Goal: Task Accomplishment & Management: Use online tool/utility

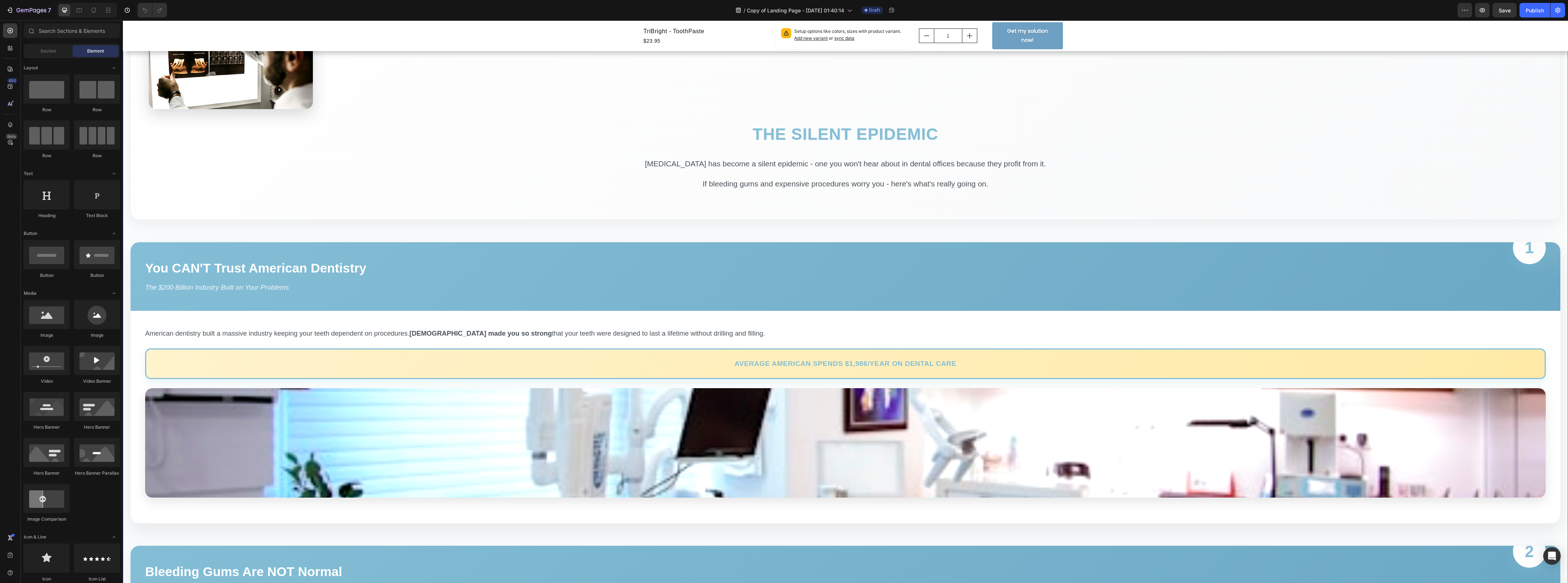
scroll to position [274, 0]
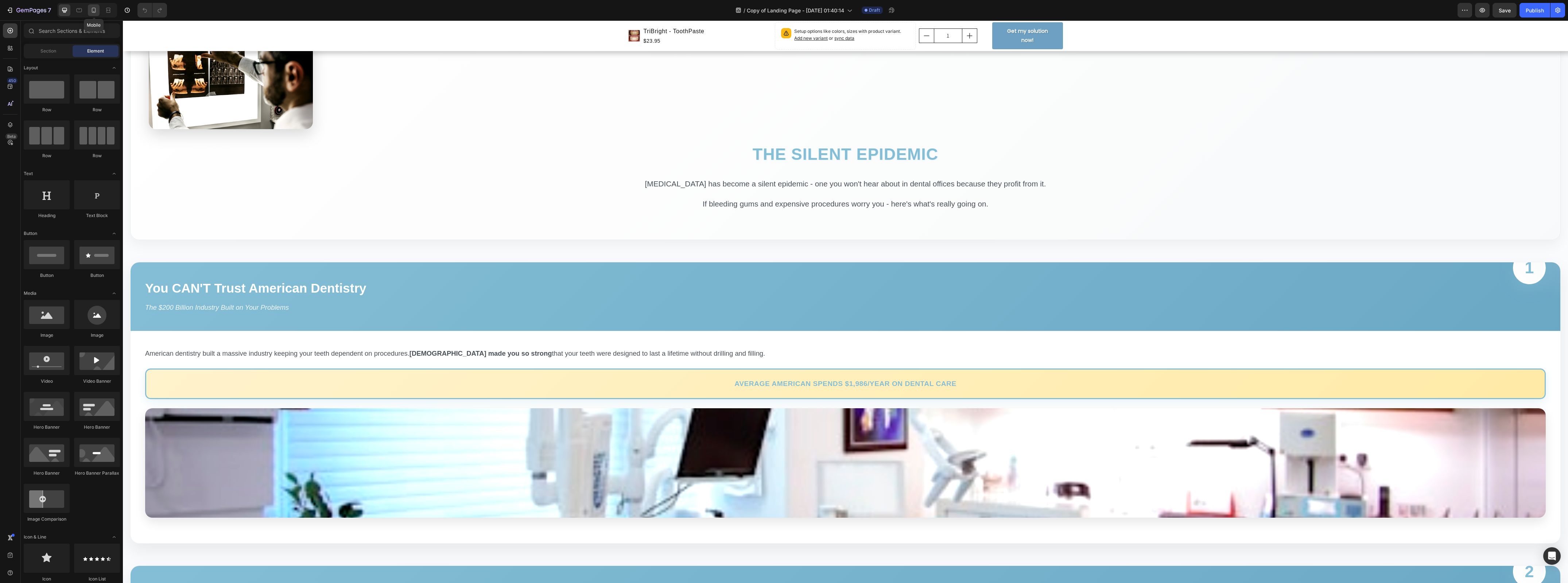
click at [94, 14] on div at bounding box center [93, 10] width 12 height 12
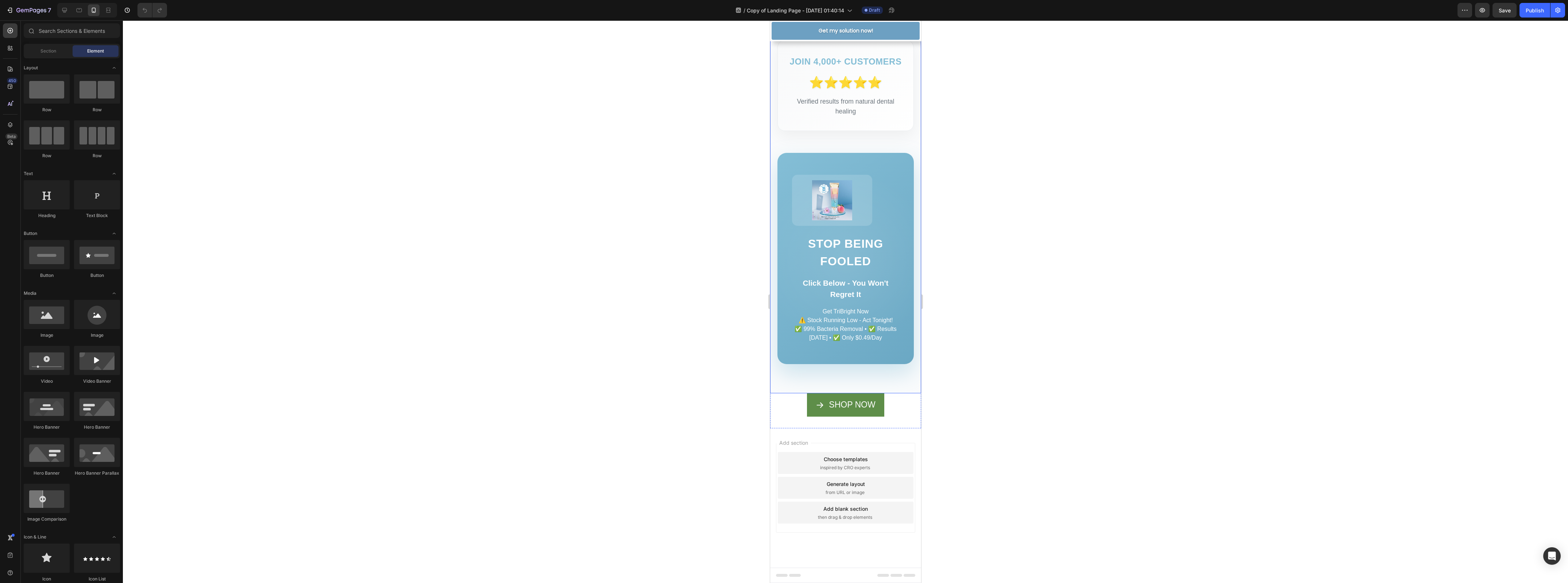
scroll to position [4236, 0]
click at [19, 12] on icon "button" at bounding box center [18, 10] width 4 height 4
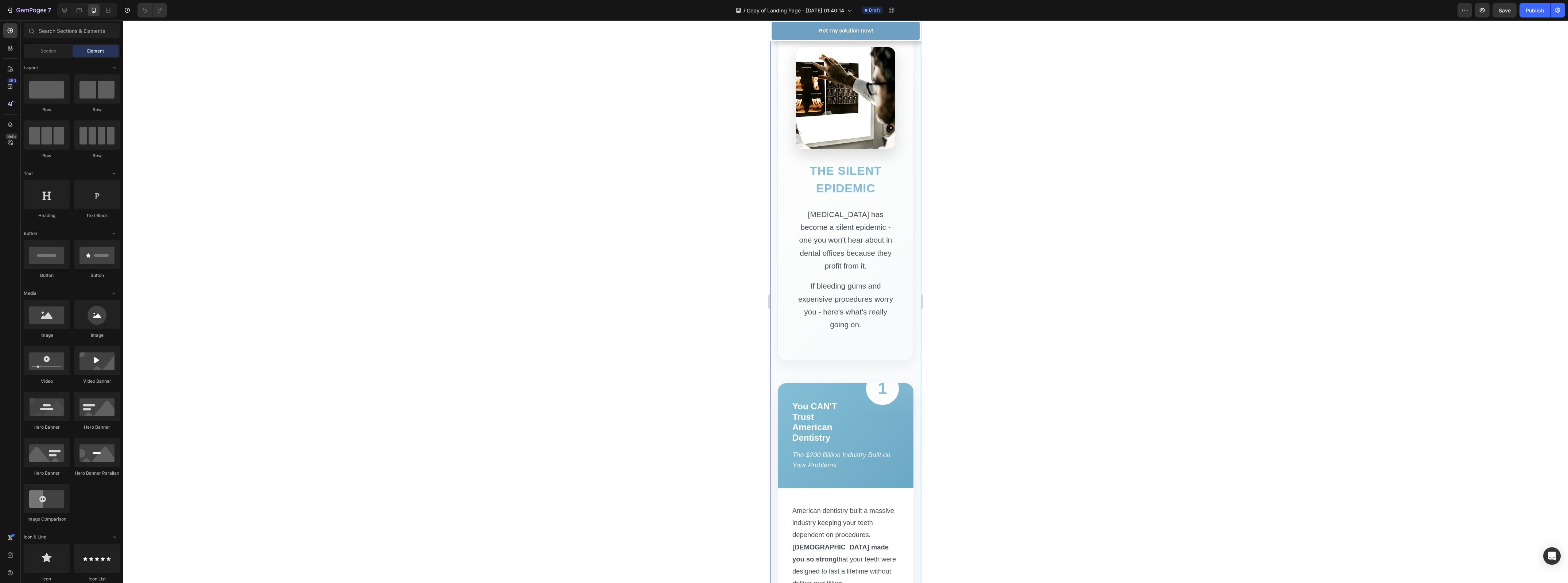
scroll to position [593, 0]
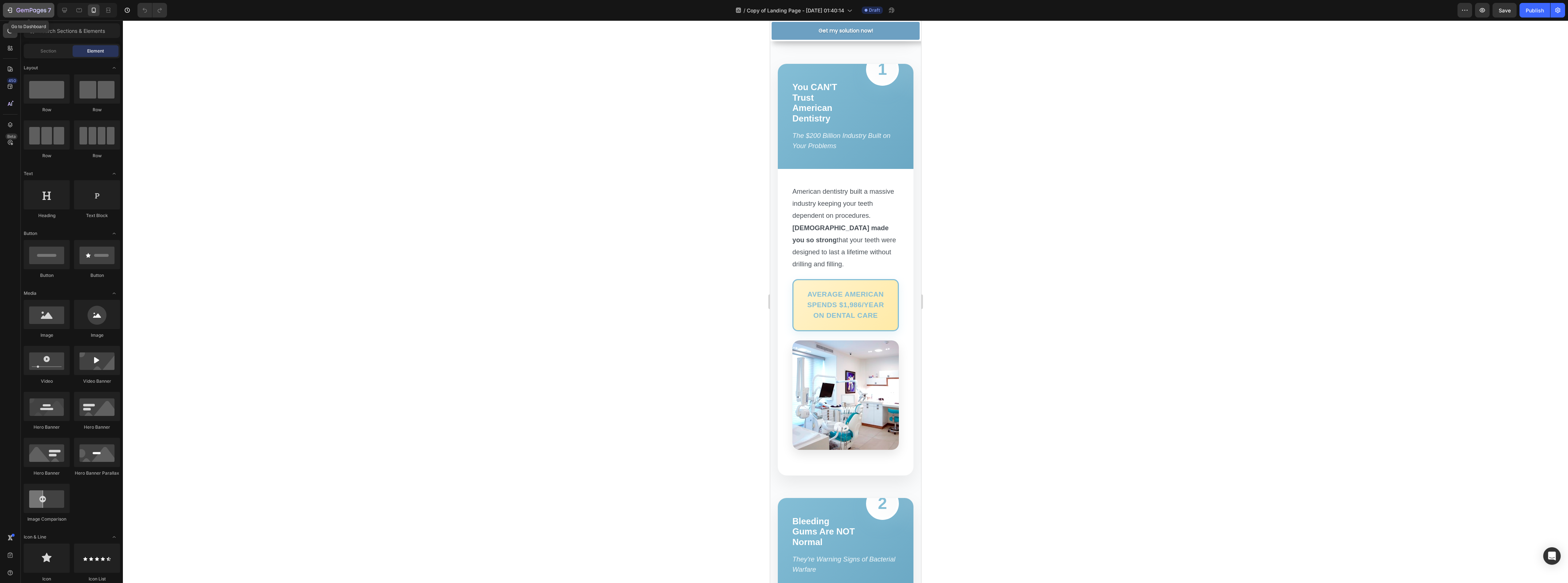
click at [32, 12] on icon "button" at bounding box center [31, 11] width 30 height 6
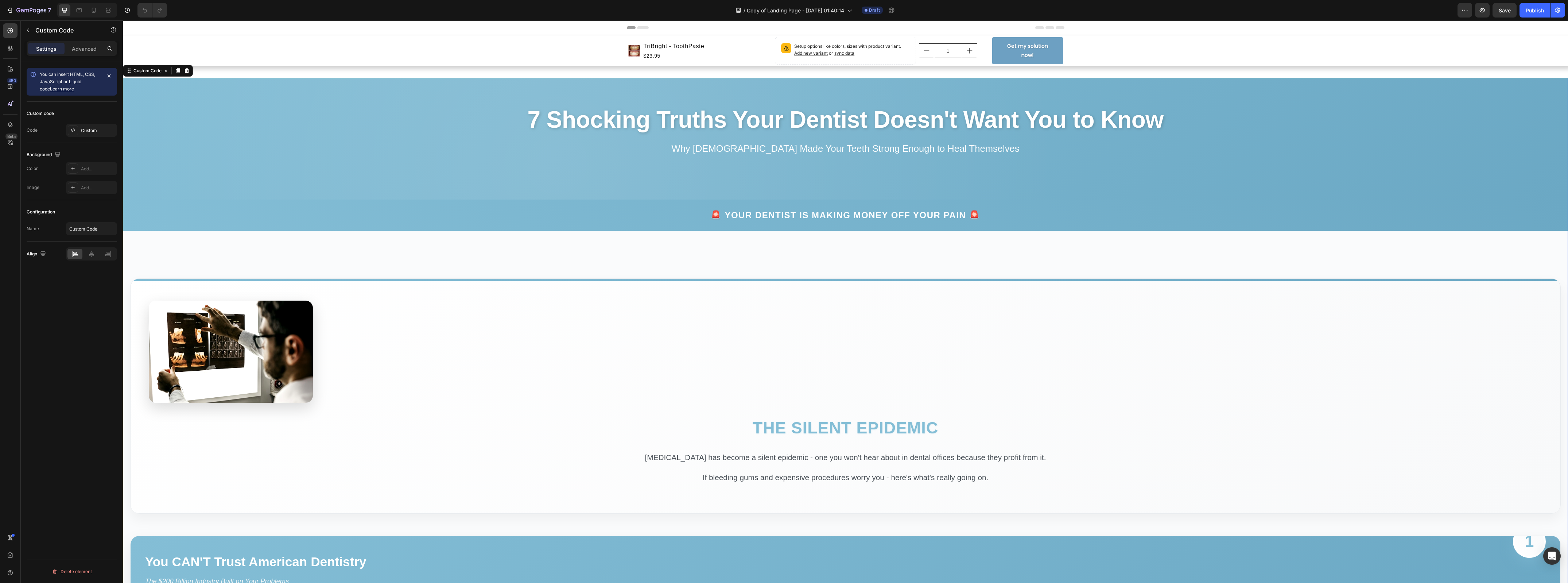
click at [837, 286] on section "The Silent Epidemic [MEDICAL_DATA] has become a silent epidemic - one you won't…" at bounding box center [845, 396] width 1430 height 235
click at [97, 8] on icon at bounding box center [94, 10] width 7 height 7
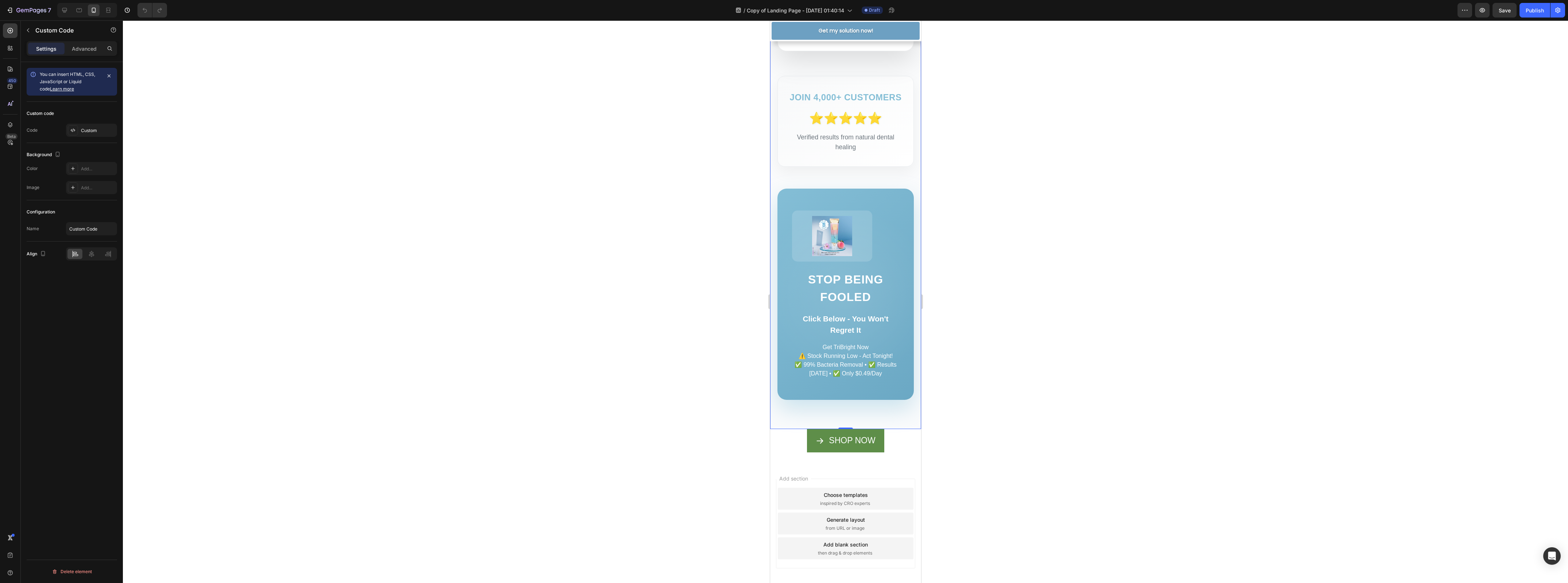
scroll to position [4236, 0]
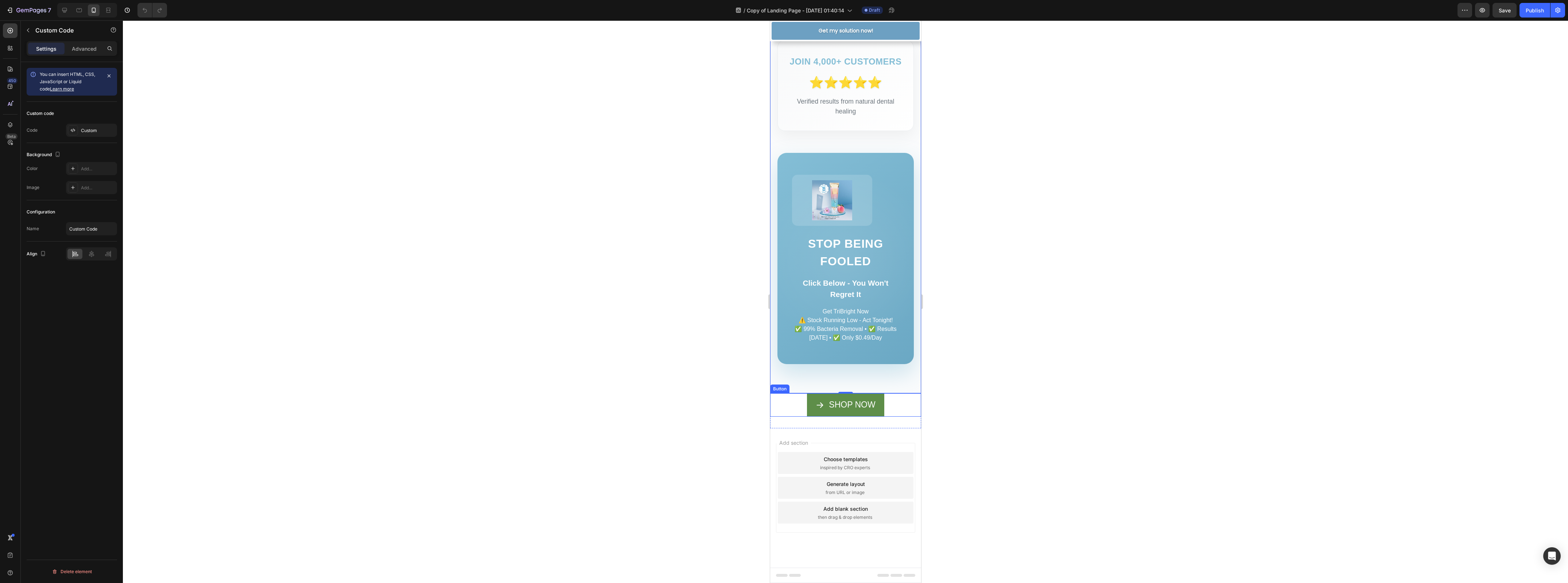
click at [883, 408] on div "SHOP NOW Button" at bounding box center [845, 405] width 151 height 23
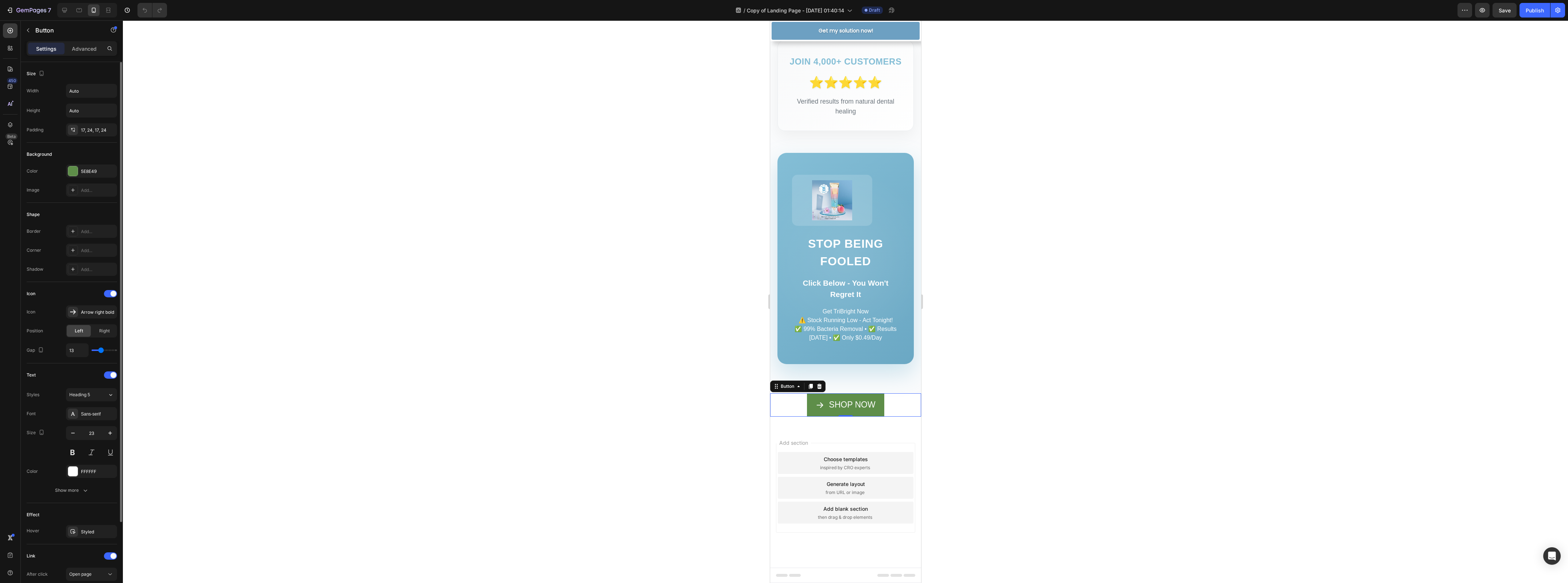
scroll to position [97, 0]
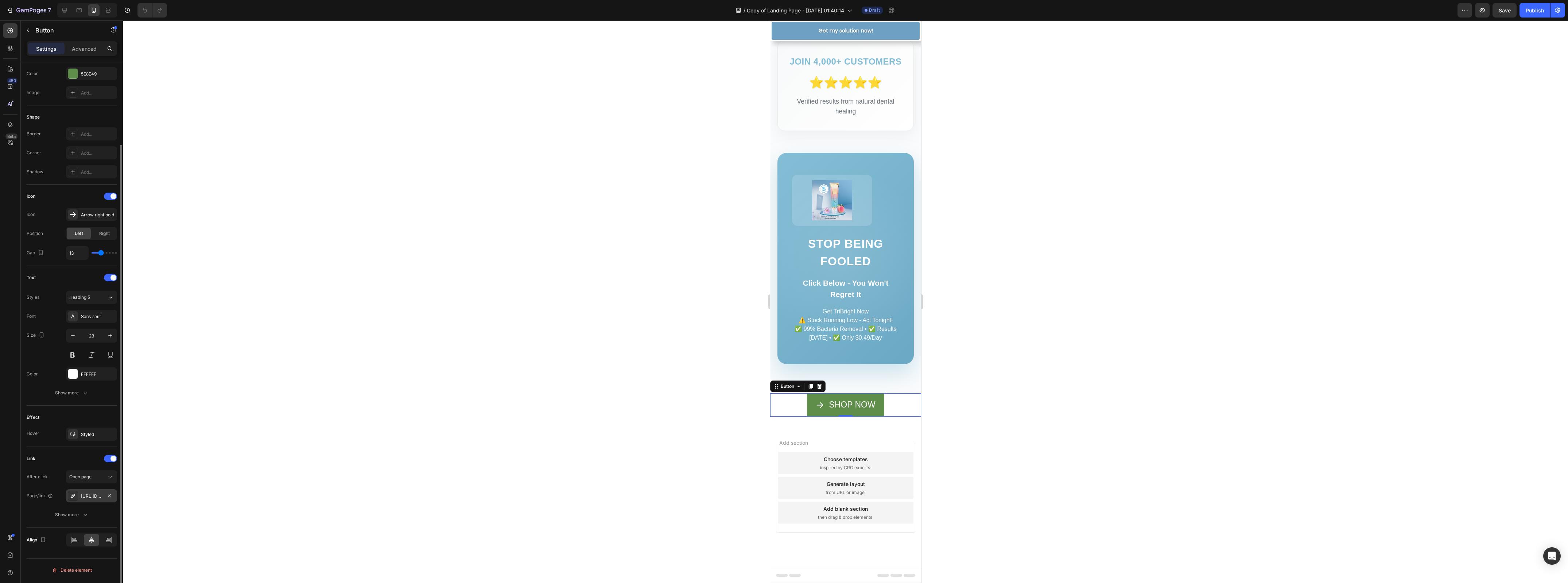
click at [100, 496] on div "[URL][DOMAIN_NAME]" at bounding box center [91, 496] width 21 height 7
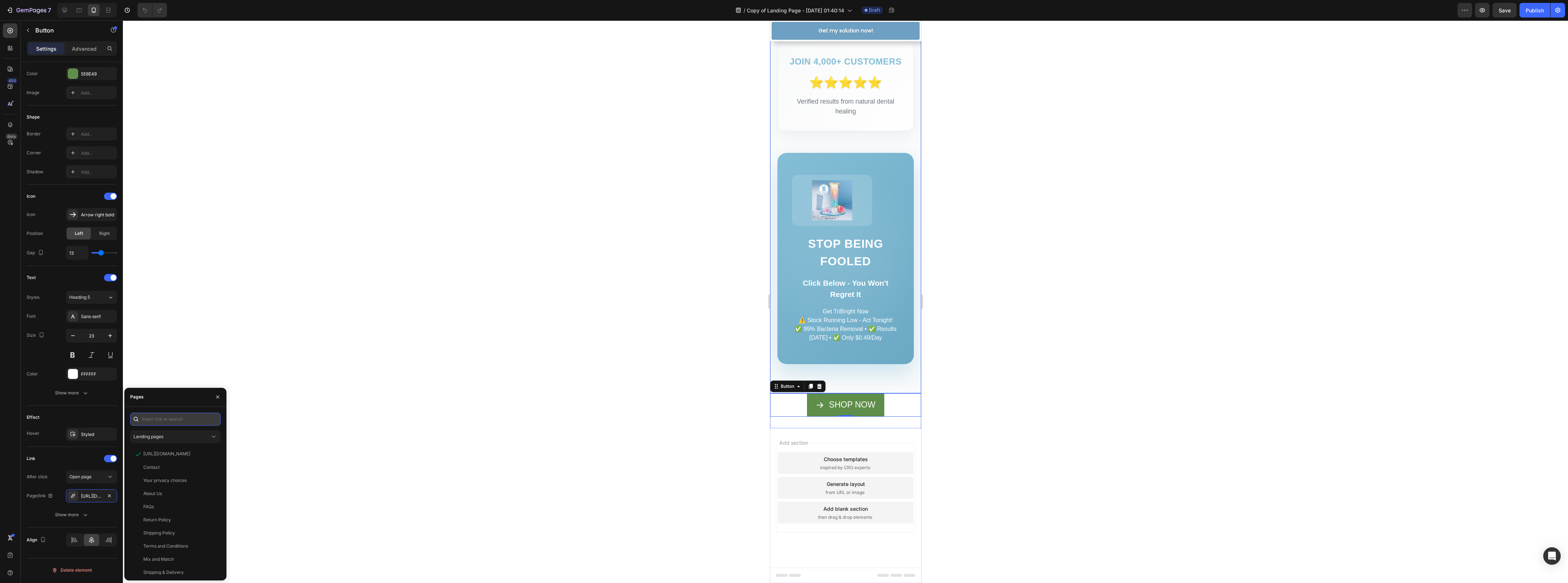
click at [181, 423] on input "text" at bounding box center [175, 420] width 91 height 13
paste input "[URL][DOMAIN_NAME]"
type input "[URL][DOMAIN_NAME]"
click at [174, 474] on div "[URL][DOMAIN_NAME] View" at bounding box center [175, 502] width 91 height 144
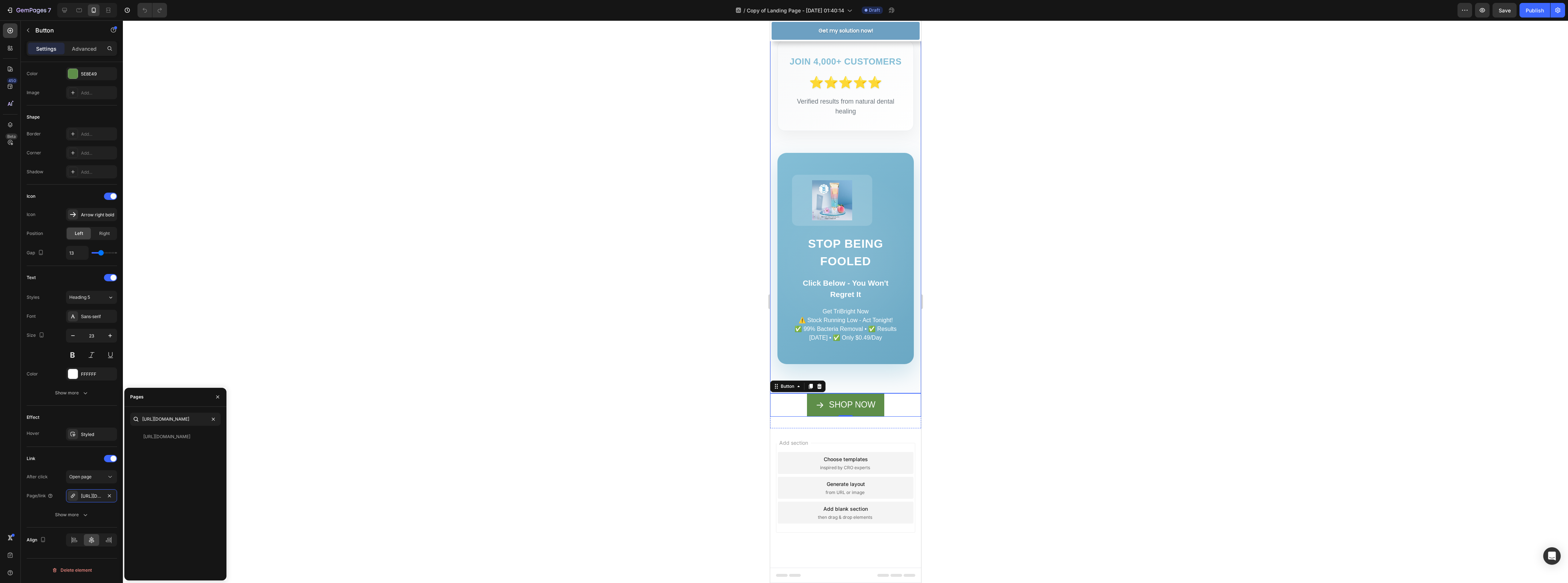
scroll to position [0, 0]
click at [207, 434] on div "View" at bounding box center [209, 437] width 10 height 7
click at [958, 288] on div at bounding box center [845, 302] width 1445 height 563
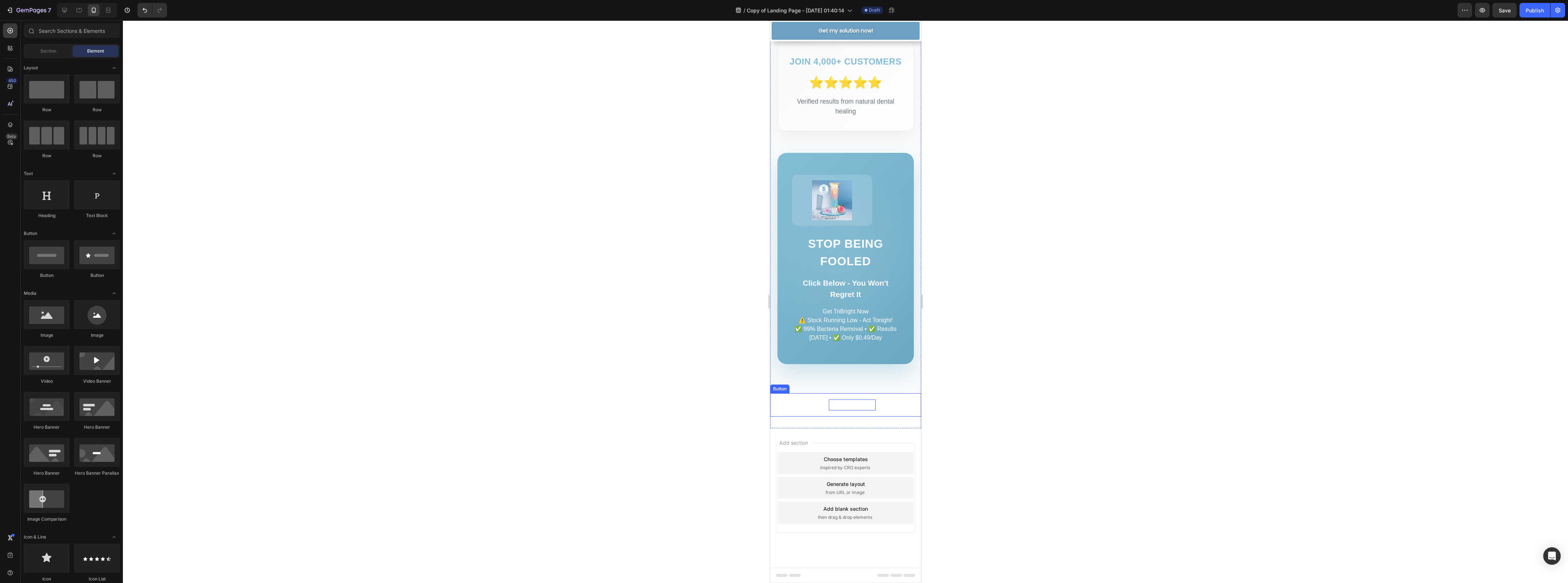
click at [836, 406] on p "SHOP NOW" at bounding box center [852, 405] width 46 height 11
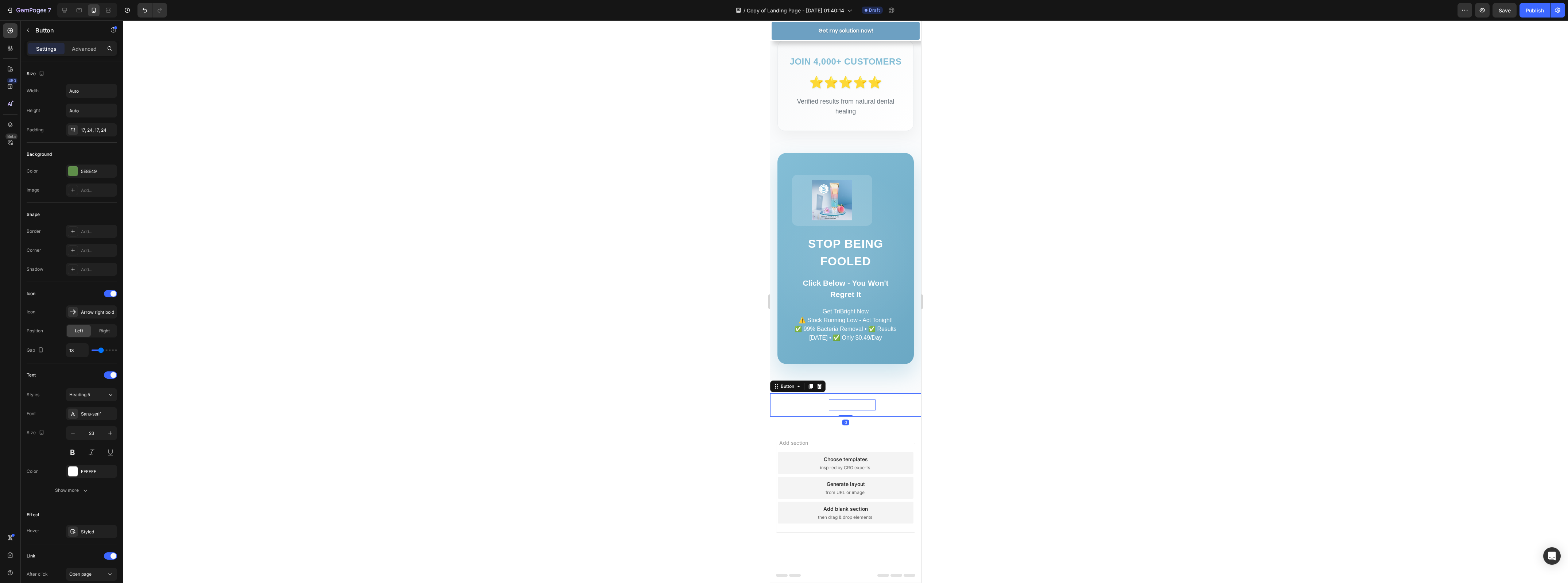
click at [836, 404] on p "SHOP NOW" at bounding box center [852, 405] width 46 height 11
click at [836, 404] on p "SHOP NOW" at bounding box center [852, 405] width 46 height 11
click at [1004, 380] on div at bounding box center [845, 302] width 1445 height 563
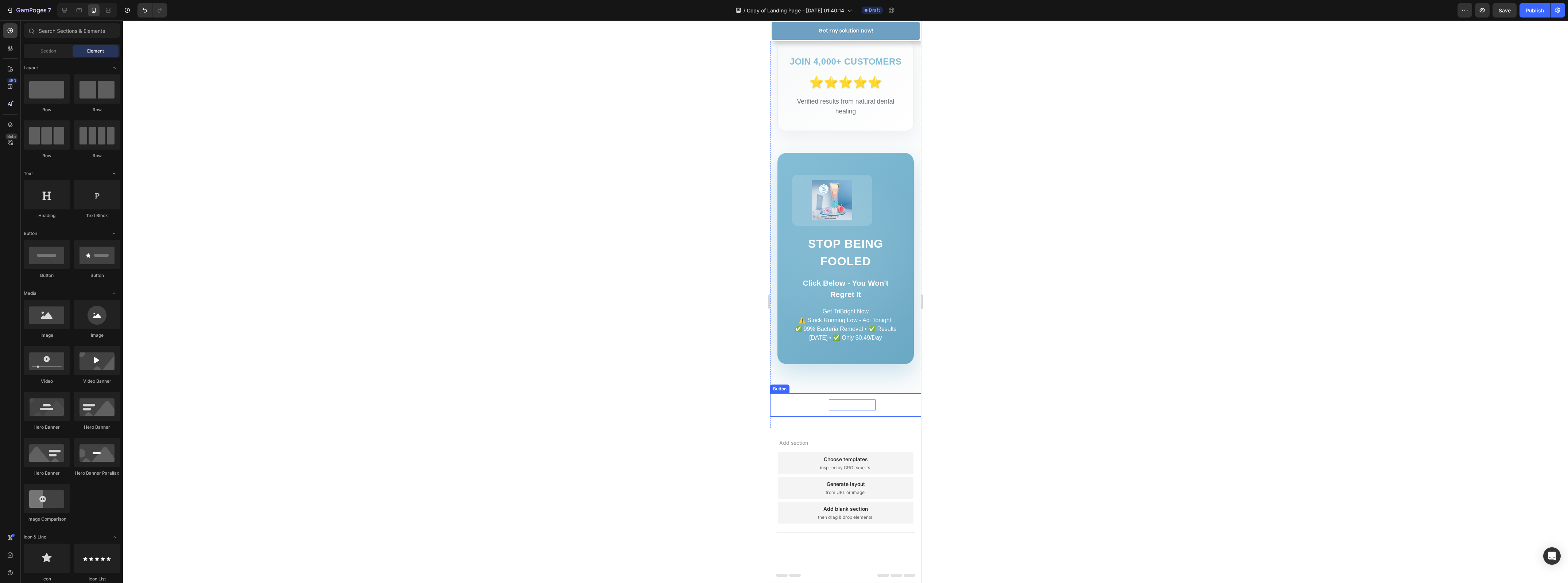
click at [842, 407] on p "SHOP NOW" at bounding box center [852, 405] width 46 height 11
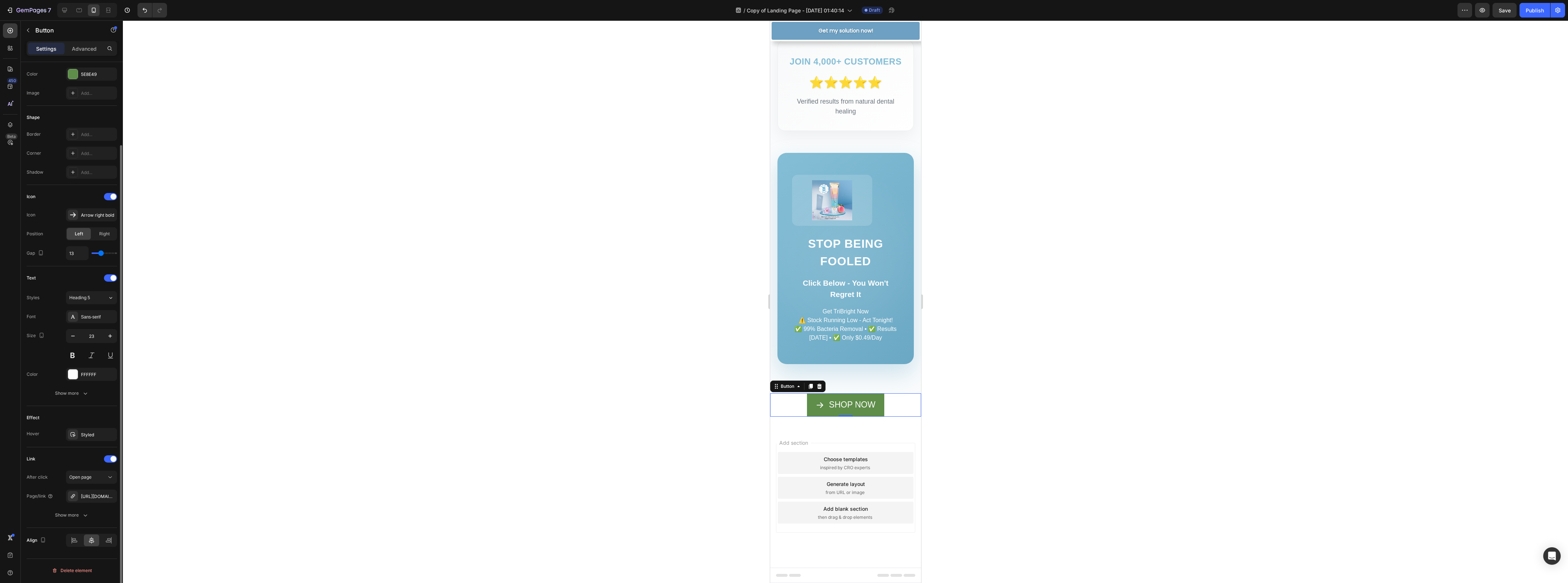
scroll to position [97, 0]
click at [72, 496] on icon at bounding box center [73, 496] width 6 height 6
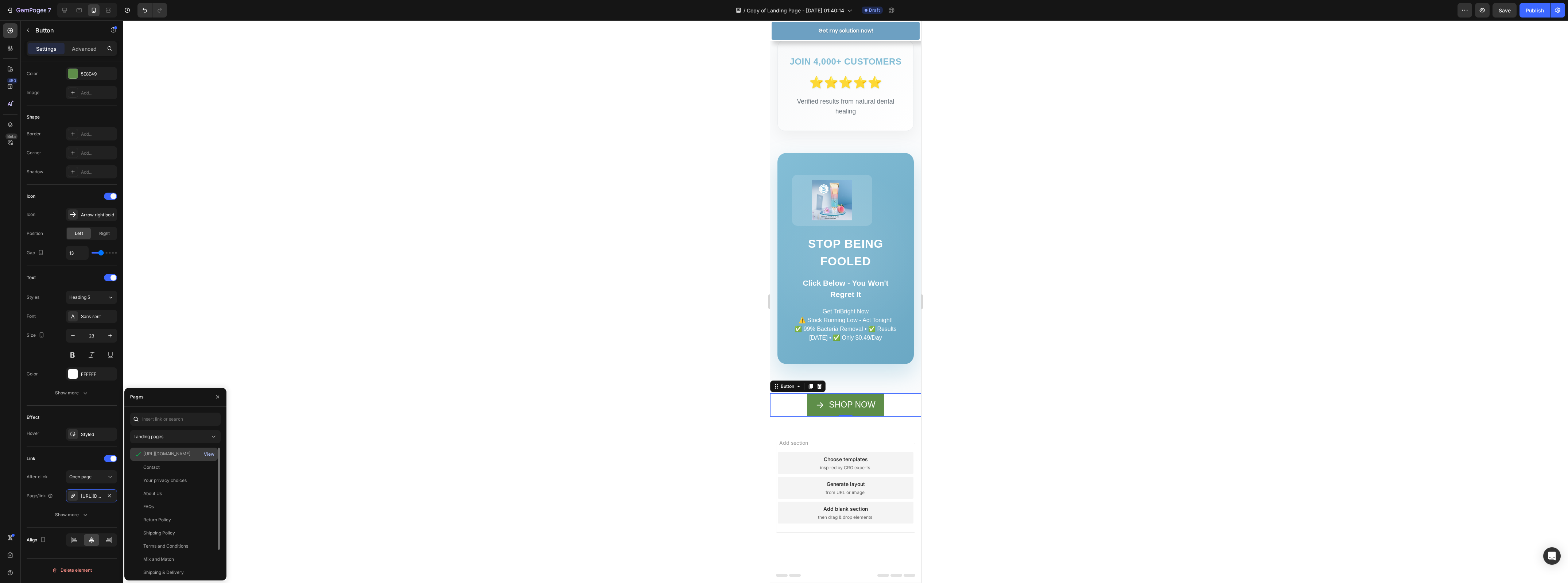
click at [212, 453] on div "View" at bounding box center [209, 454] width 10 height 7
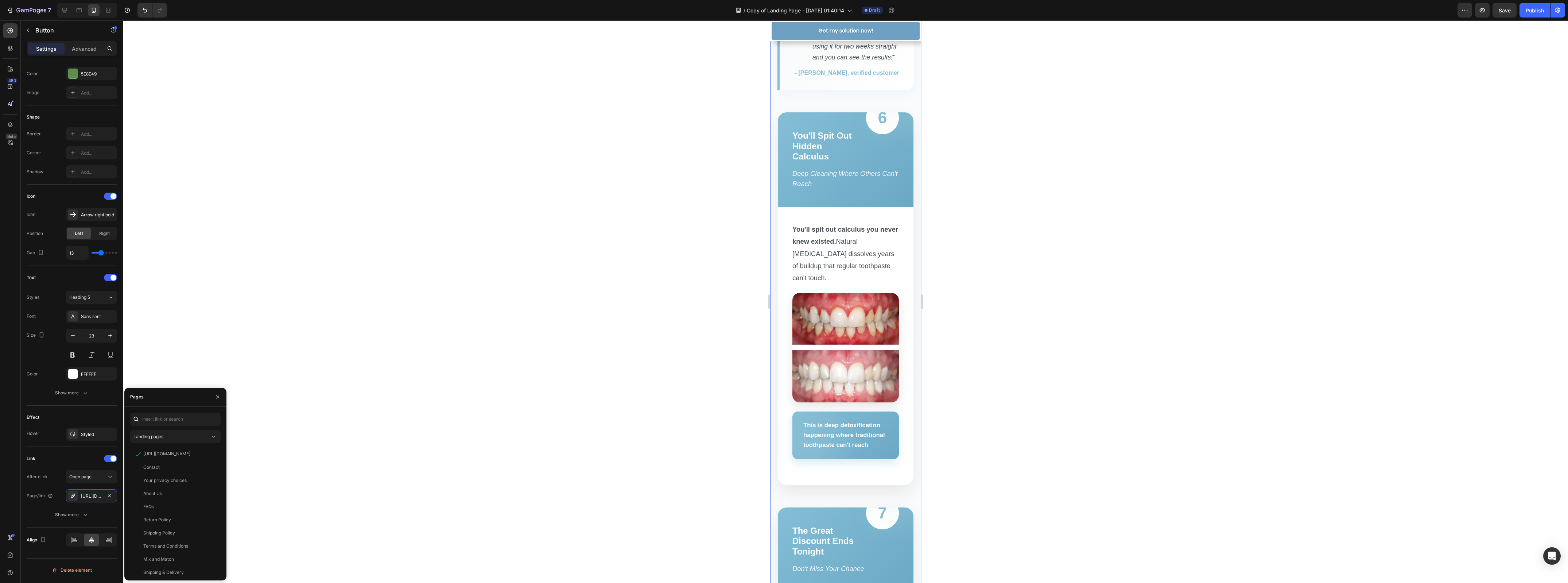
scroll to position [2959, 0]
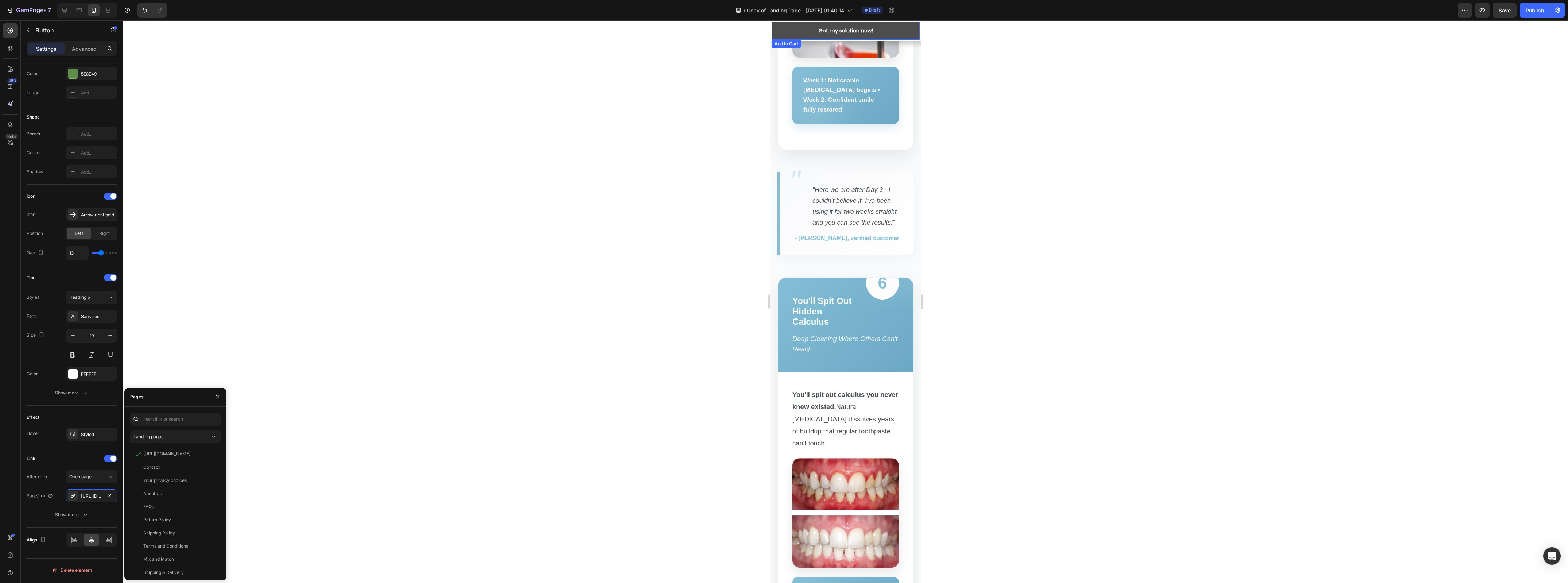
click at [887, 31] on button "Get my solution now!" at bounding box center [845, 30] width 148 height 18
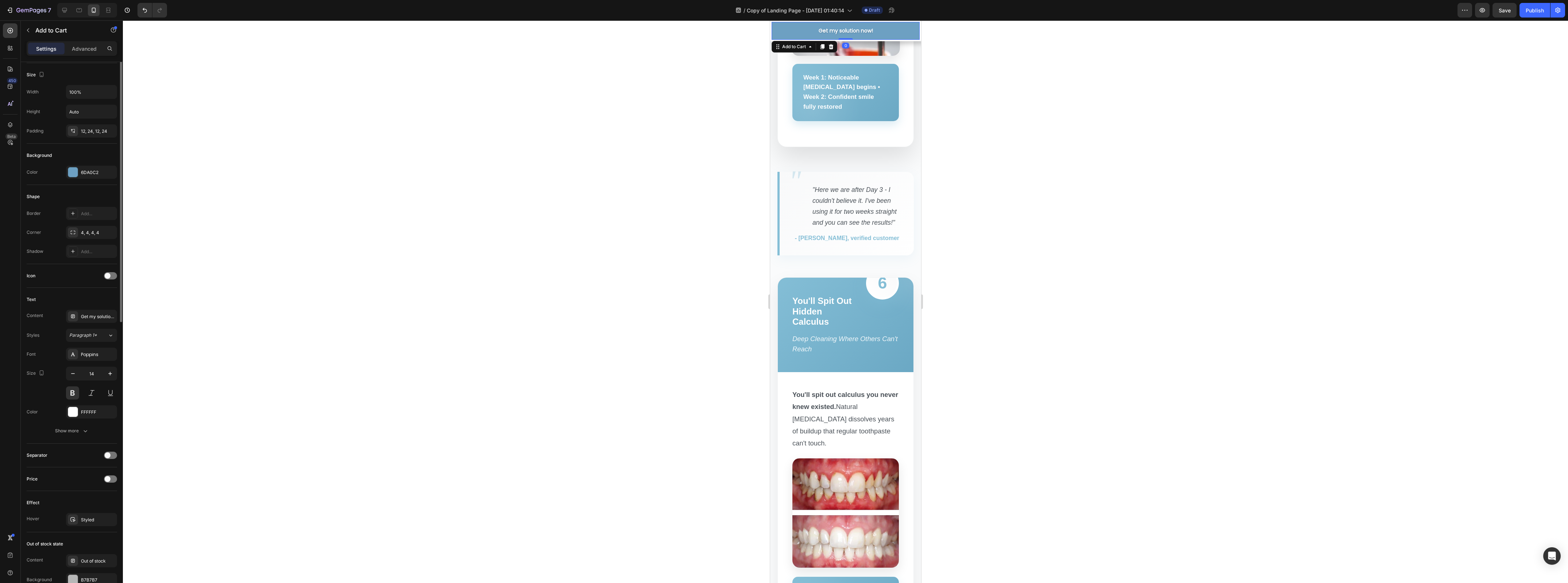
scroll to position [0, 0]
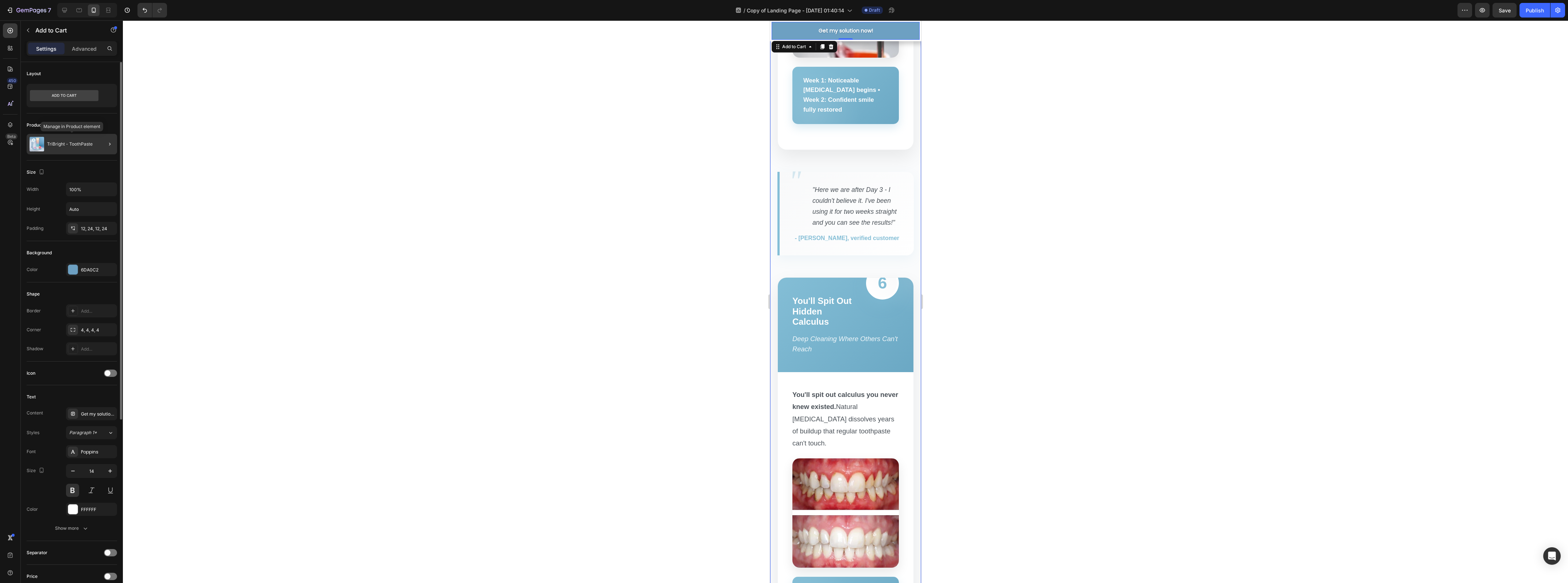
click at [66, 150] on div "TriBright - ToothPaste" at bounding box center [72, 144] width 91 height 21
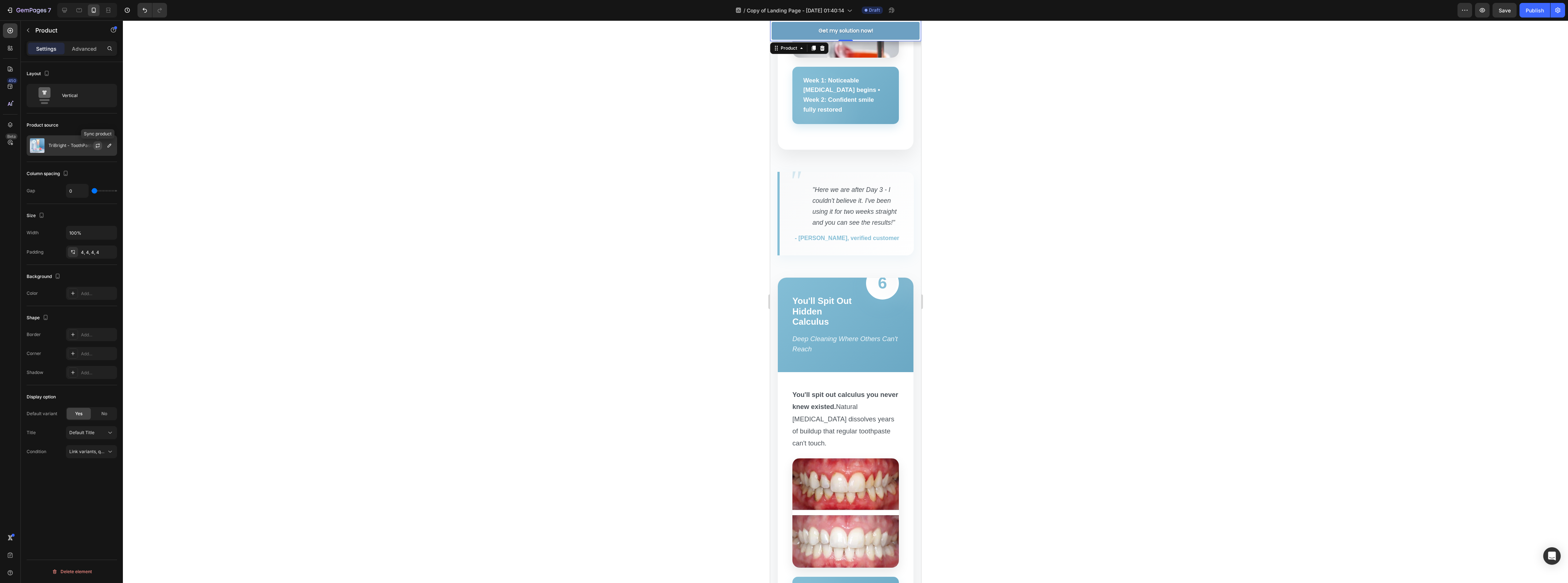
click at [100, 144] on icon "button" at bounding box center [98, 146] width 6 height 6
click at [107, 147] on icon "button" at bounding box center [110, 146] width 6 height 6
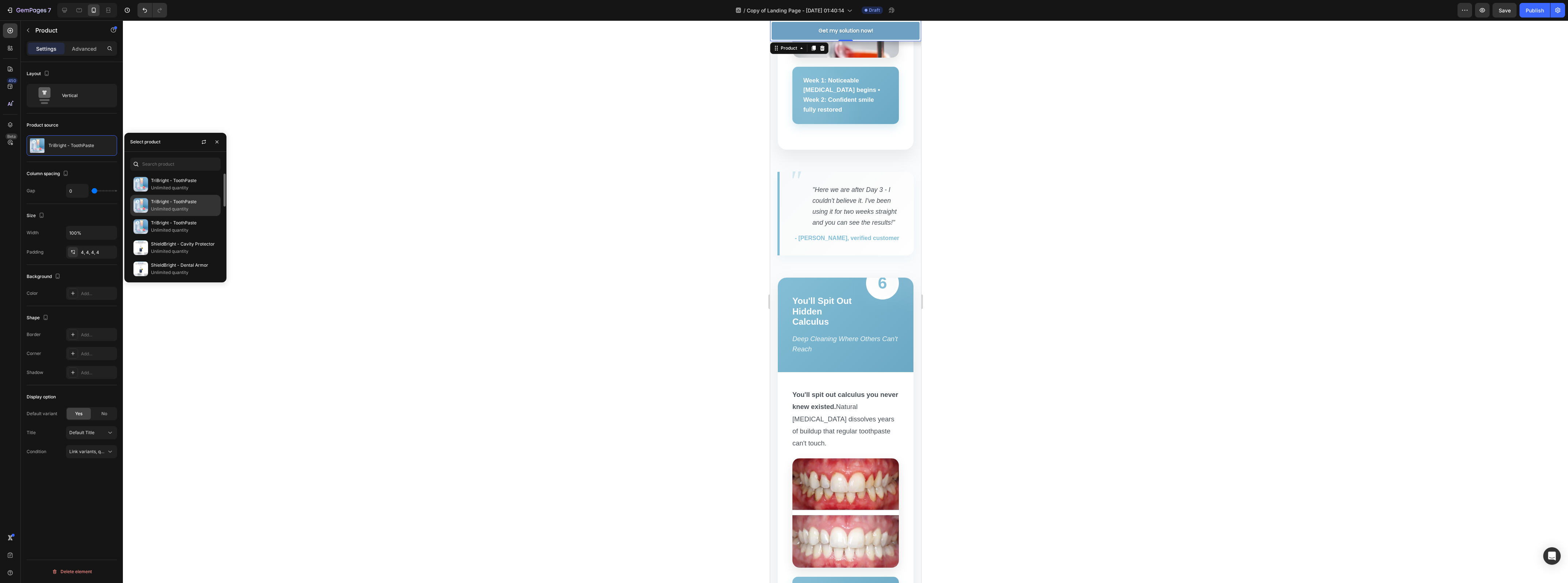
click at [169, 209] on p "Unlimited quantity" at bounding box center [184, 209] width 66 height 7
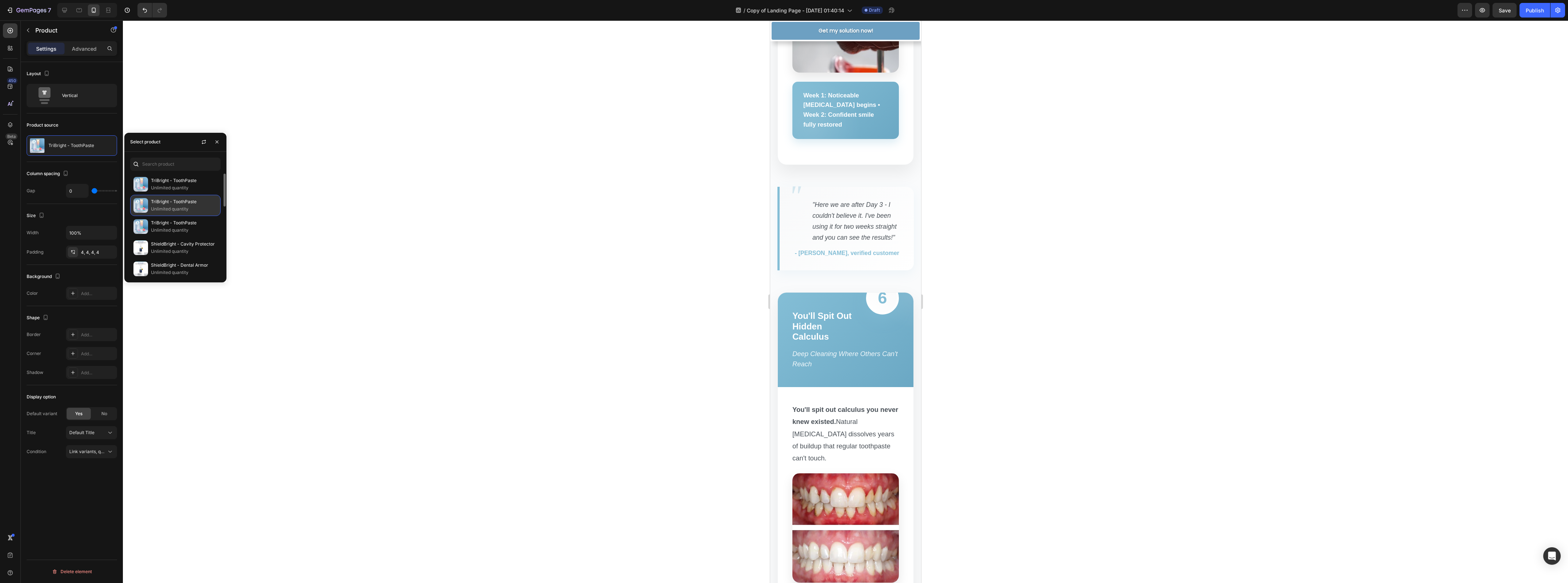
scroll to position [2959, 0]
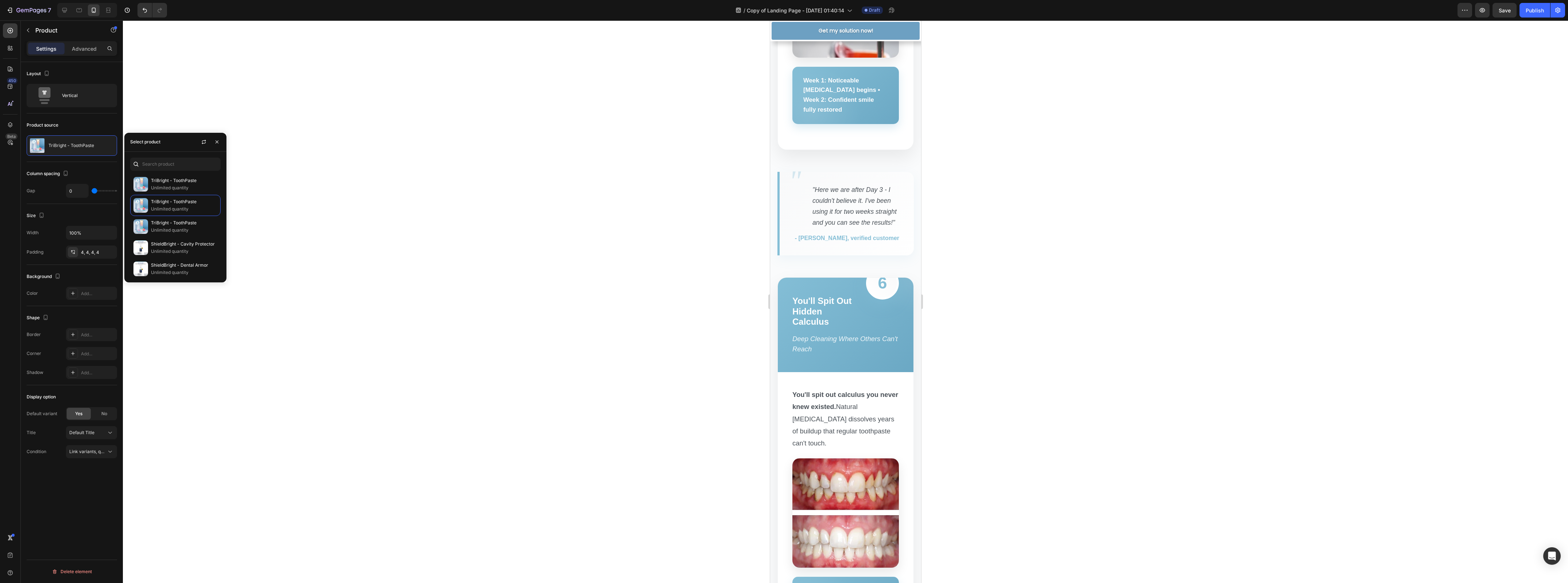
click at [358, 183] on div at bounding box center [845, 302] width 1445 height 563
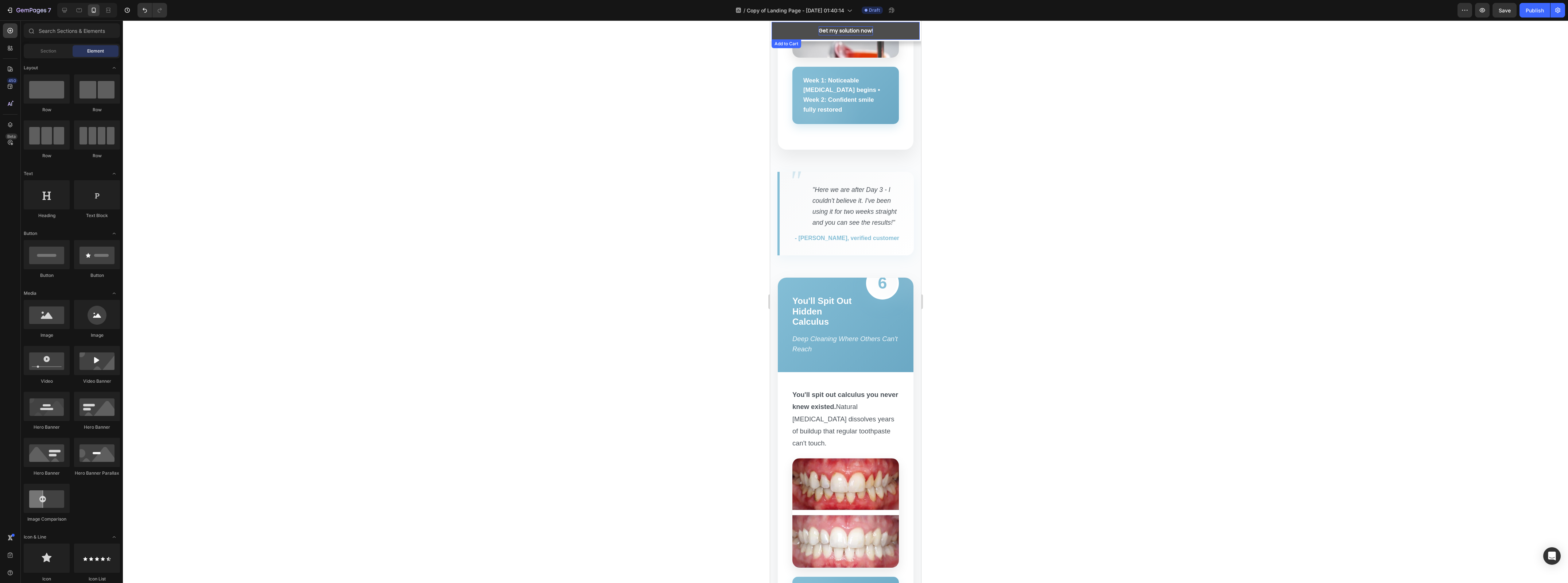
click at [853, 30] on div "Get my solution now!" at bounding box center [845, 30] width 54 height 9
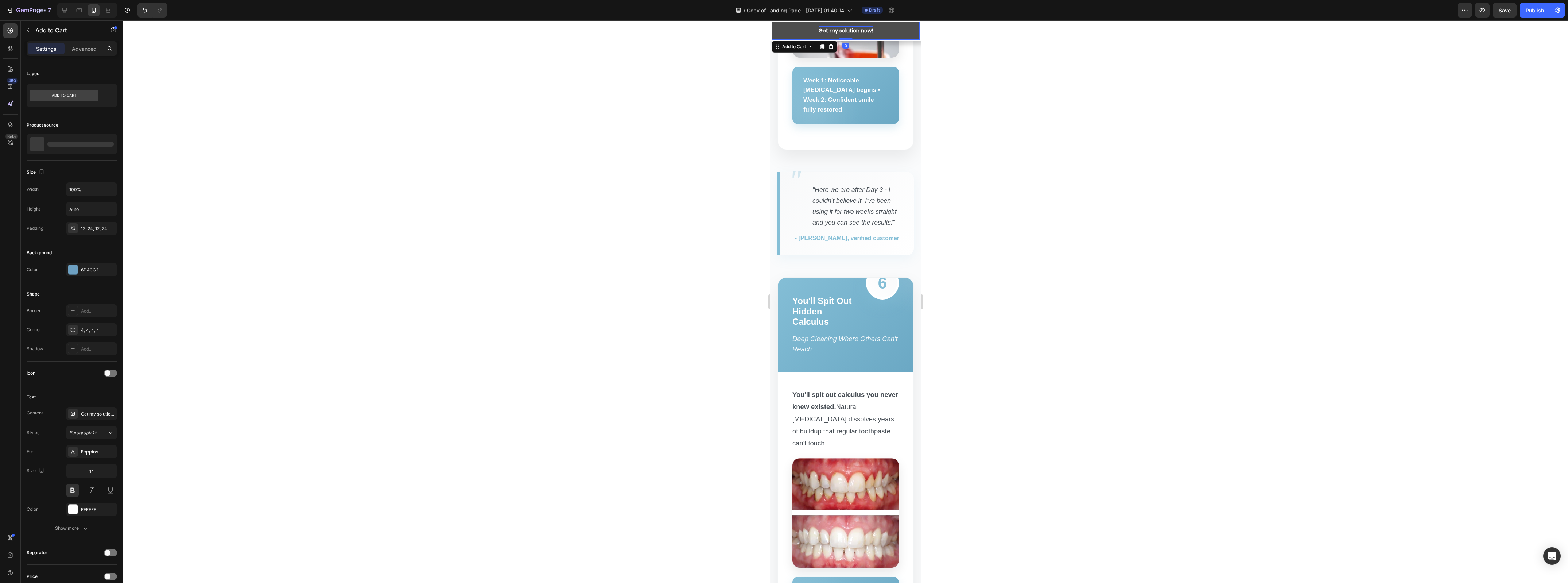
click at [853, 30] on div "Get my solution now!" at bounding box center [845, 30] width 54 height 9
click at [853, 30] on p "Get my solution now!" at bounding box center [845, 30] width 54 height 9
click at [852, 30] on p "Get my solution now!" at bounding box center [845, 30] width 54 height 9
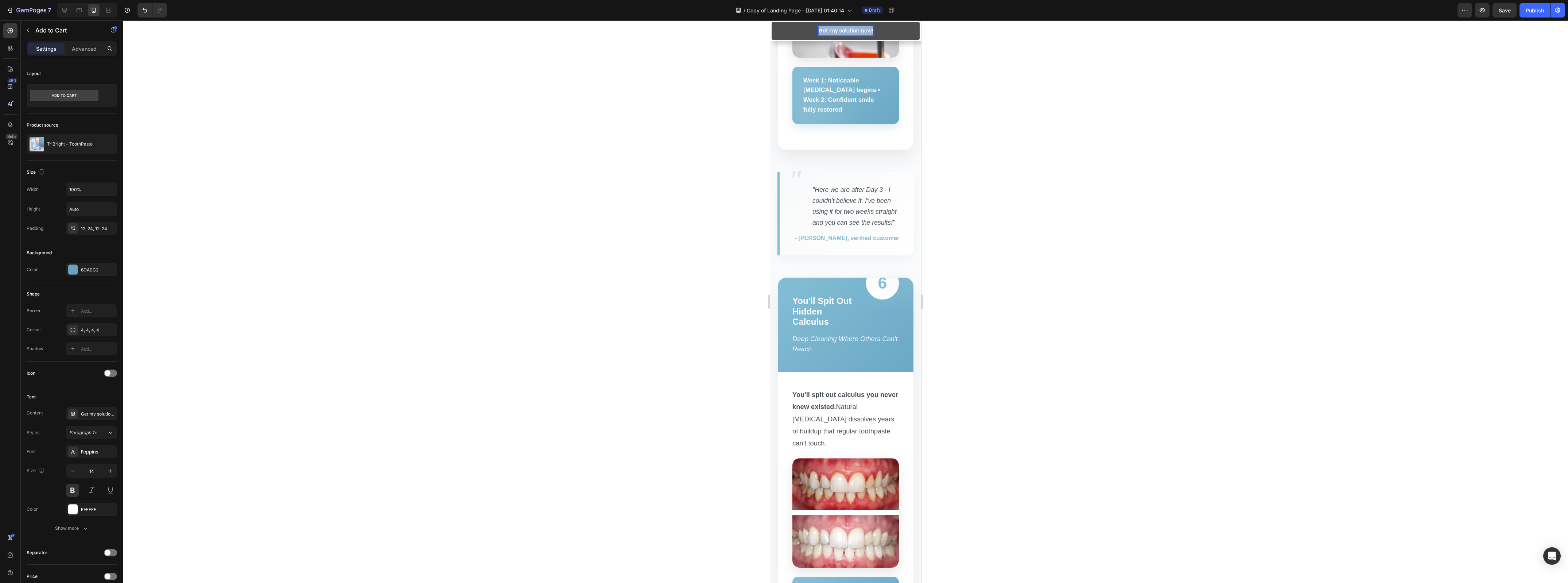
click at [852, 30] on p "Get my solution now!" at bounding box center [845, 30] width 54 height 9
drag, startPoint x: 852, startPoint y: 30, endPoint x: 842, endPoint y: 32, distance: 10.2
click at [850, 31] on p "Get my solution now!" at bounding box center [845, 30] width 54 height 9
click at [1155, 57] on div at bounding box center [845, 302] width 1445 height 563
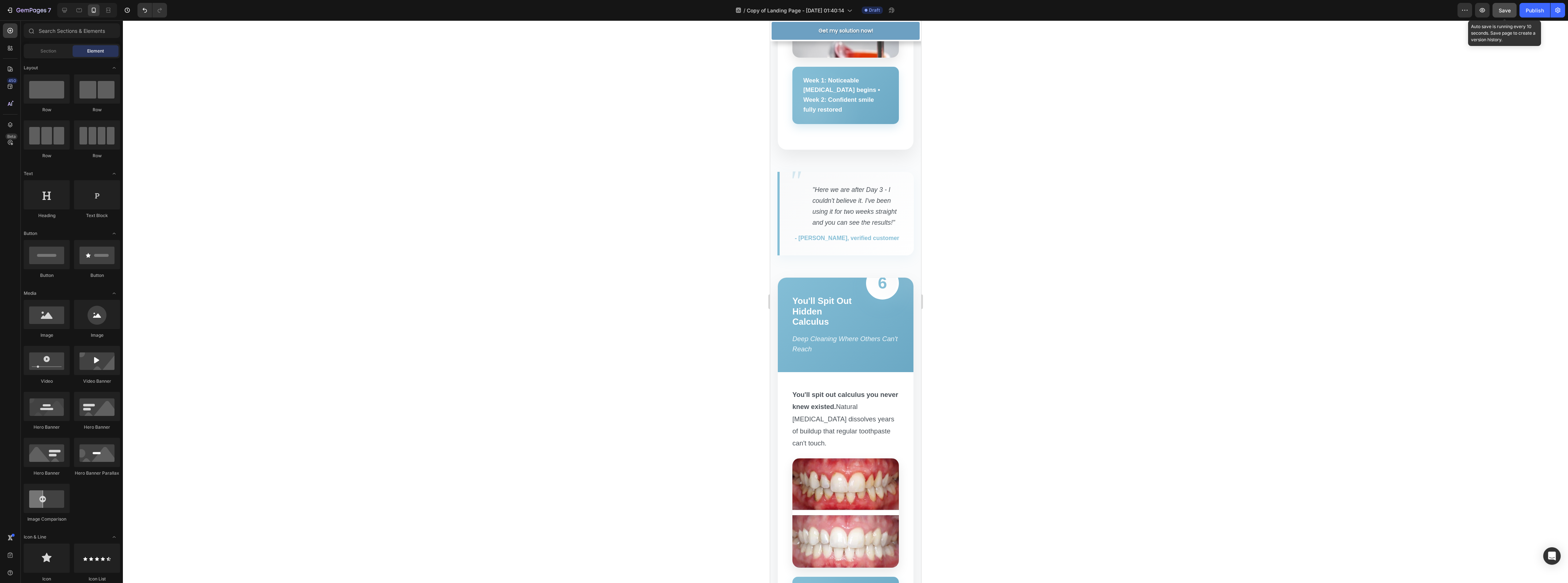
click at [1506, 7] on div "Save" at bounding box center [1505, 10] width 12 height 8
click at [1484, 12] on icon "button" at bounding box center [1482, 10] width 7 height 7
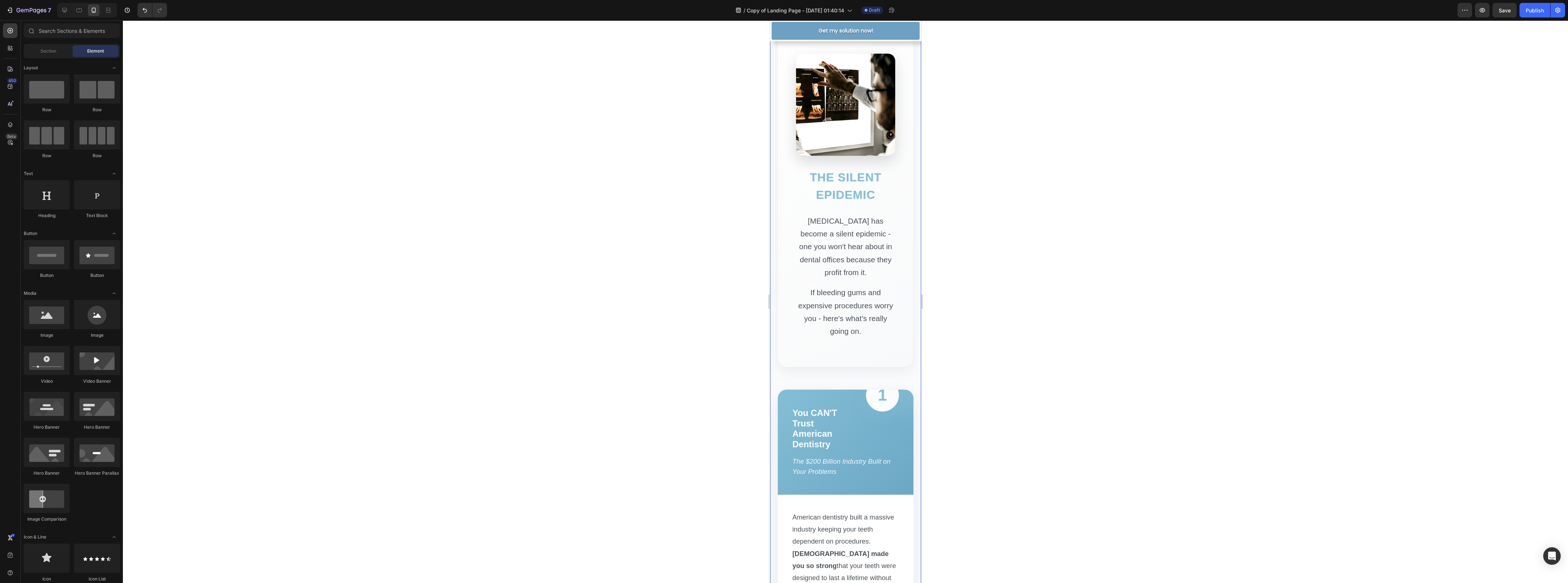
scroll to position [0, 0]
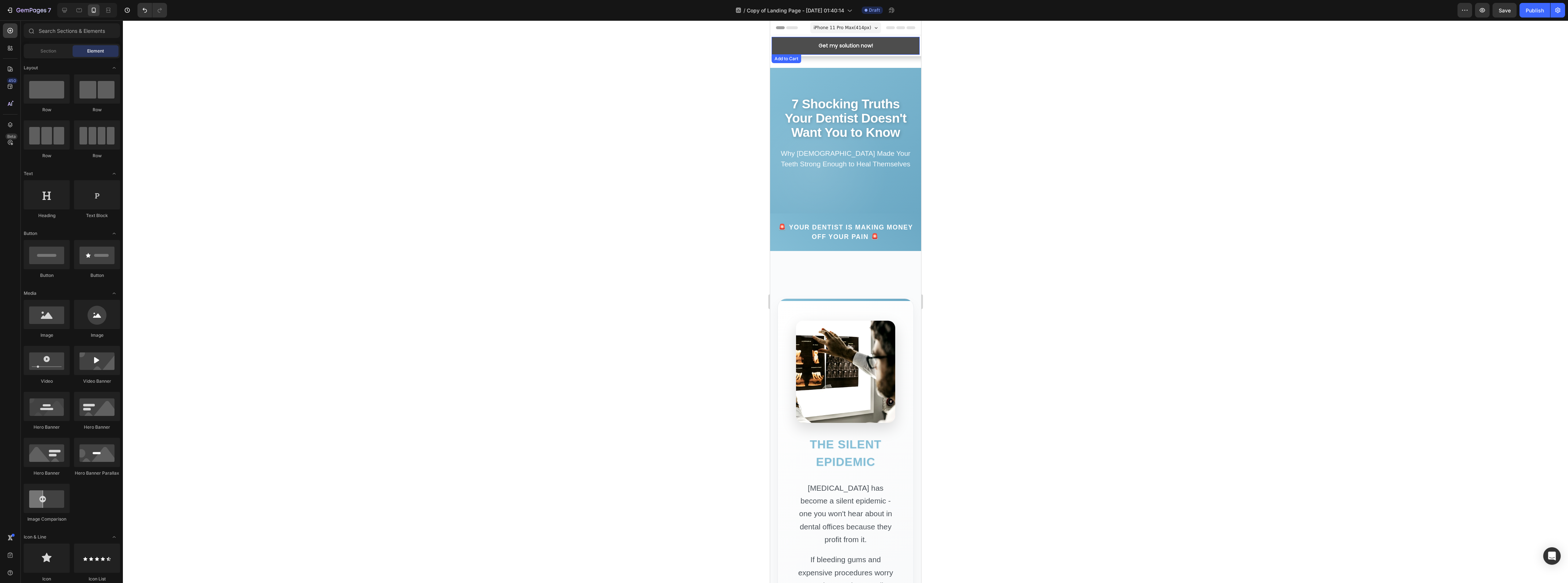
click at [811, 41] on button "Get my solution now!" at bounding box center [845, 46] width 148 height 18
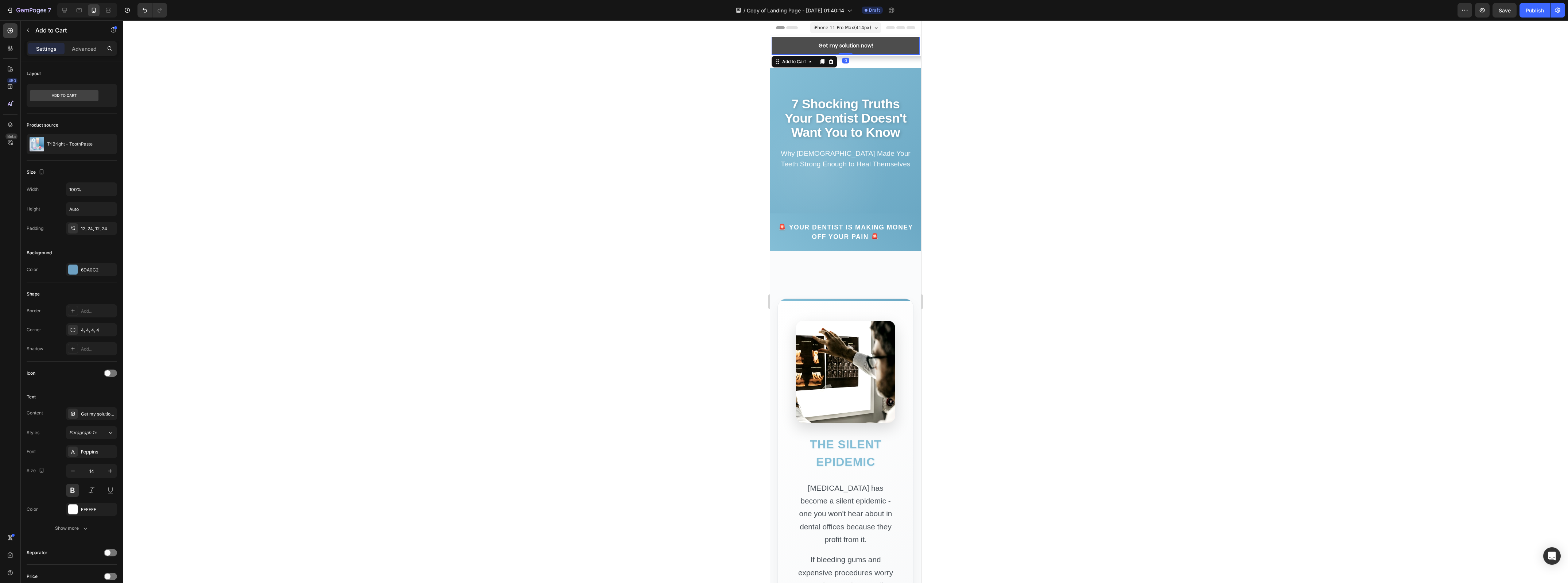
click at [807, 46] on button "Get my solution now!" at bounding box center [845, 46] width 148 height 18
click at [108, 145] on icon "button" at bounding box center [110, 144] width 6 height 6
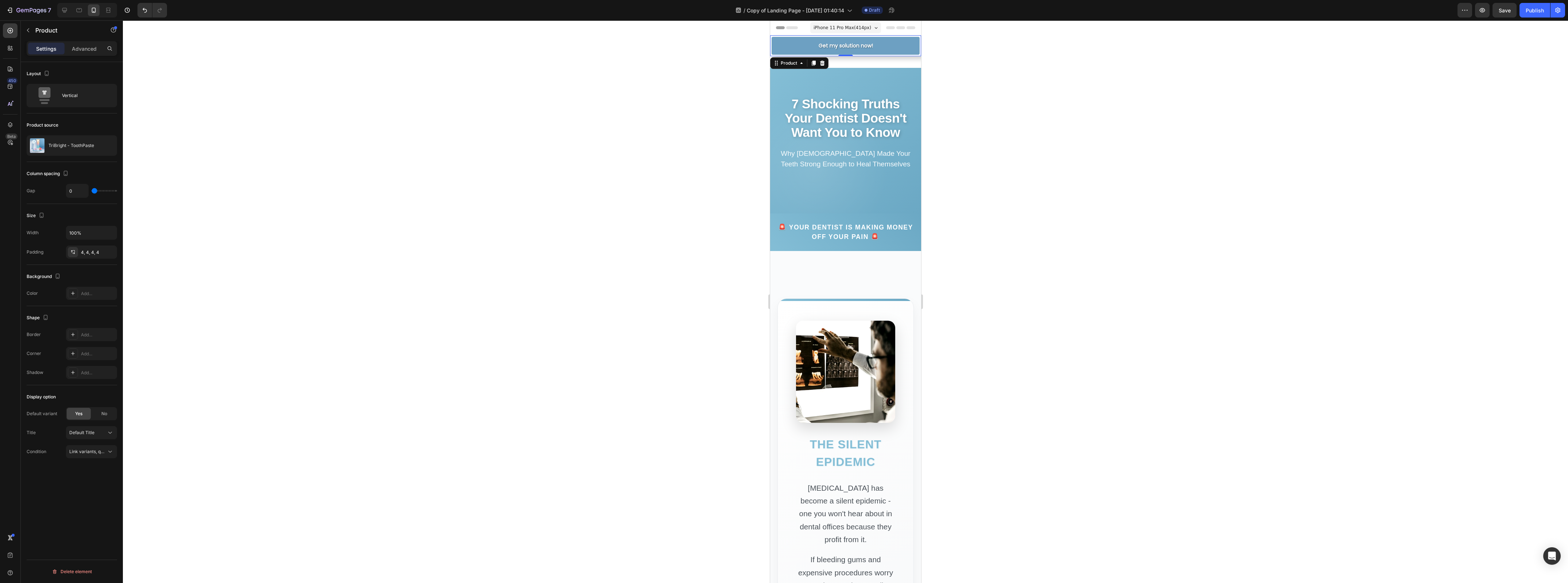
drag, startPoint x: 99, startPoint y: 146, endPoint x: 101, endPoint y: 159, distance: 13.2
click at [100, 160] on div "Product source TriBright - ToothPaste" at bounding box center [72, 138] width 91 height 49
click at [110, 147] on icon "button" at bounding box center [110, 146] width 6 height 6
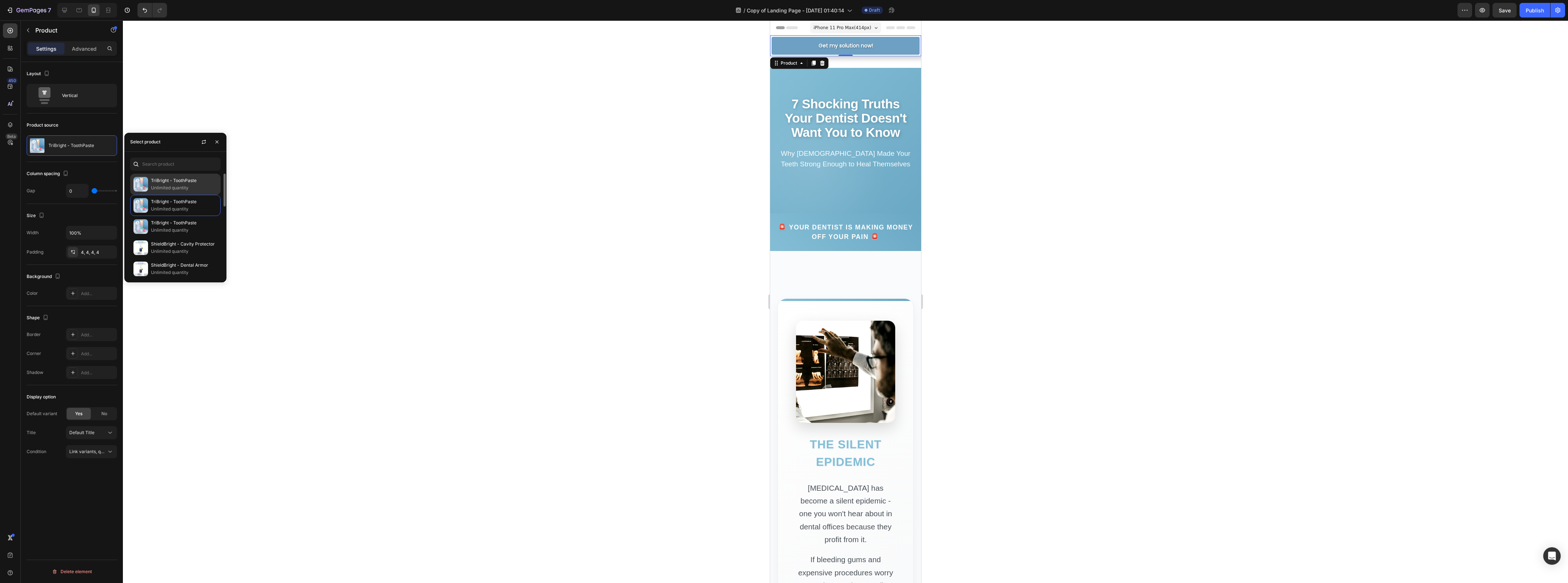
click at [192, 185] on p "Unlimited quantity" at bounding box center [184, 188] width 66 height 7
drag, startPoint x: 472, startPoint y: 175, endPoint x: 629, endPoint y: 133, distance: 162.5
click at [476, 172] on div at bounding box center [845, 302] width 1445 height 563
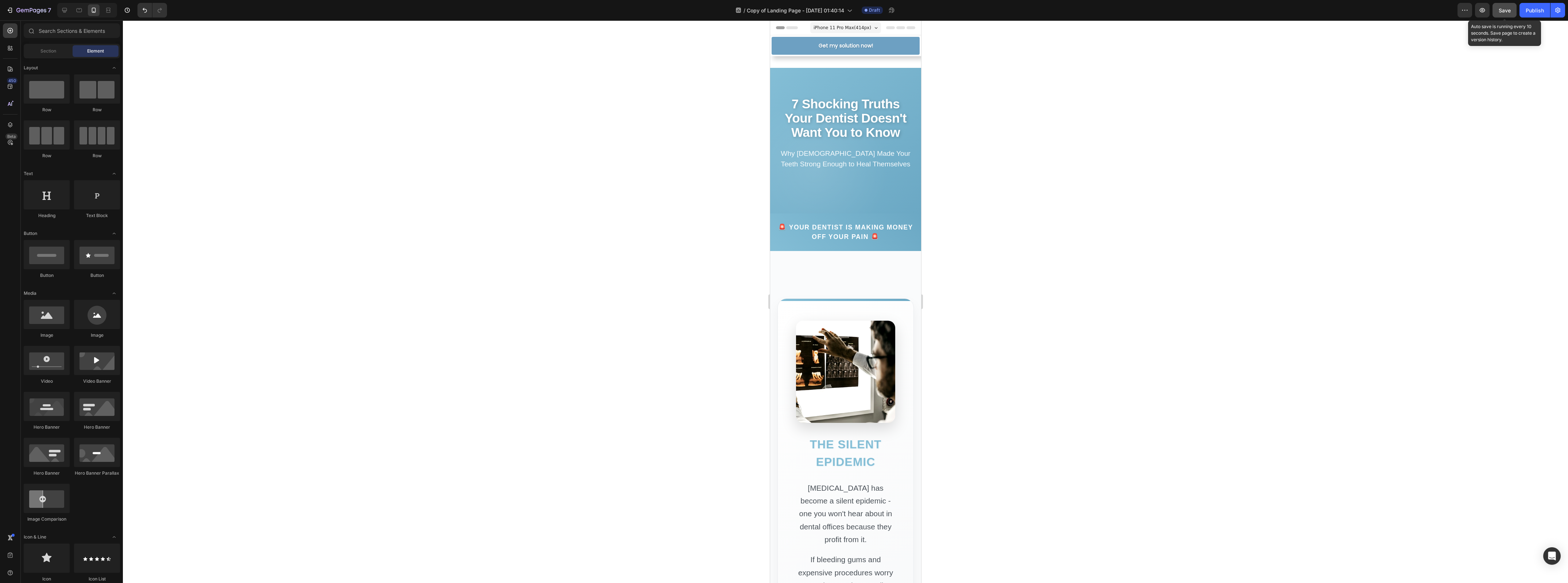
click at [1497, 9] on button "Save" at bounding box center [1505, 10] width 24 height 15
click at [859, 40] on button "Get my solution now!" at bounding box center [845, 46] width 148 height 18
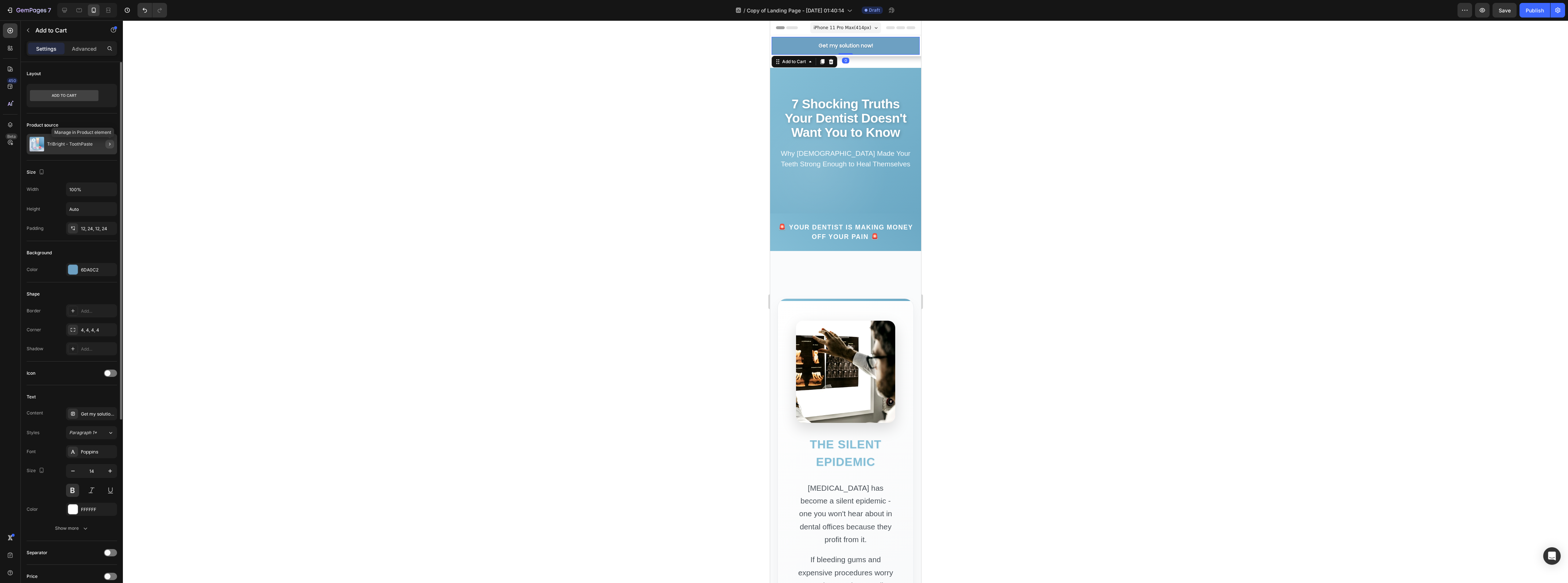
click at [110, 146] on icon "button" at bounding box center [110, 144] width 6 height 6
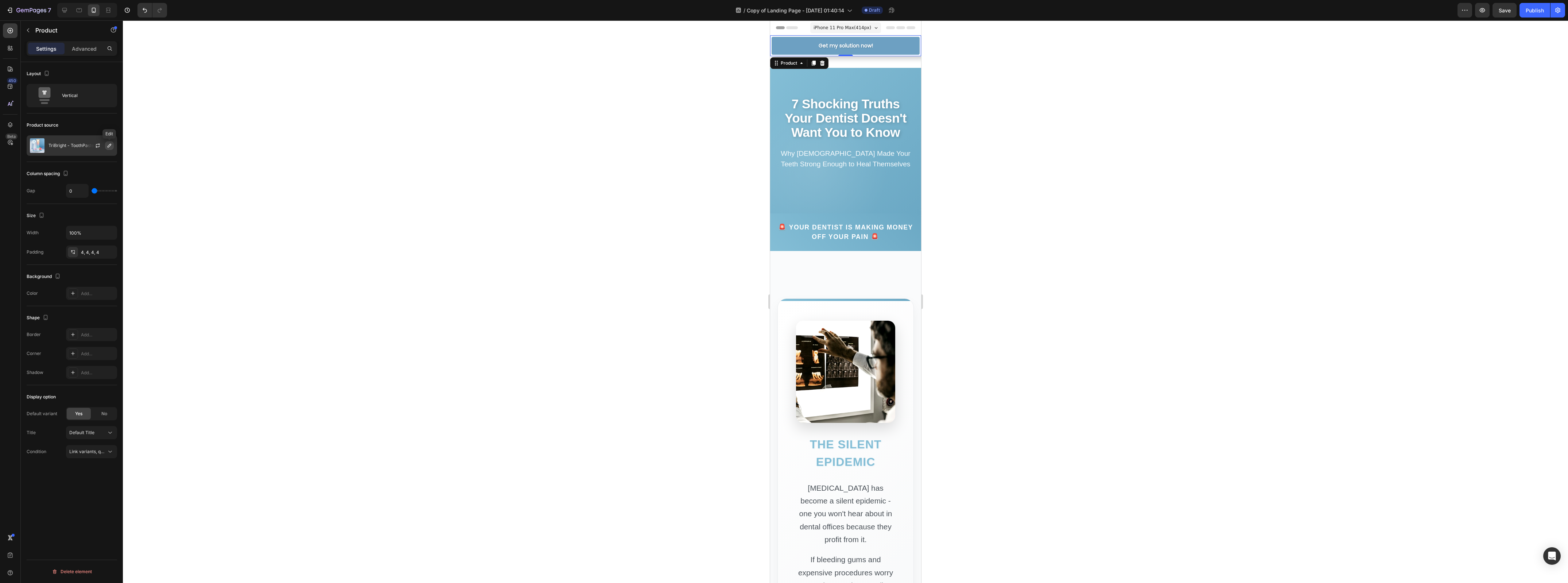
click at [108, 146] on icon "button" at bounding box center [110, 146] width 4 height 4
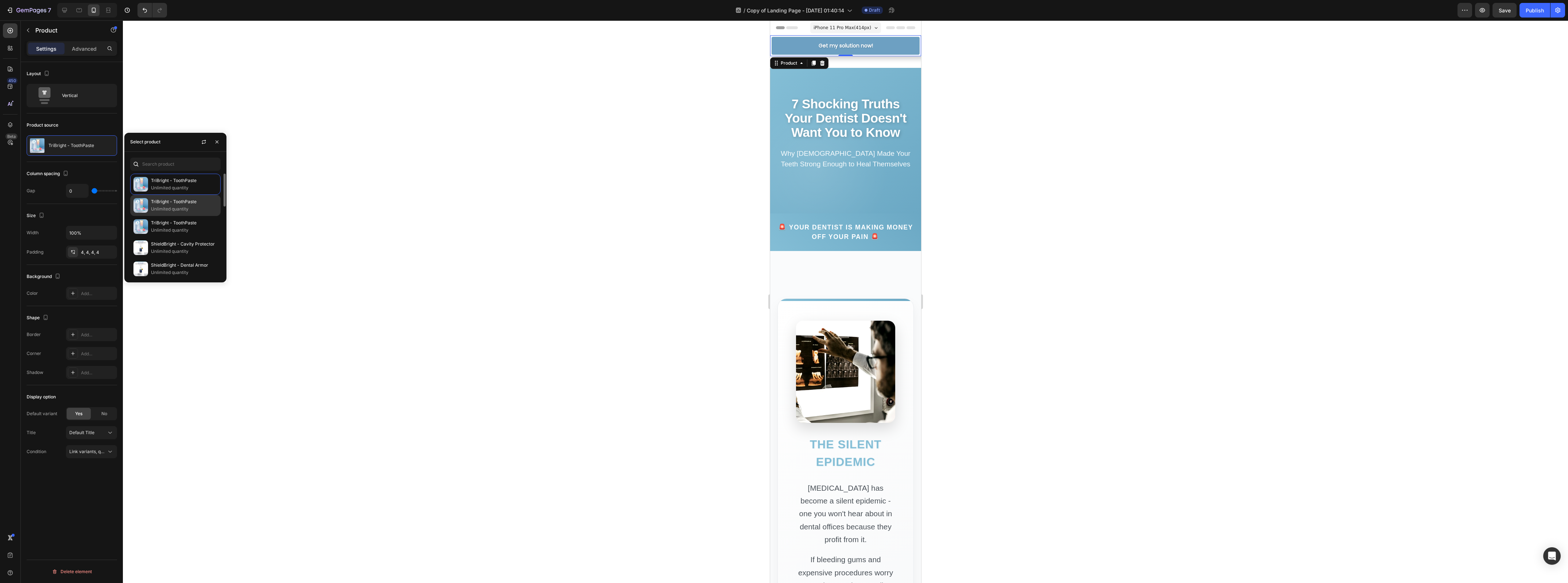
click at [172, 207] on p "Unlimited quantity" at bounding box center [184, 209] width 66 height 7
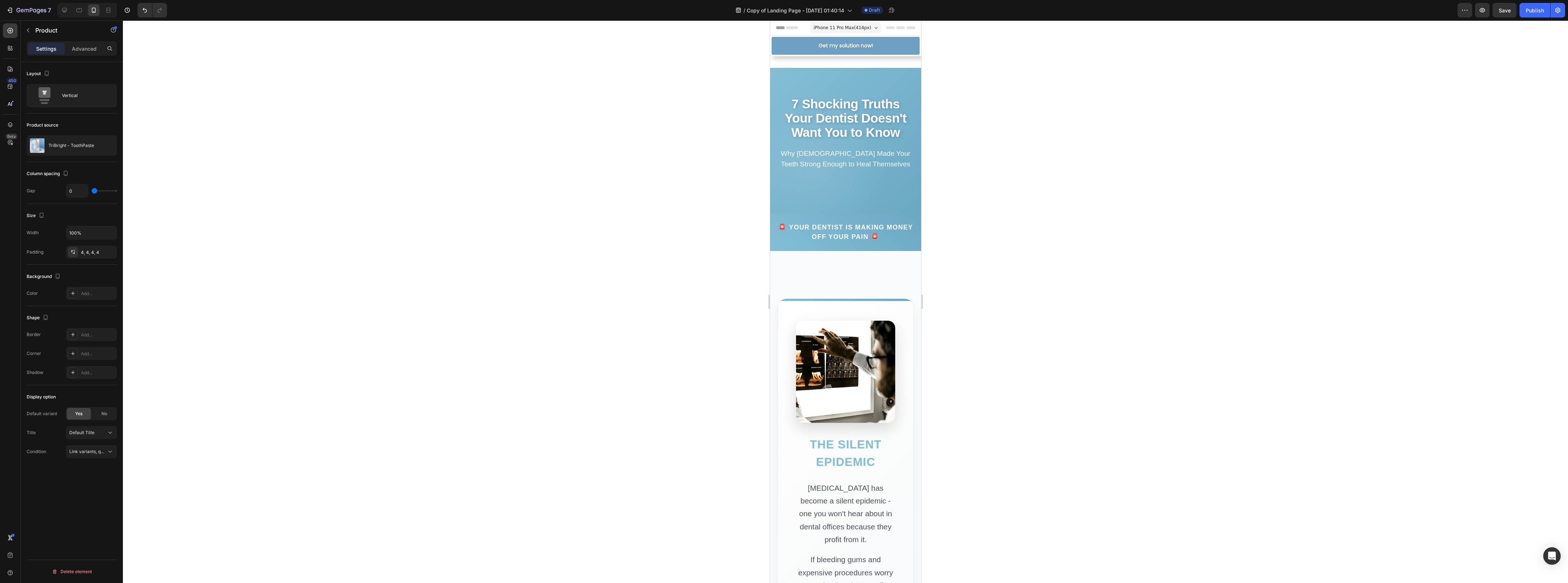
click at [69, 161] on div "Product source TriBright - ToothPaste" at bounding box center [72, 138] width 91 height 49
click at [99, 145] on icon "button" at bounding box center [98, 146] width 6 height 6
click at [85, 52] on div "Advanced" at bounding box center [84, 48] width 37 height 12
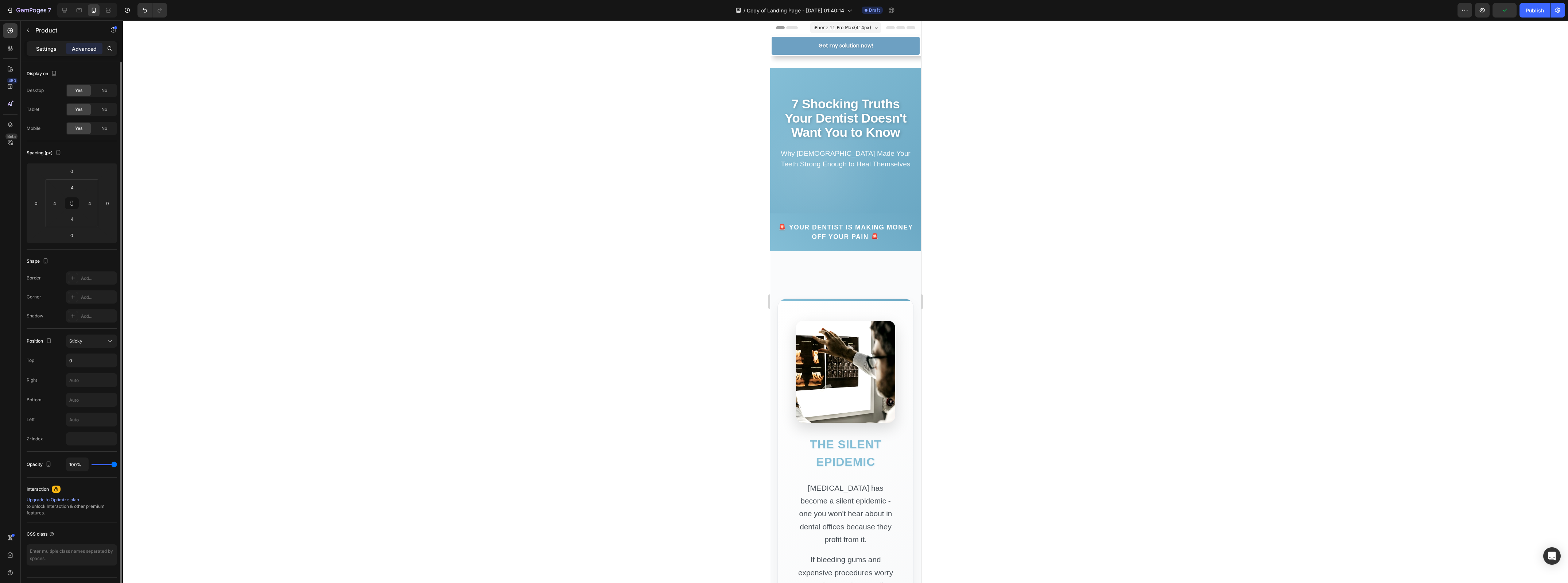
click at [43, 48] on p "Settings" at bounding box center [46, 49] width 21 height 8
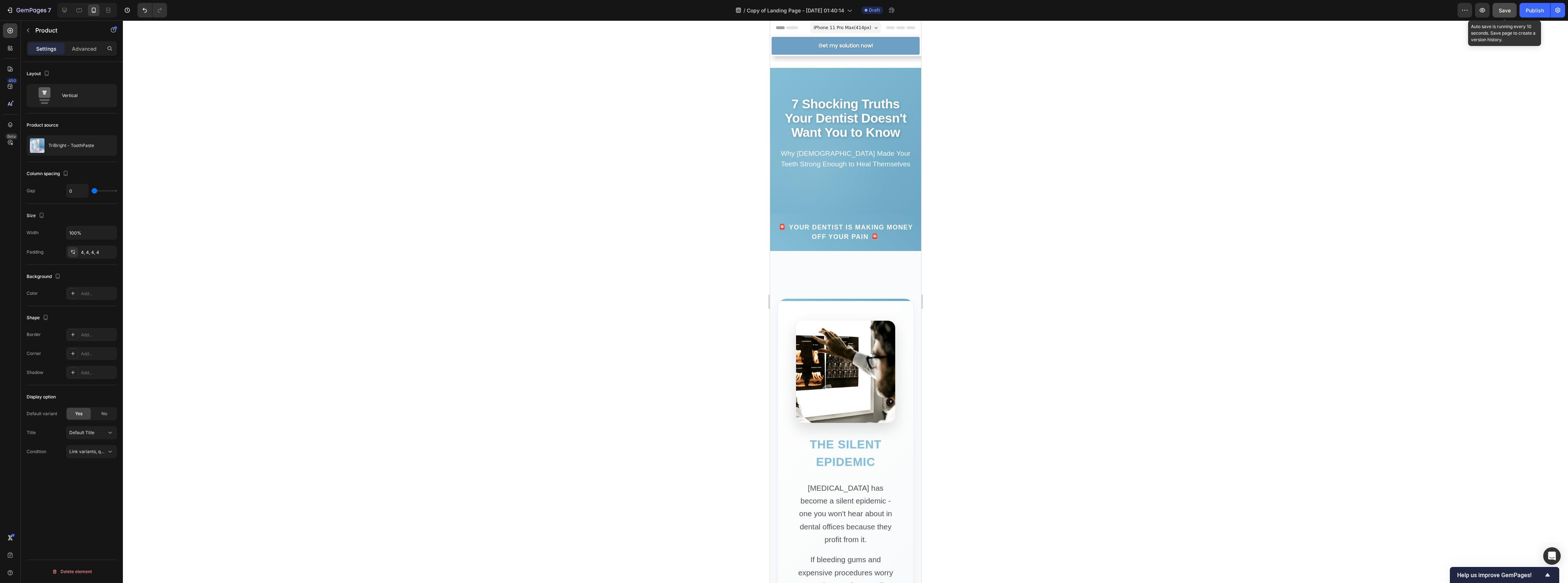
click at [1503, 13] on span "Save" at bounding box center [1505, 10] width 12 height 6
click at [1483, 13] on icon "button" at bounding box center [1482, 10] width 7 height 7
click at [786, 48] on button "Get my solution now!" at bounding box center [845, 46] width 148 height 18
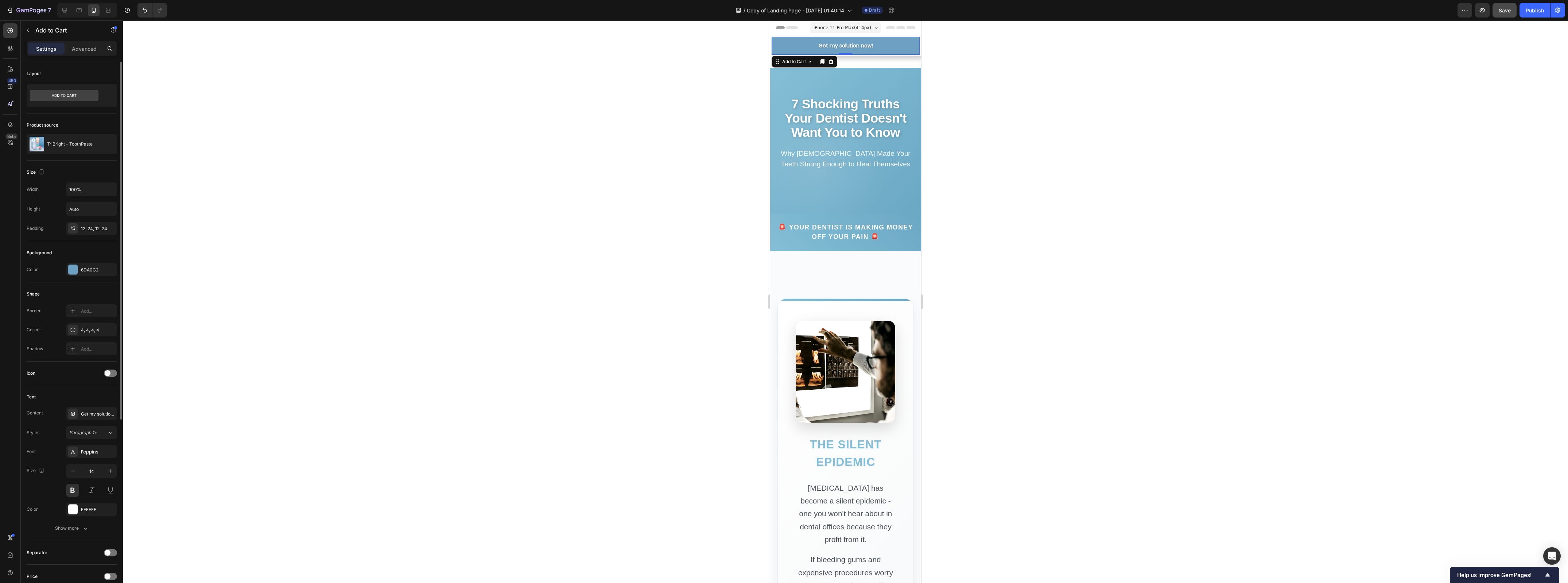
drag, startPoint x: 237, startPoint y: 205, endPoint x: 196, endPoint y: 163, distance: 58.7
click at [237, 204] on div at bounding box center [845, 302] width 1445 height 563
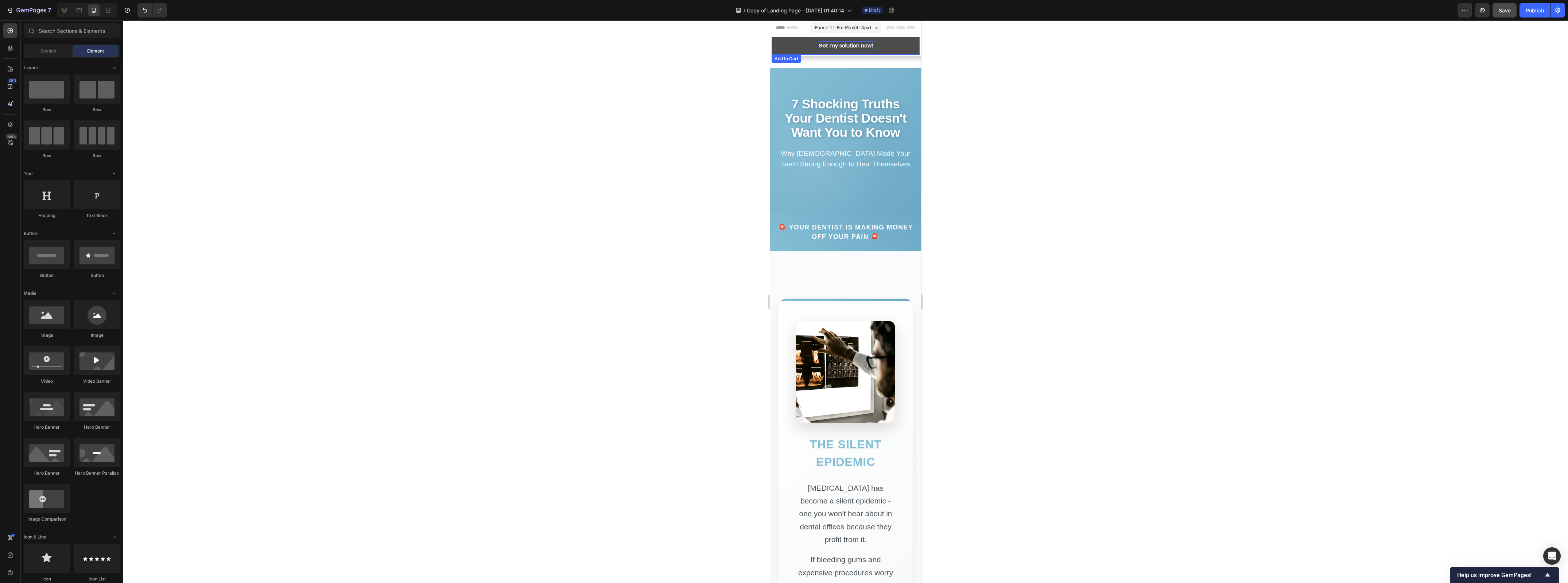
click at [818, 46] on div "Get my solution now!" at bounding box center [845, 46] width 54 height 9
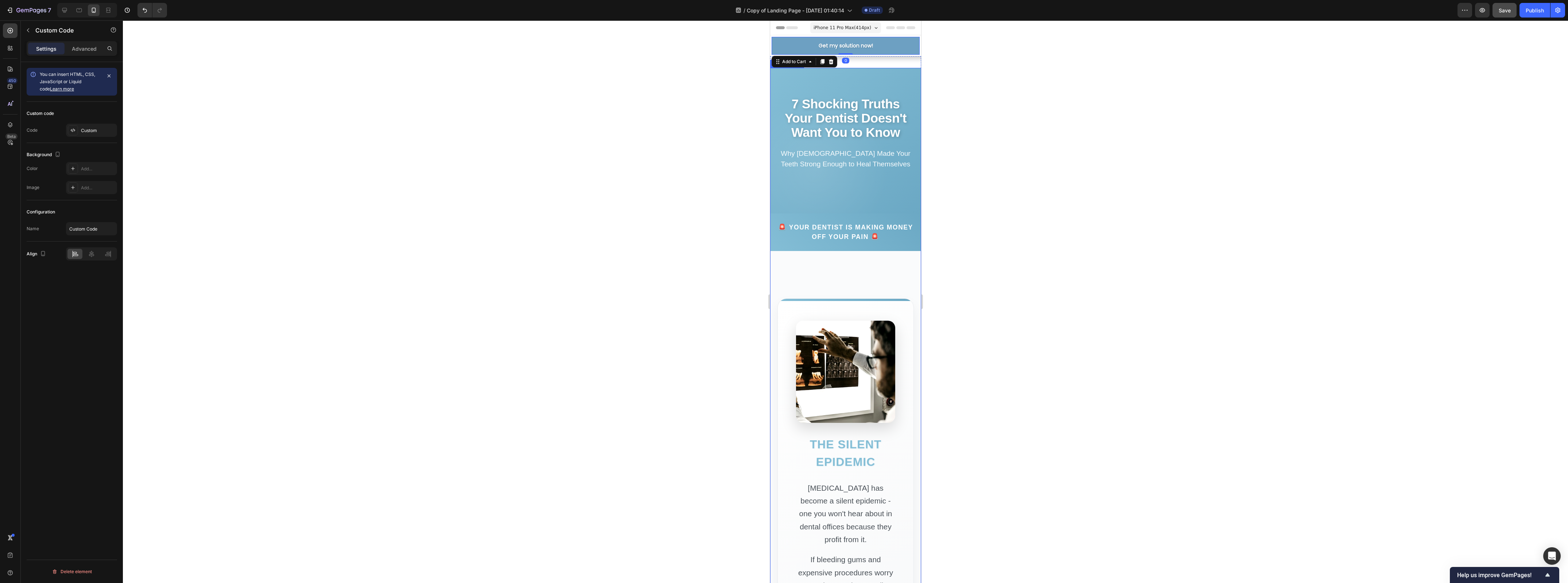
click at [788, 164] on p "Why [DEMOGRAPHIC_DATA] Made Your Teeth Strong Enough to Heal Themselves" at bounding box center [845, 159] width 136 height 21
click at [813, 44] on button "Get my solution now!" at bounding box center [845, 46] width 148 height 18
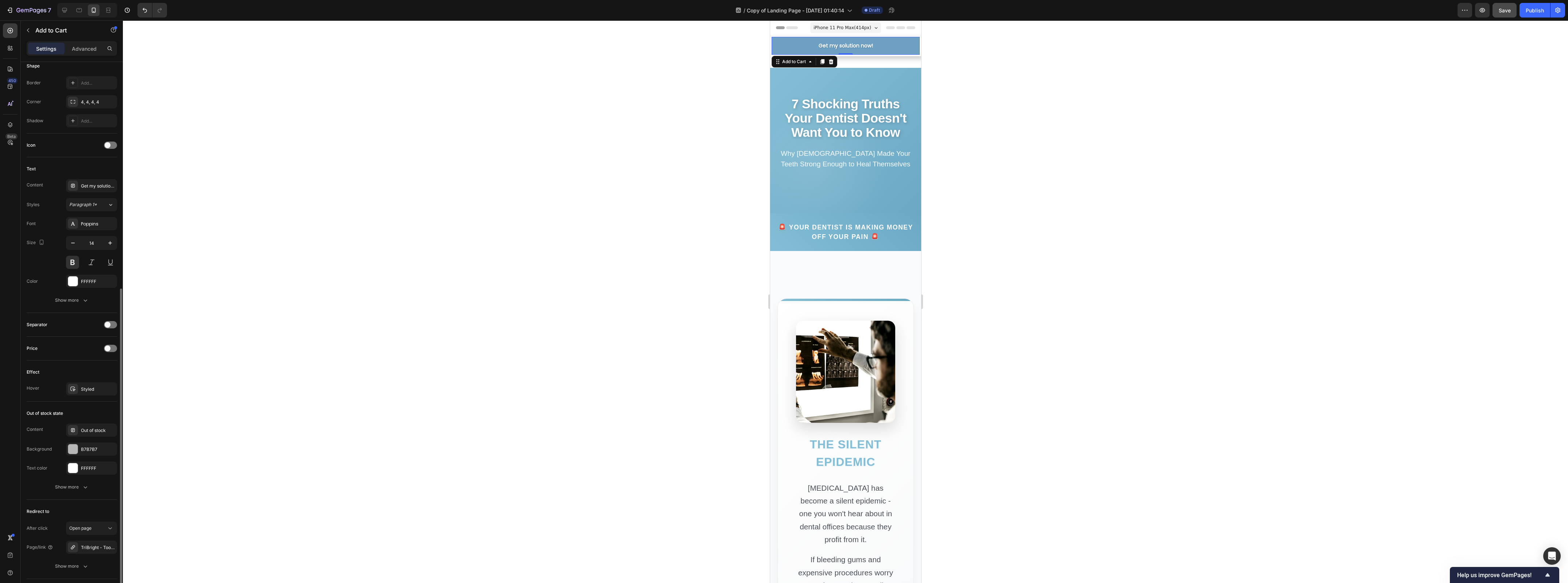
scroll to position [280, 0]
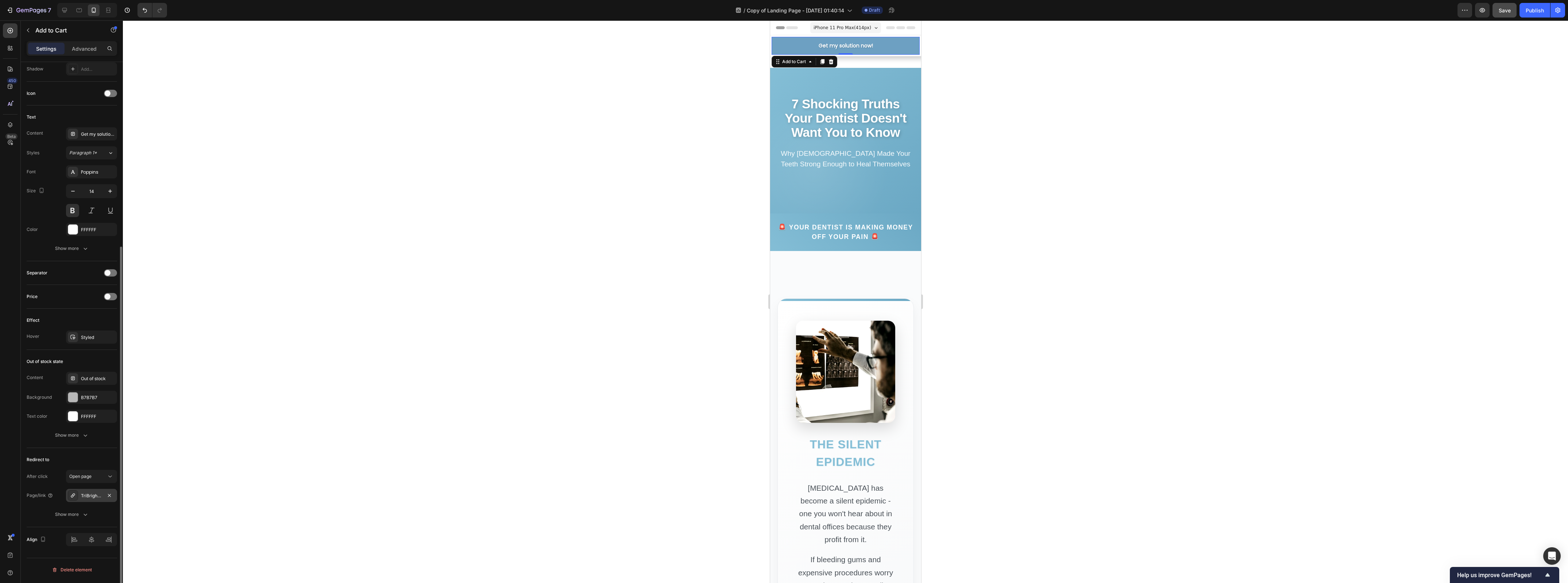
click at [86, 501] on div "TriBright - ToothPaste" at bounding box center [91, 496] width 51 height 13
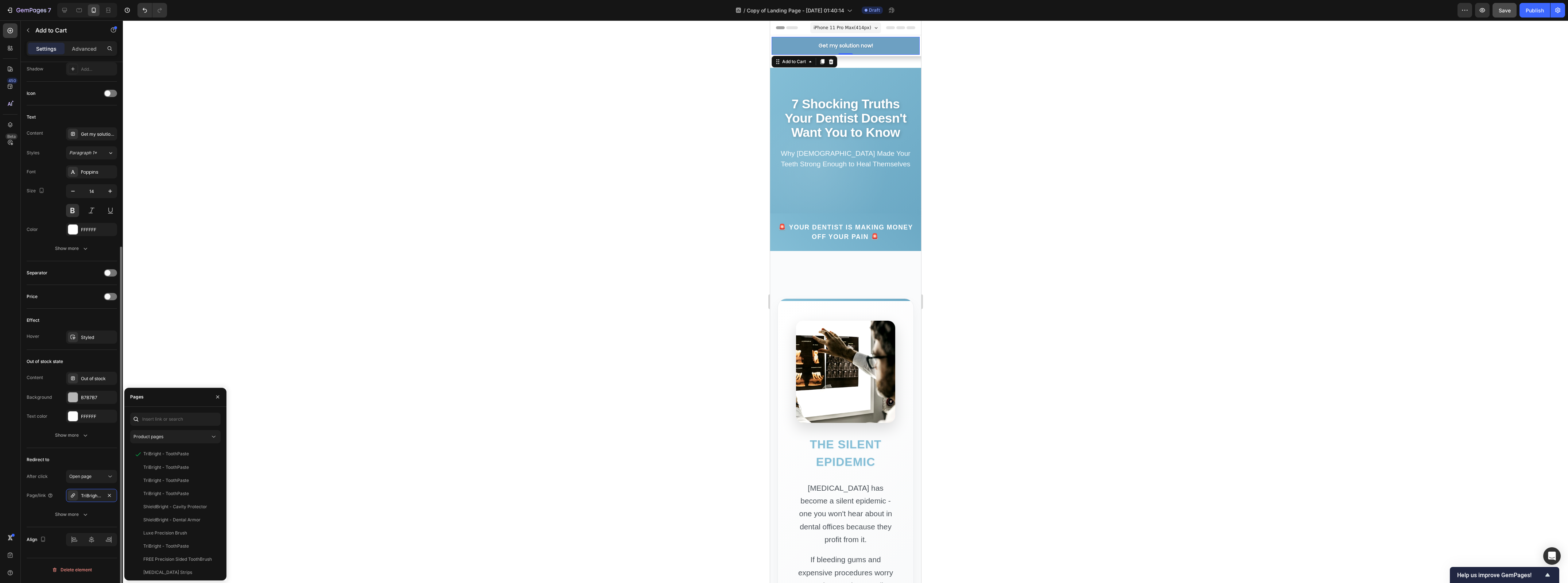
click at [79, 465] on div "Redirect to" at bounding box center [72, 459] width 91 height 12
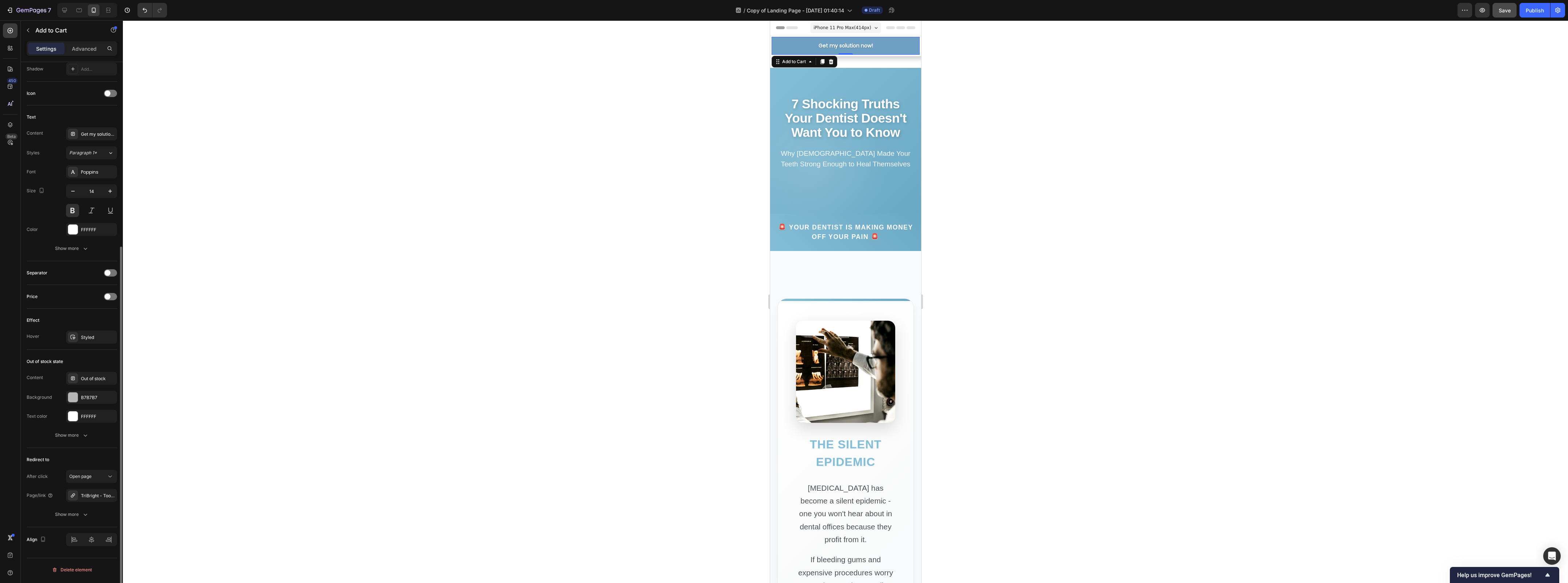
scroll to position [0, 0]
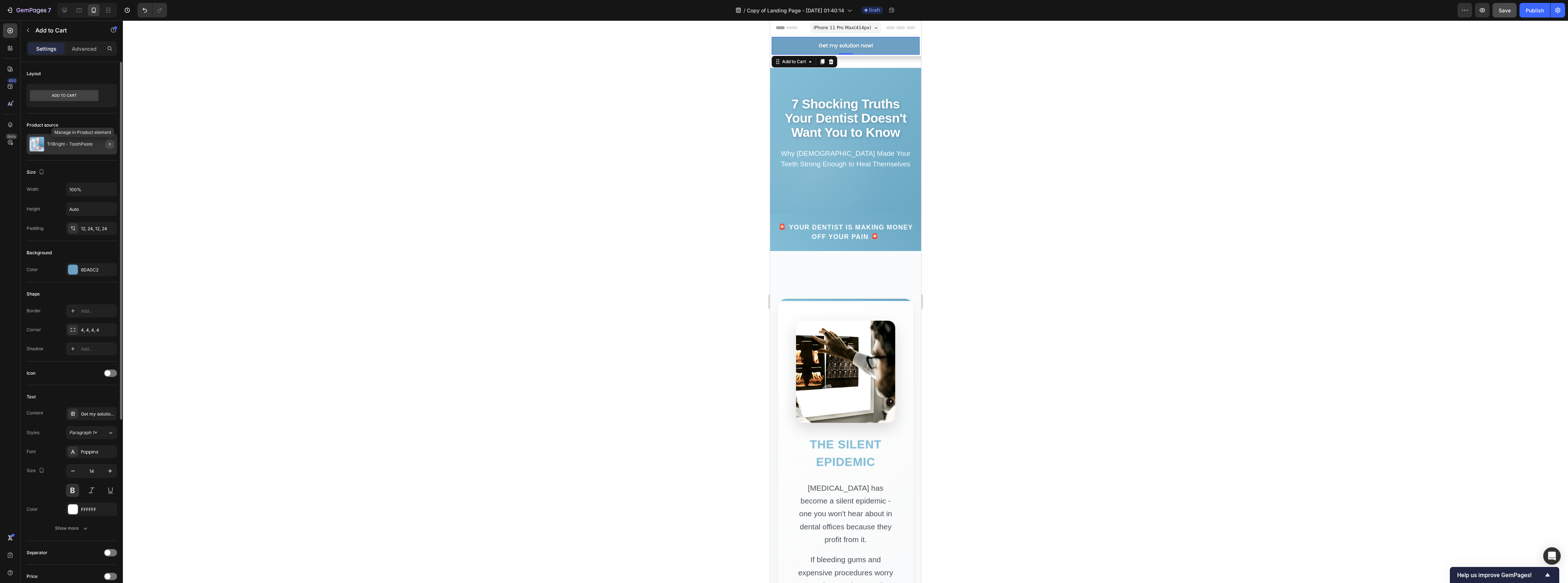
click at [108, 146] on icon "button" at bounding box center [110, 144] width 6 height 6
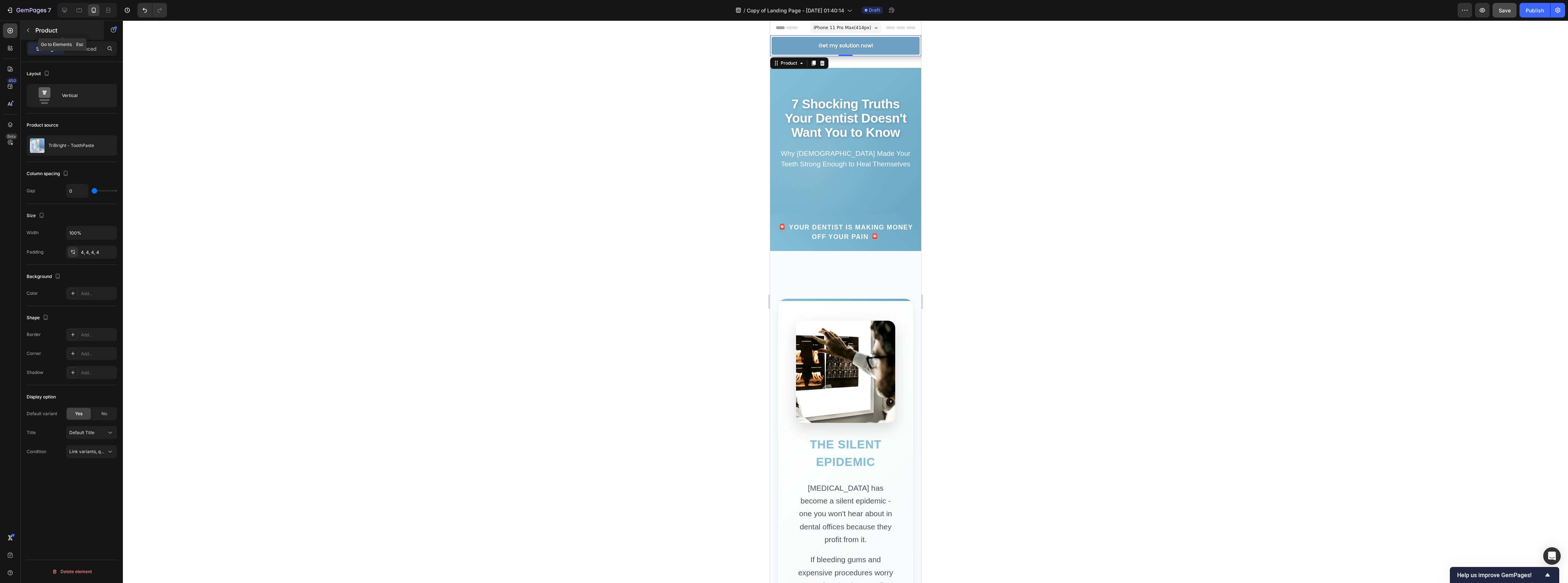
click at [36, 28] on p "Product" at bounding box center [66, 30] width 62 height 9
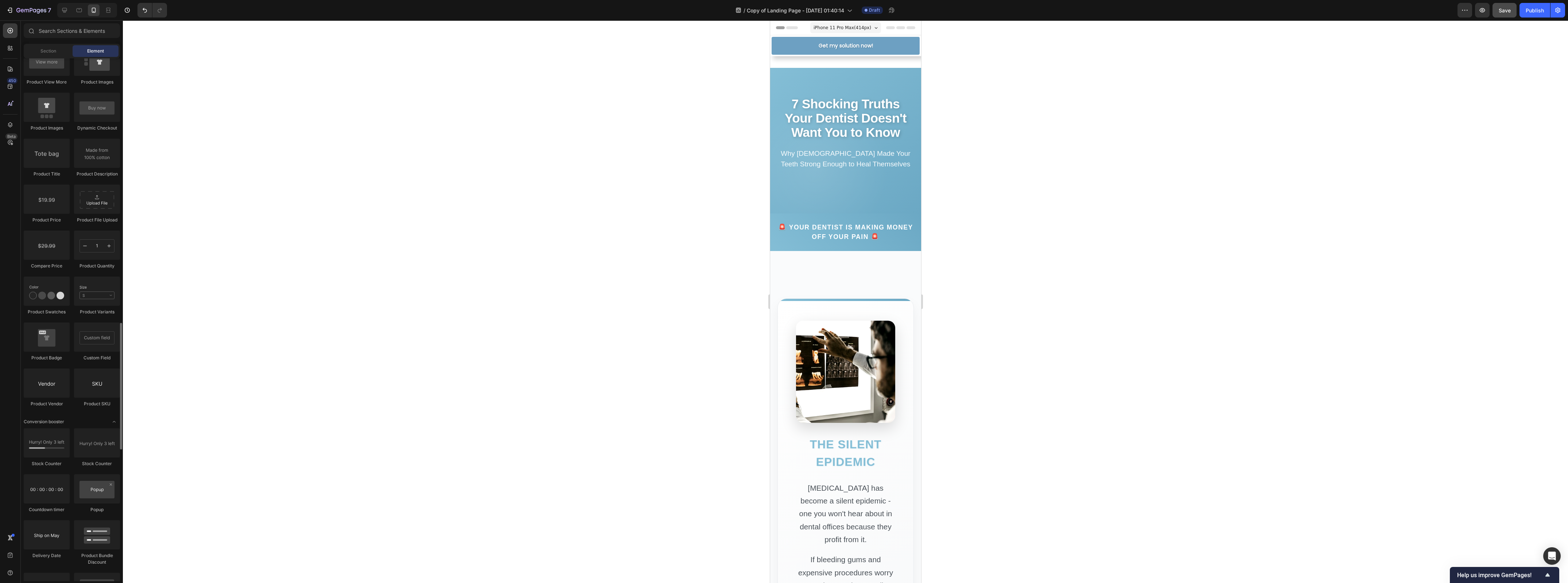
scroll to position [1369, 0]
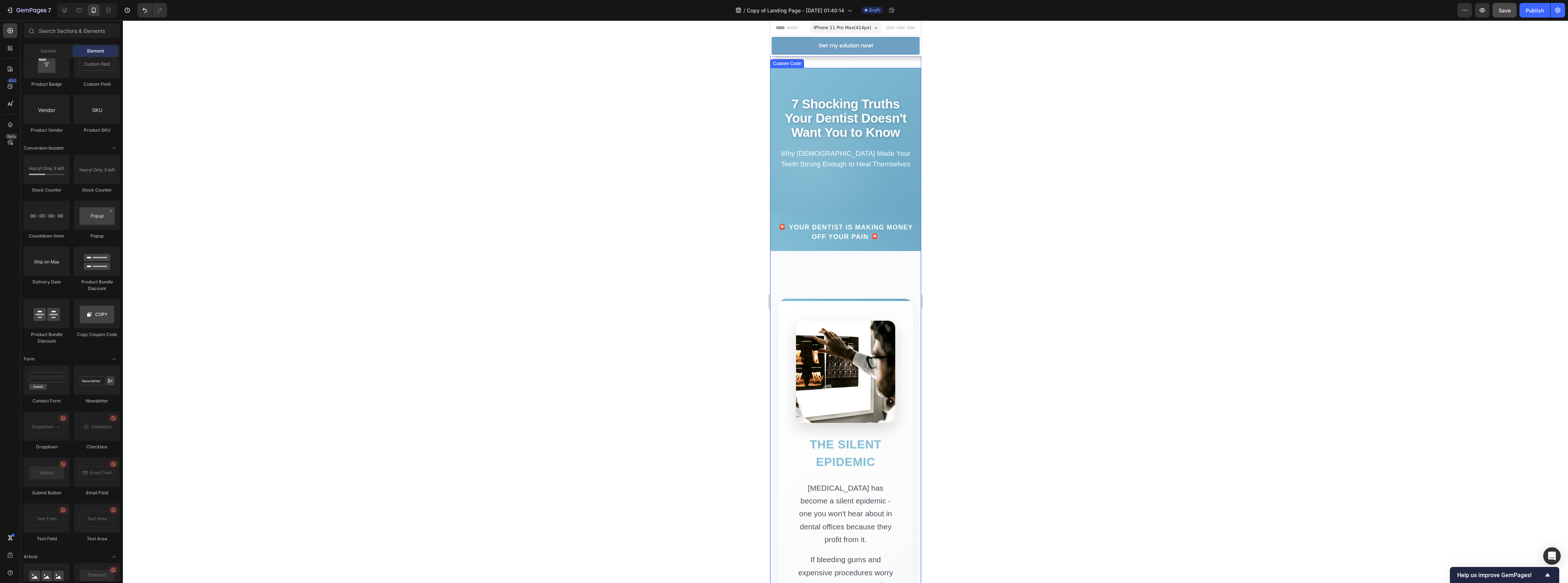
click at [811, 55] on div "Product Images TriBright - ToothPaste Product Title $28.00 Product Price Produc…" at bounding box center [845, 46] width 151 height 21
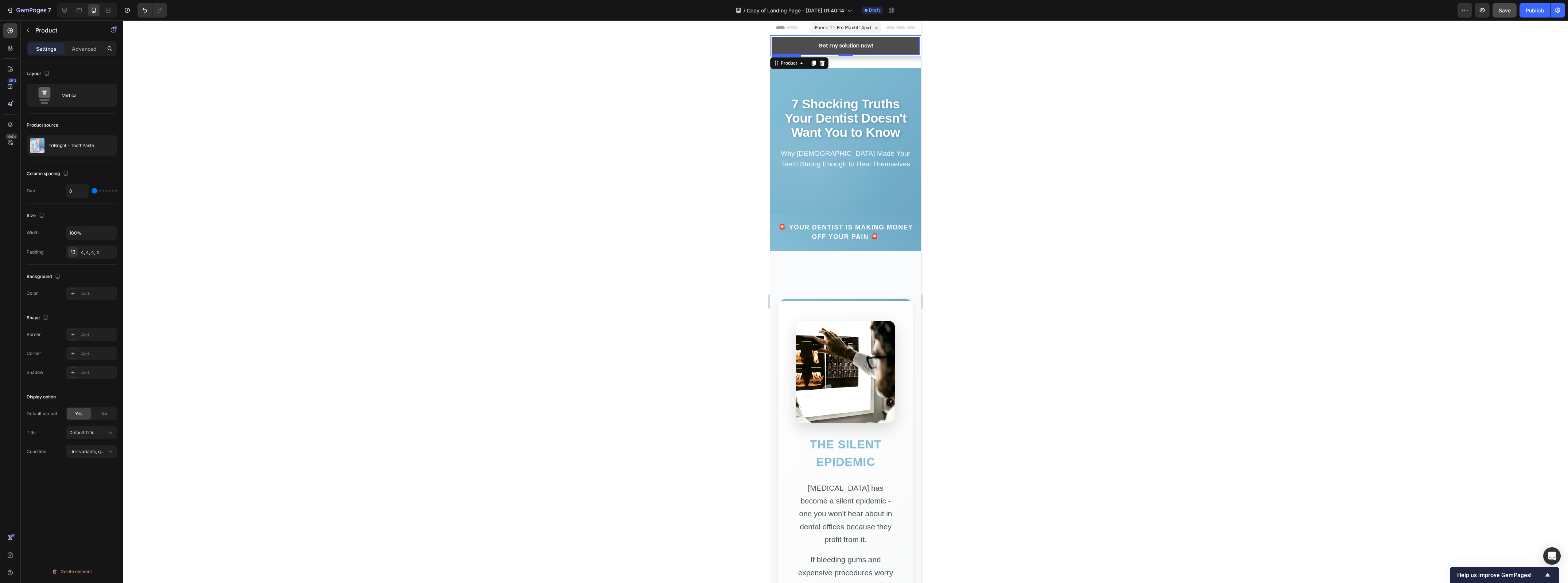
click at [812, 48] on button "Get my solution now!" at bounding box center [845, 46] width 148 height 18
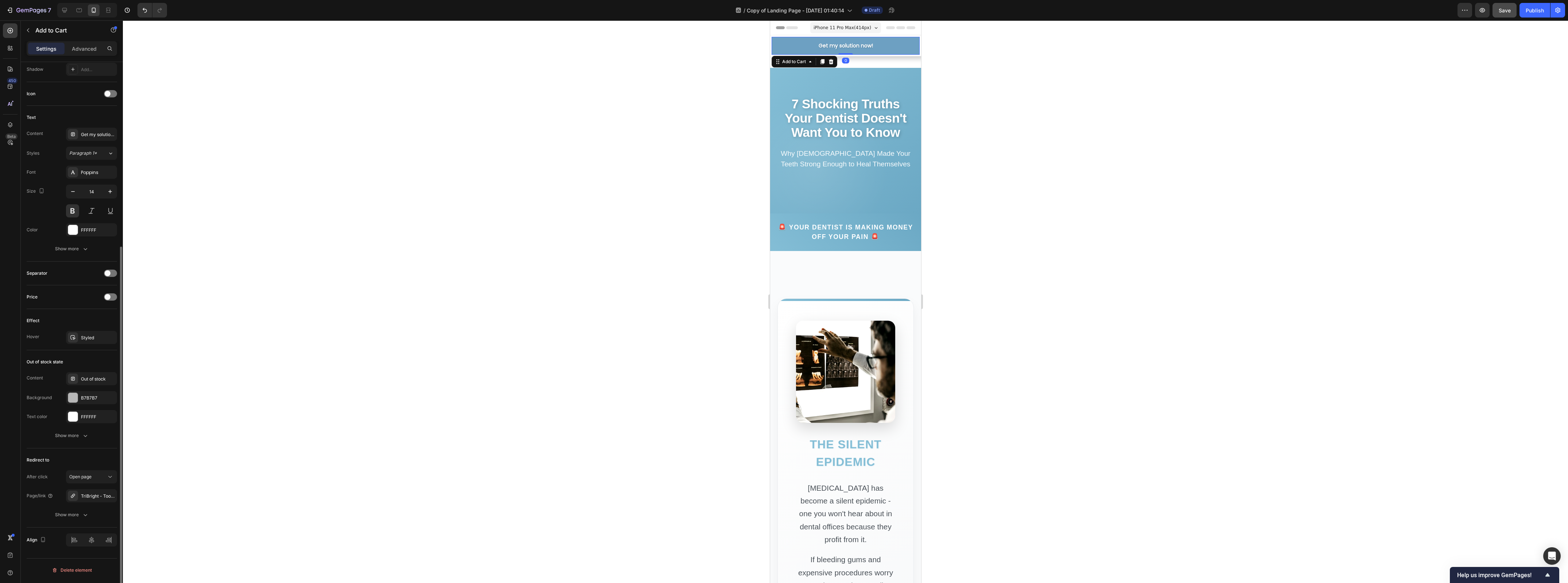
scroll to position [280, 0]
click at [91, 498] on div "TriBright - ToothPaste" at bounding box center [91, 496] width 21 height 7
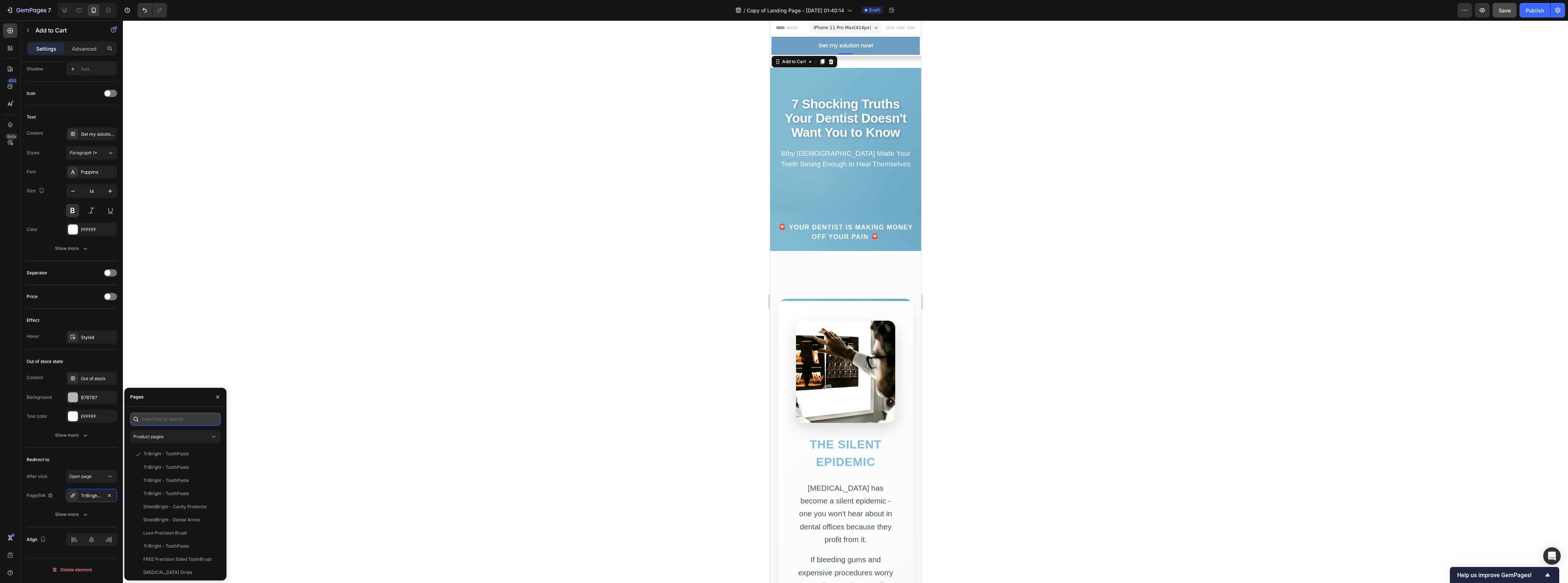
paste input "[URL][DOMAIN_NAME]"
type input "[URL][DOMAIN_NAME]"
click at [334, 436] on div at bounding box center [845, 302] width 1445 height 563
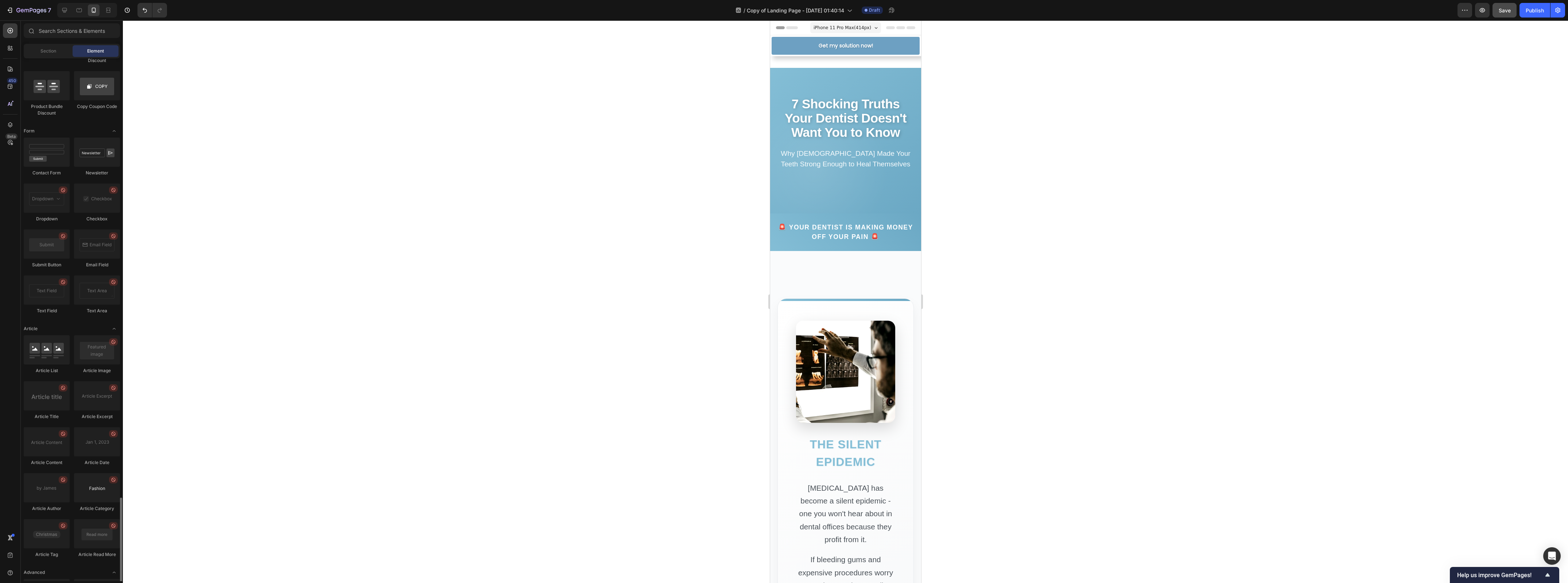
scroll to position [1639, 0]
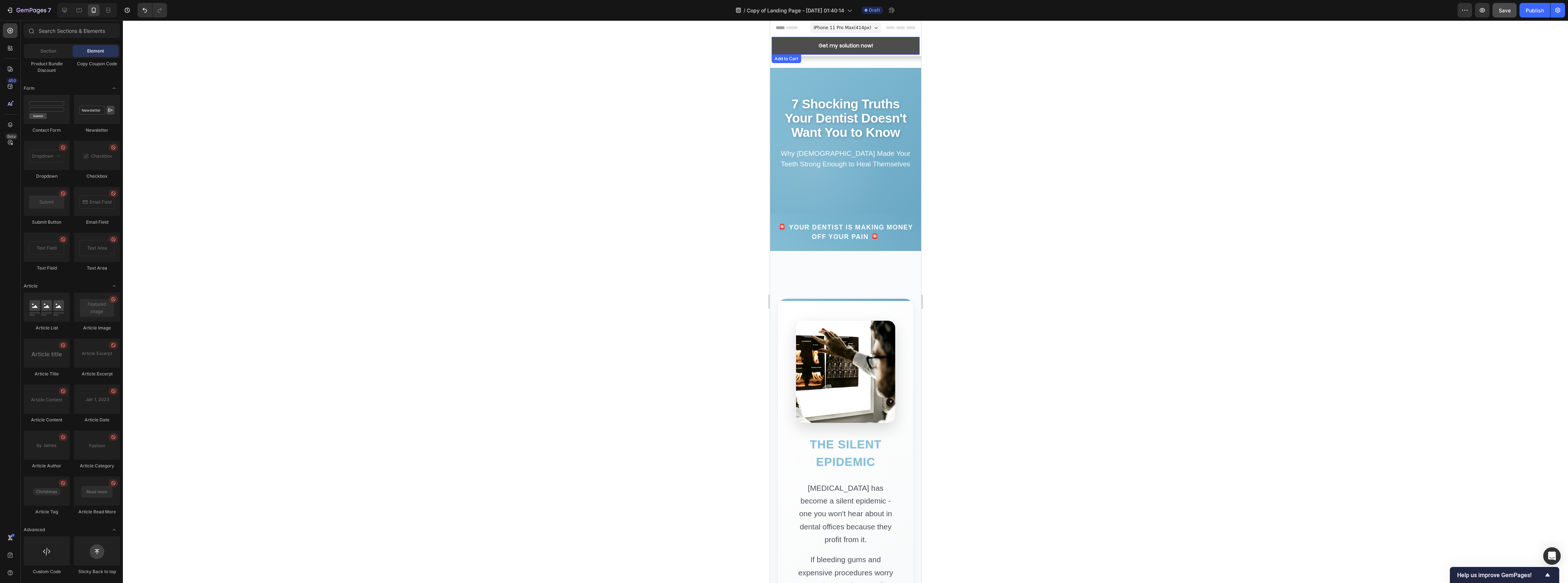
click at [789, 41] on button "Get my solution now!" at bounding box center [845, 46] width 148 height 18
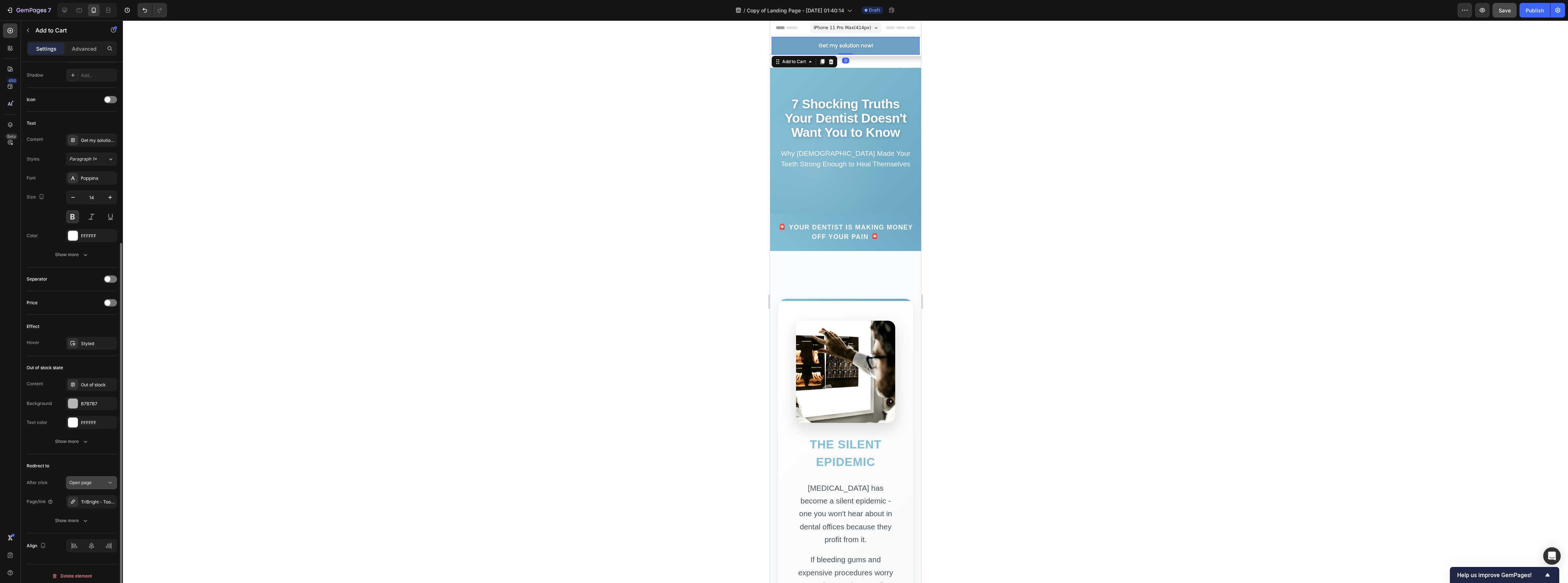
scroll to position [280, 0]
click at [71, 496] on icon at bounding box center [73, 496] width 6 height 6
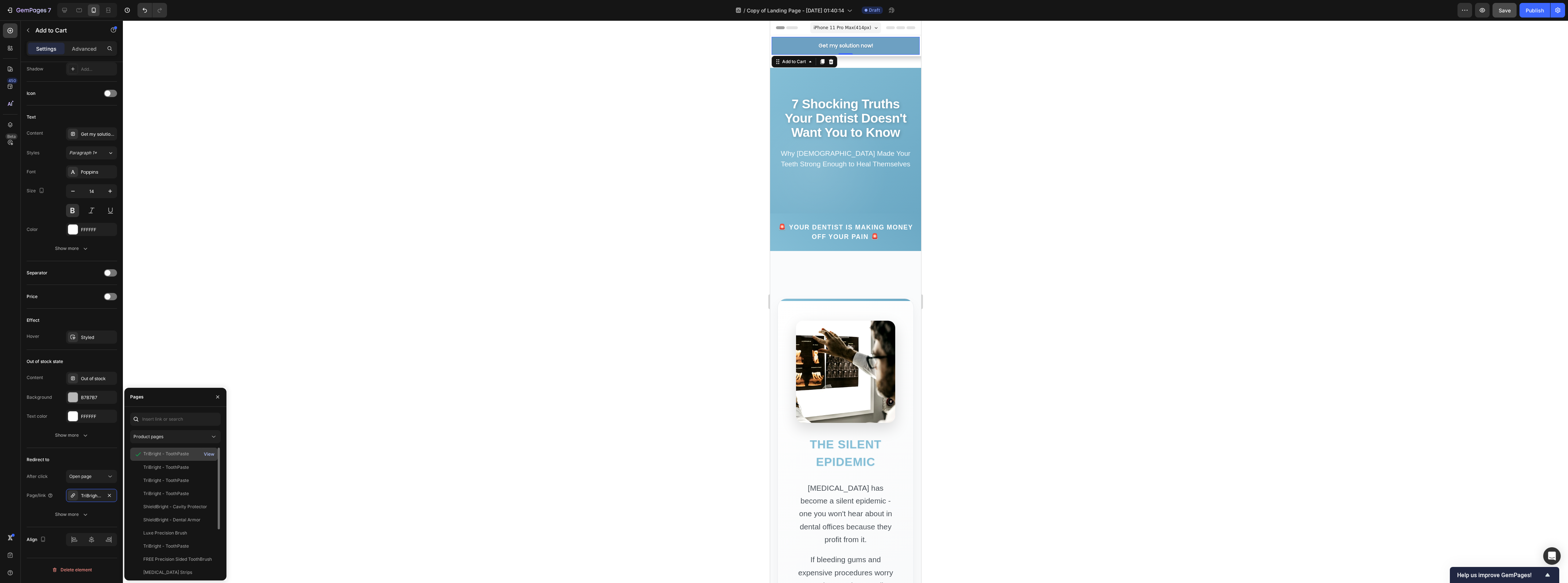
click at [209, 454] on div "View" at bounding box center [209, 454] width 10 height 7
click at [206, 493] on div "View" at bounding box center [209, 493] width 10 height 7
click at [211, 479] on div "View" at bounding box center [209, 481] width 10 height 7
click at [173, 482] on div "TriBright - ToothPaste" at bounding box center [166, 481] width 46 height 7
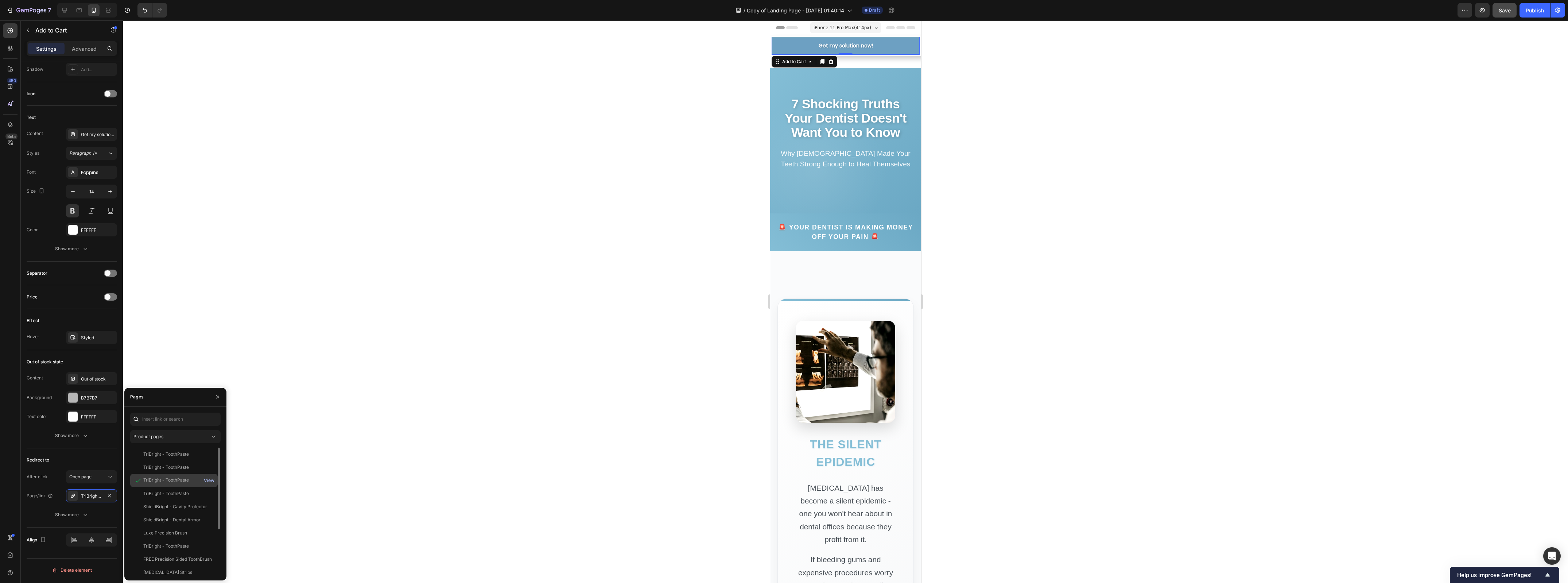
click at [208, 479] on div "View" at bounding box center [209, 481] width 10 height 7
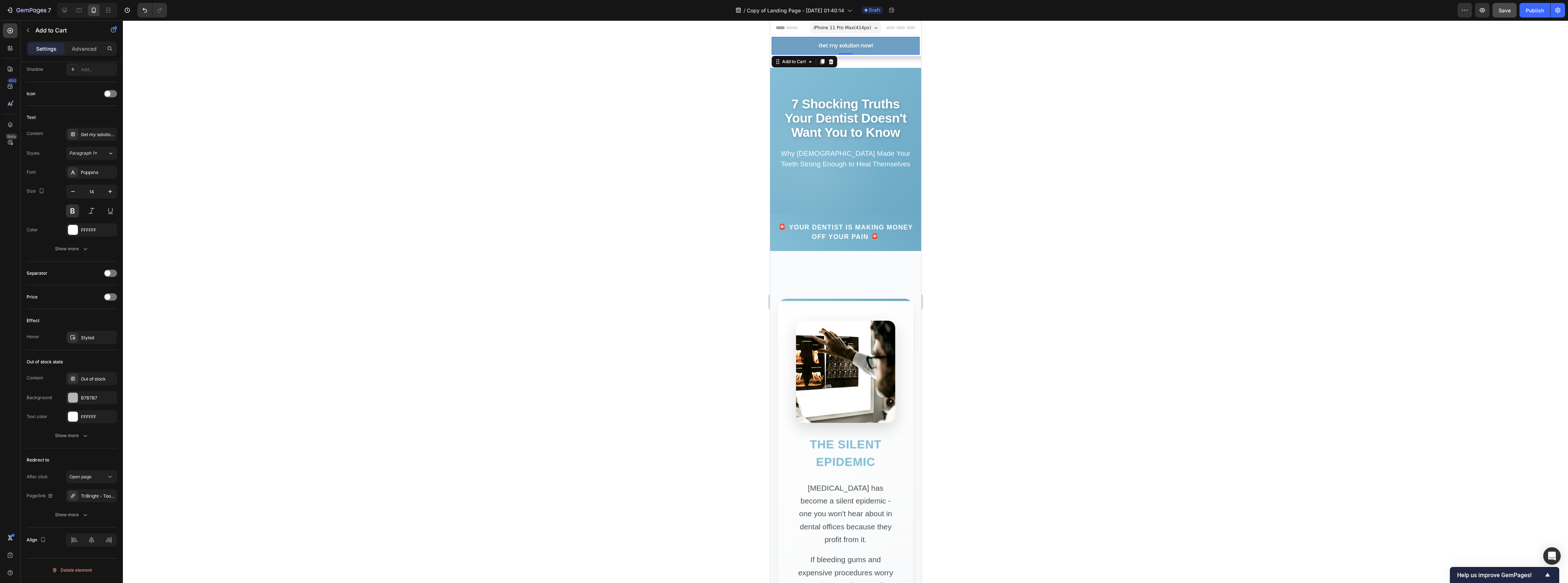
click at [262, 348] on div at bounding box center [845, 302] width 1445 height 563
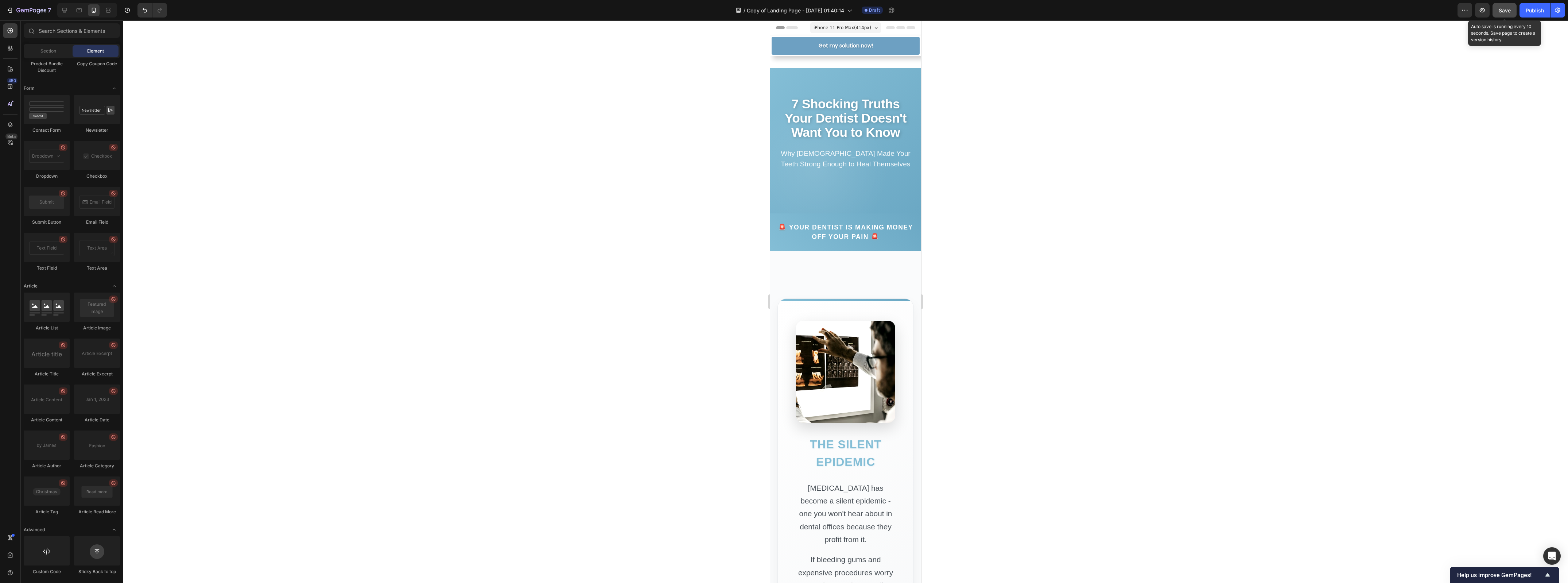
click at [1496, 15] on button "Save" at bounding box center [1505, 10] width 24 height 15
click at [47, 52] on span "Section" at bounding box center [48, 51] width 16 height 7
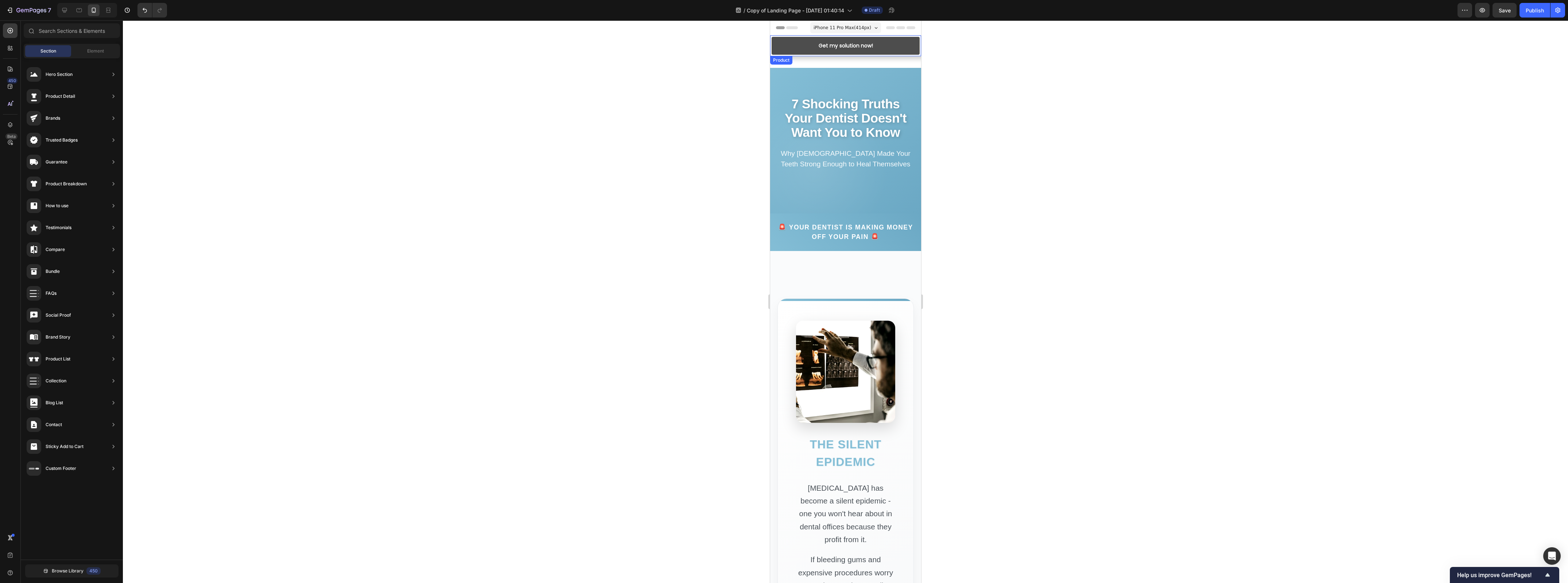
click at [783, 52] on button "Get my solution now!" at bounding box center [845, 46] width 148 height 18
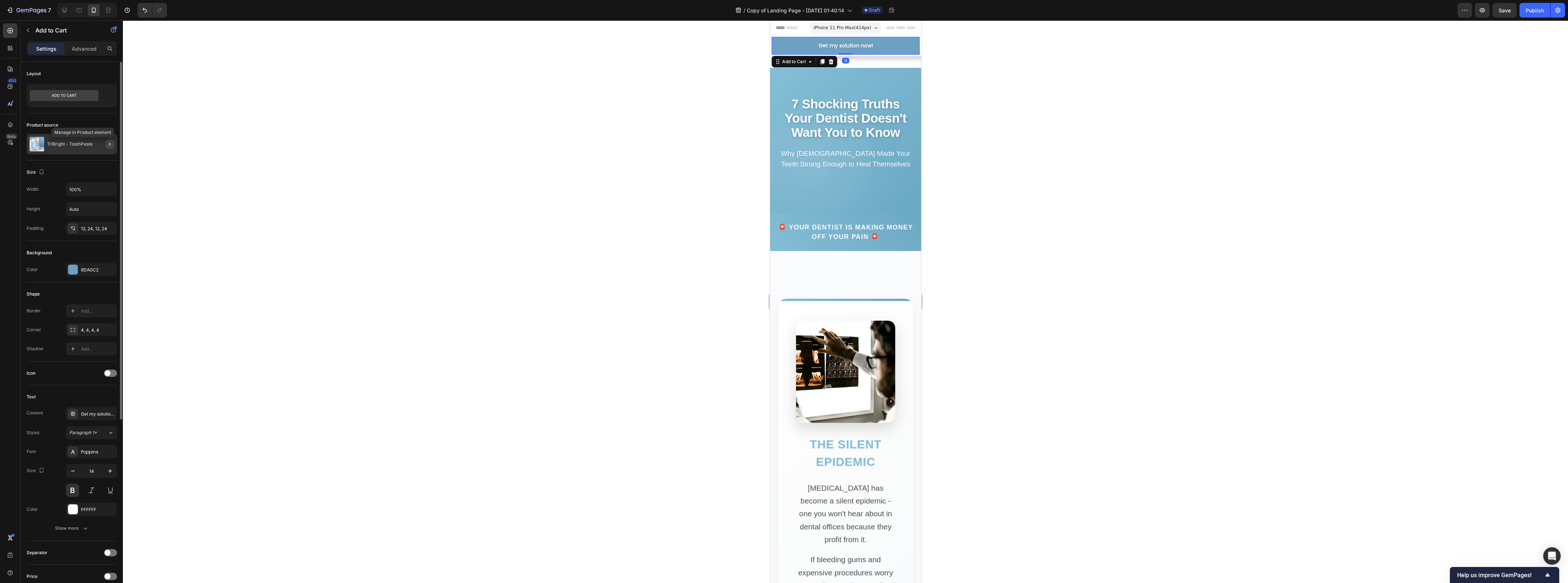
click at [110, 145] on icon "button" at bounding box center [110, 144] width 6 height 6
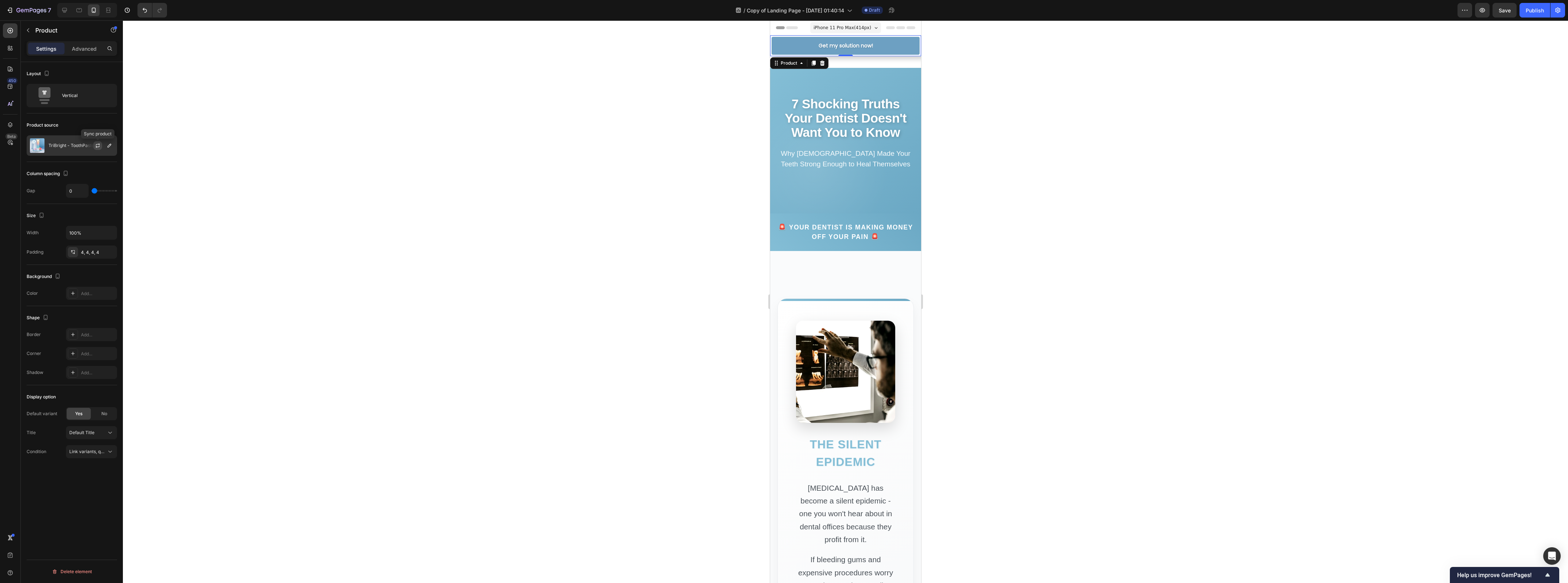
click at [99, 143] on icon "button" at bounding box center [98, 146] width 6 height 6
click at [0, 0] on icon "button" at bounding box center [0, 0] width 0 height 0
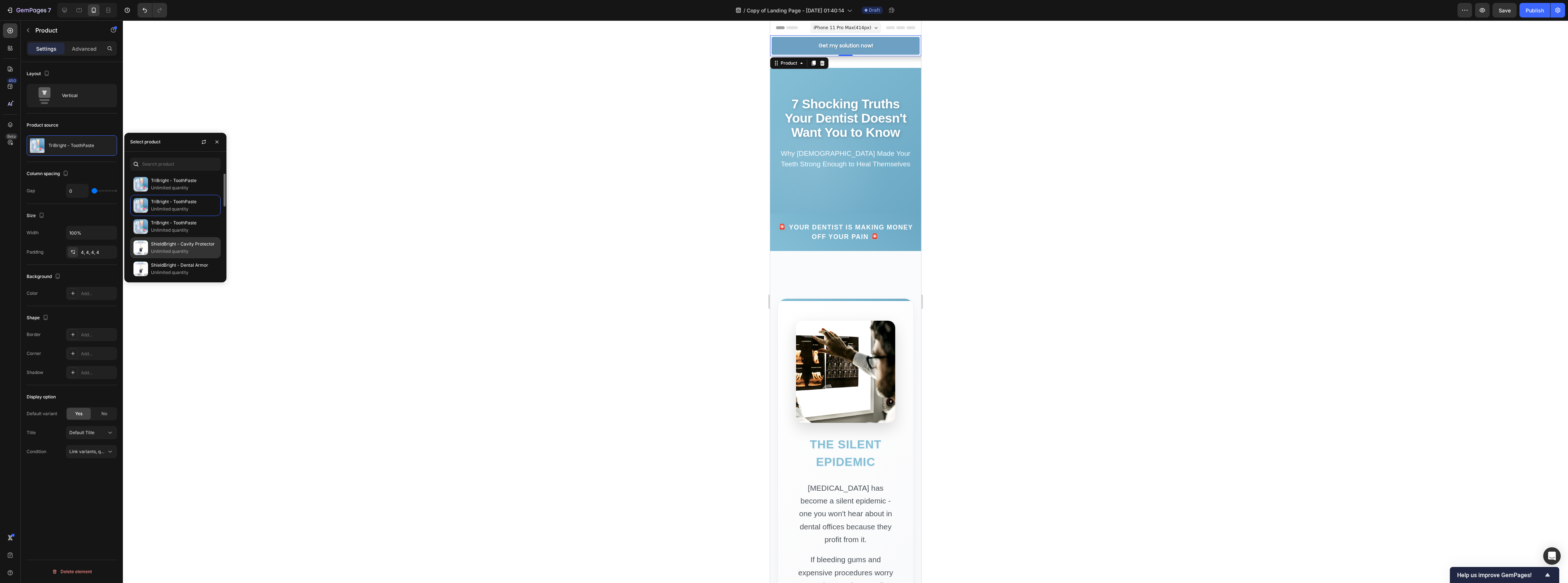
scroll to position [91, 0]
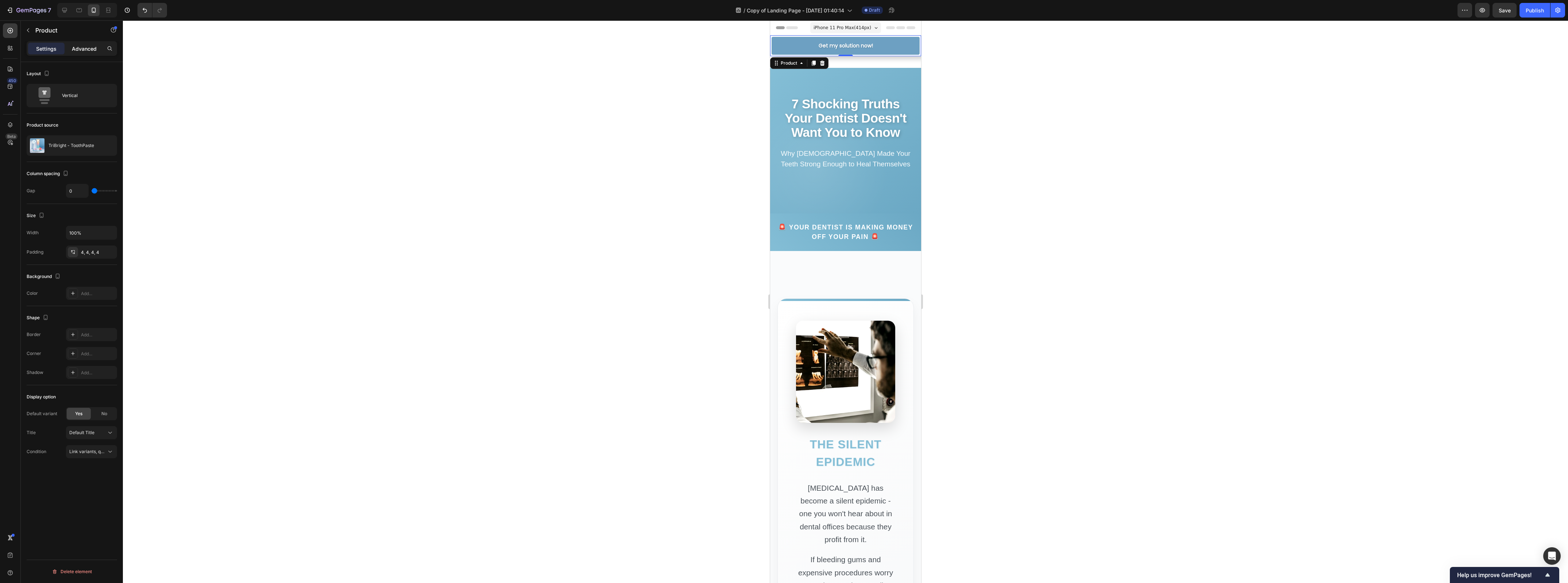
click at [88, 49] on p "Advanced" at bounding box center [84, 49] width 25 height 8
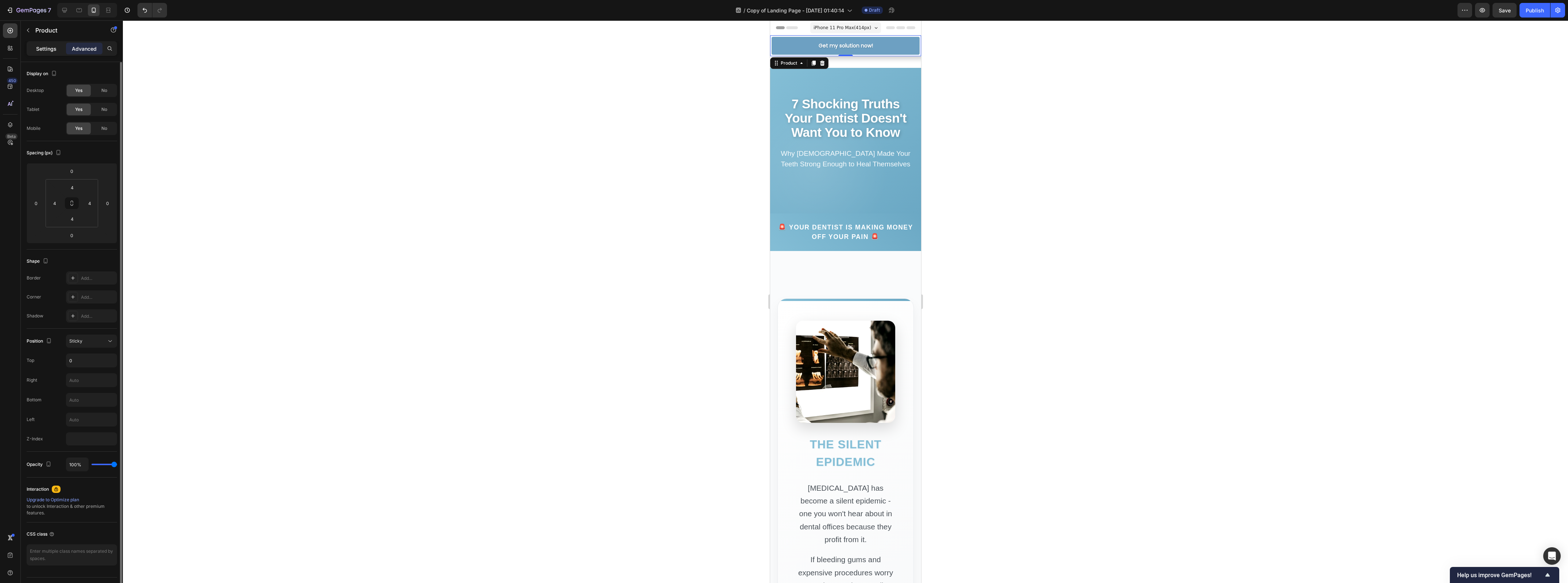
click at [47, 45] on p "Settings" at bounding box center [46, 49] width 21 height 8
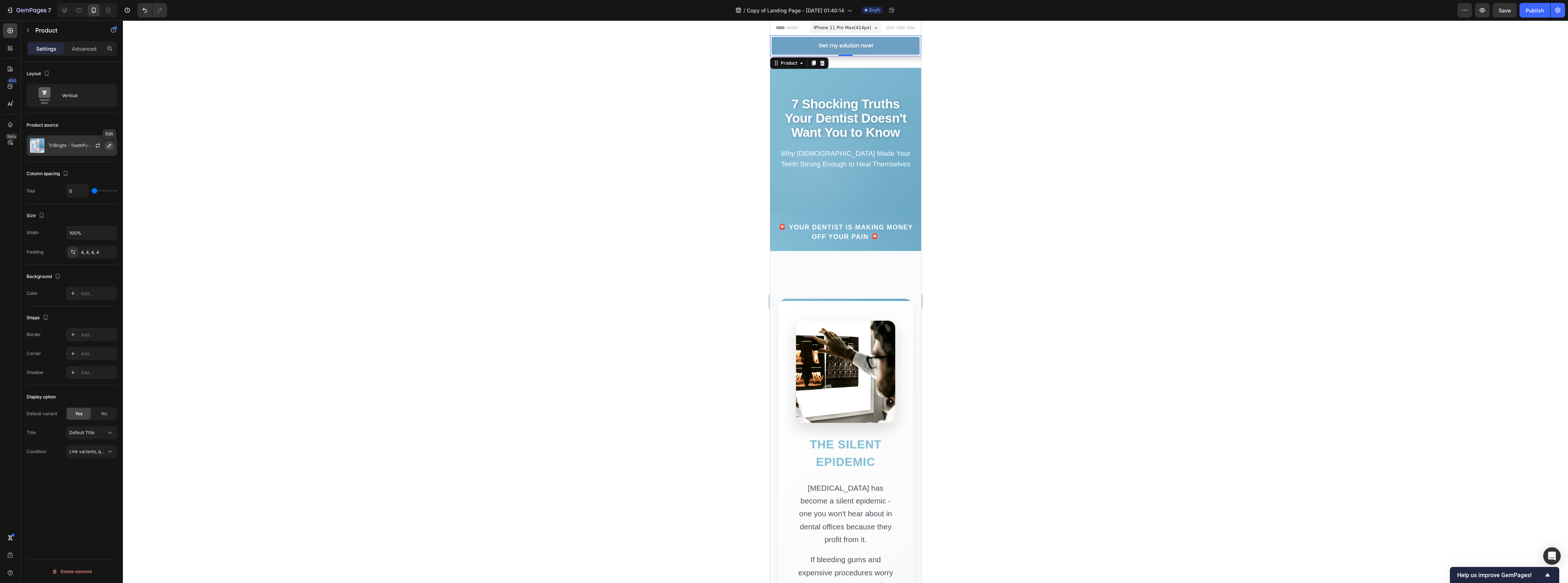
click at [108, 143] on icon "button" at bounding box center [110, 146] width 6 height 6
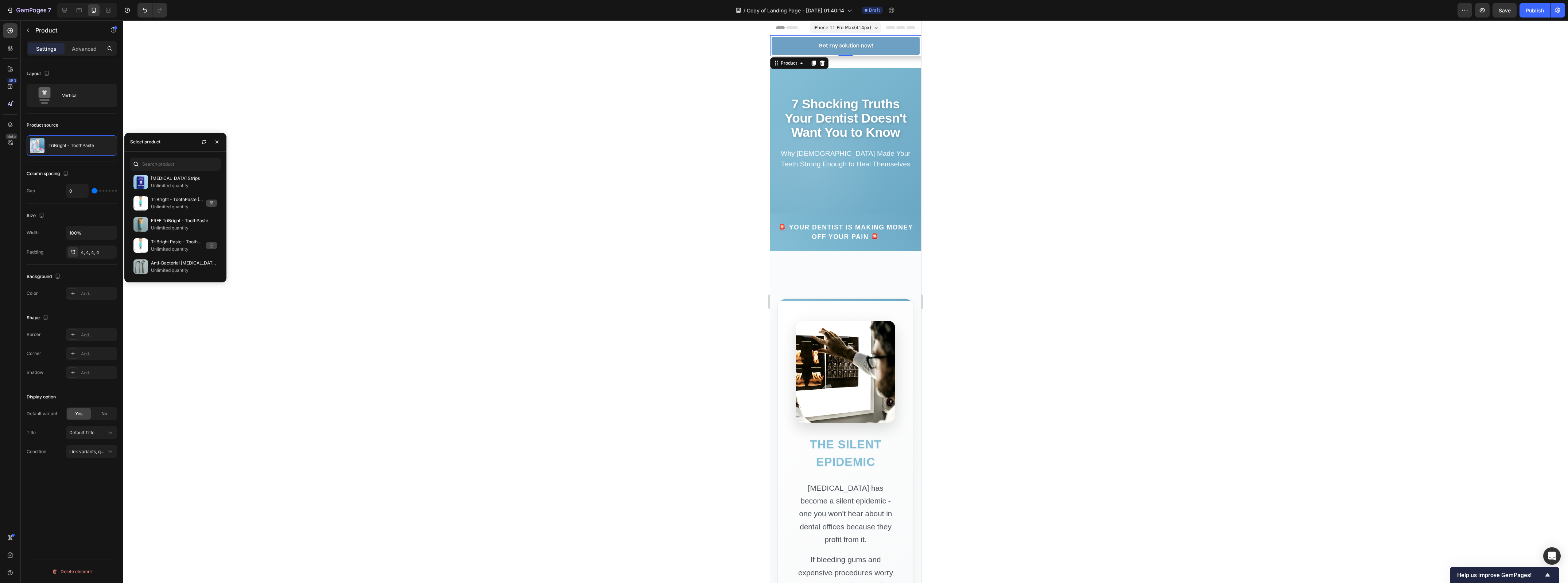
scroll to position [217, 0]
click at [177, 240] on p "TriBright - ToothPaste" at bounding box center [184, 239] width 66 height 7
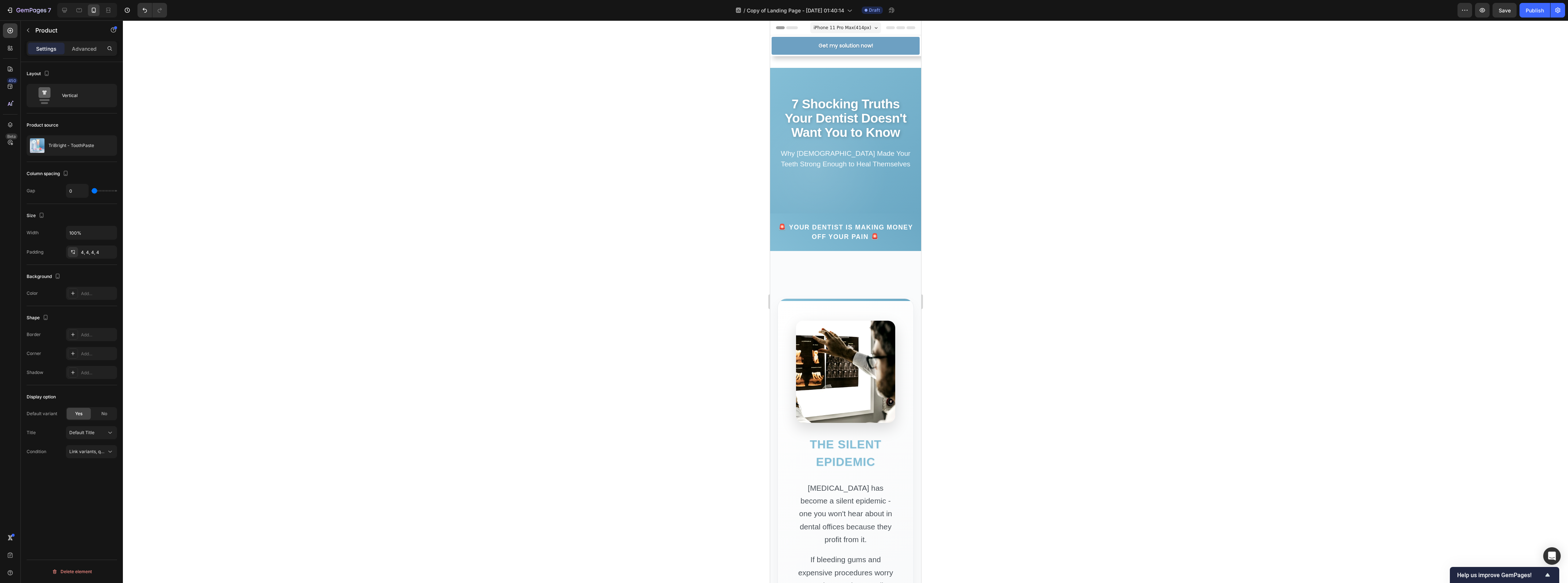
click at [478, 141] on div at bounding box center [845, 302] width 1445 height 563
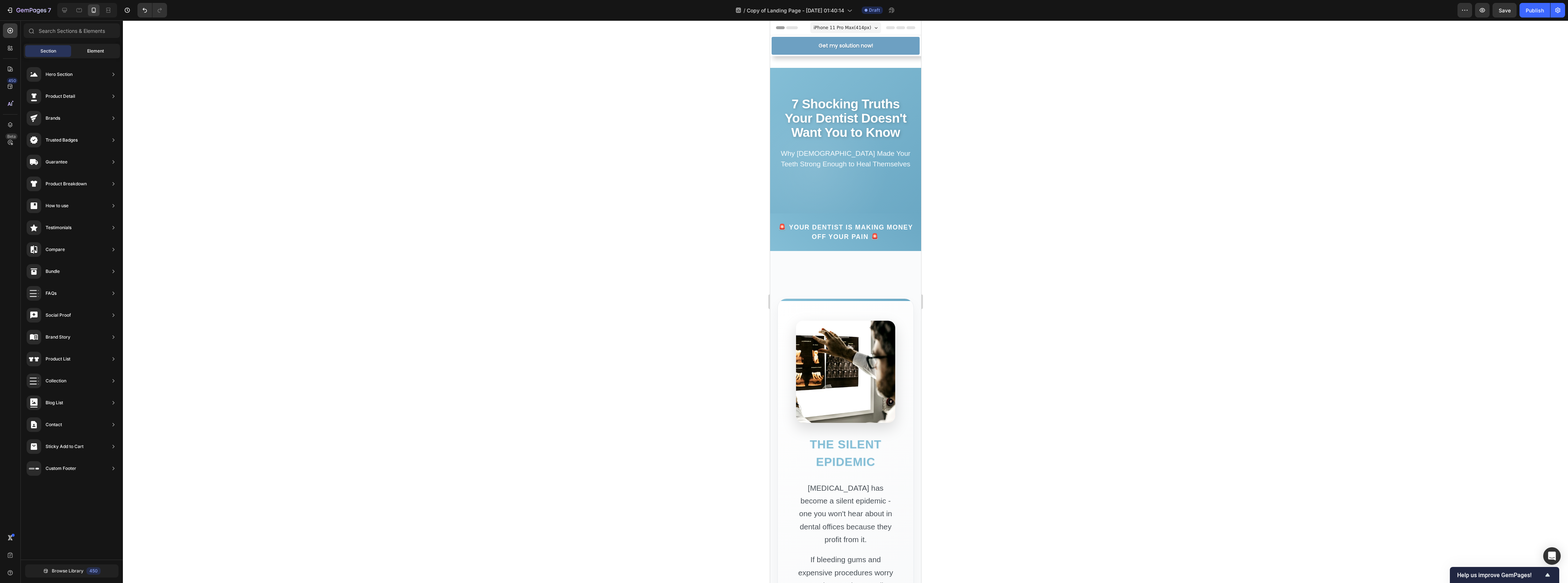
click at [97, 47] on div "Element" at bounding box center [95, 51] width 46 height 12
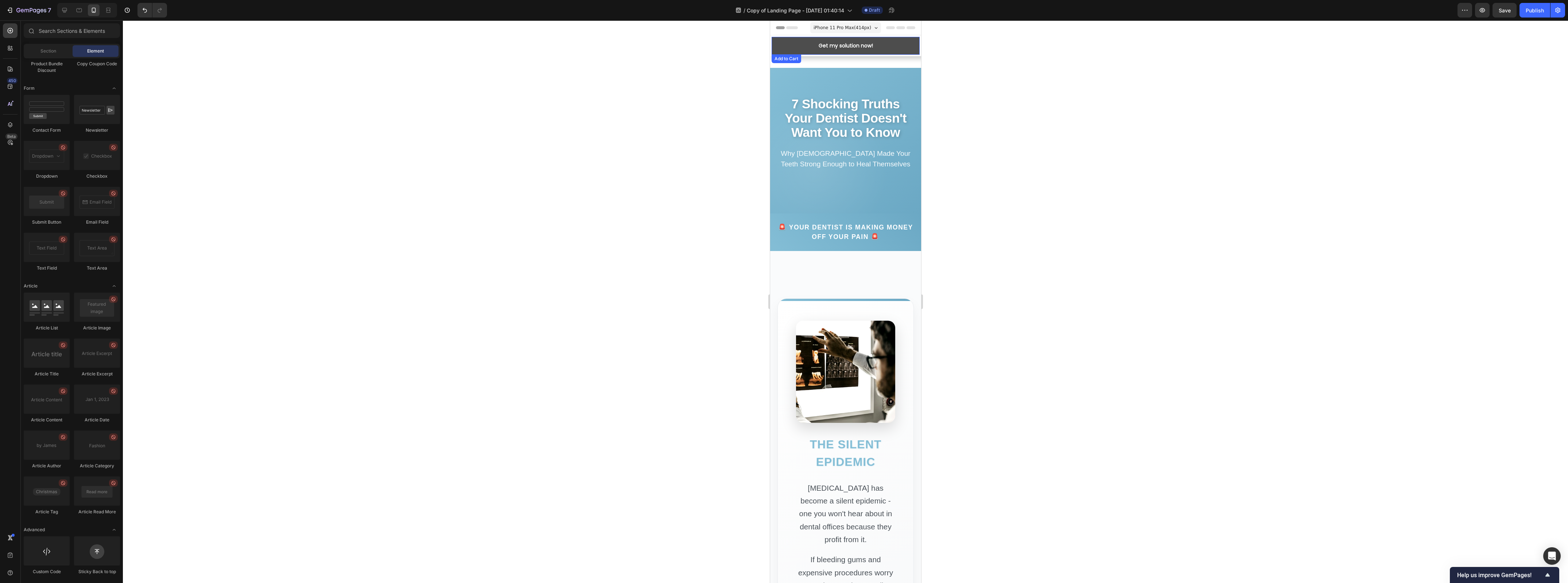
click at [895, 46] on button "Get my solution now!" at bounding box center [845, 46] width 148 height 18
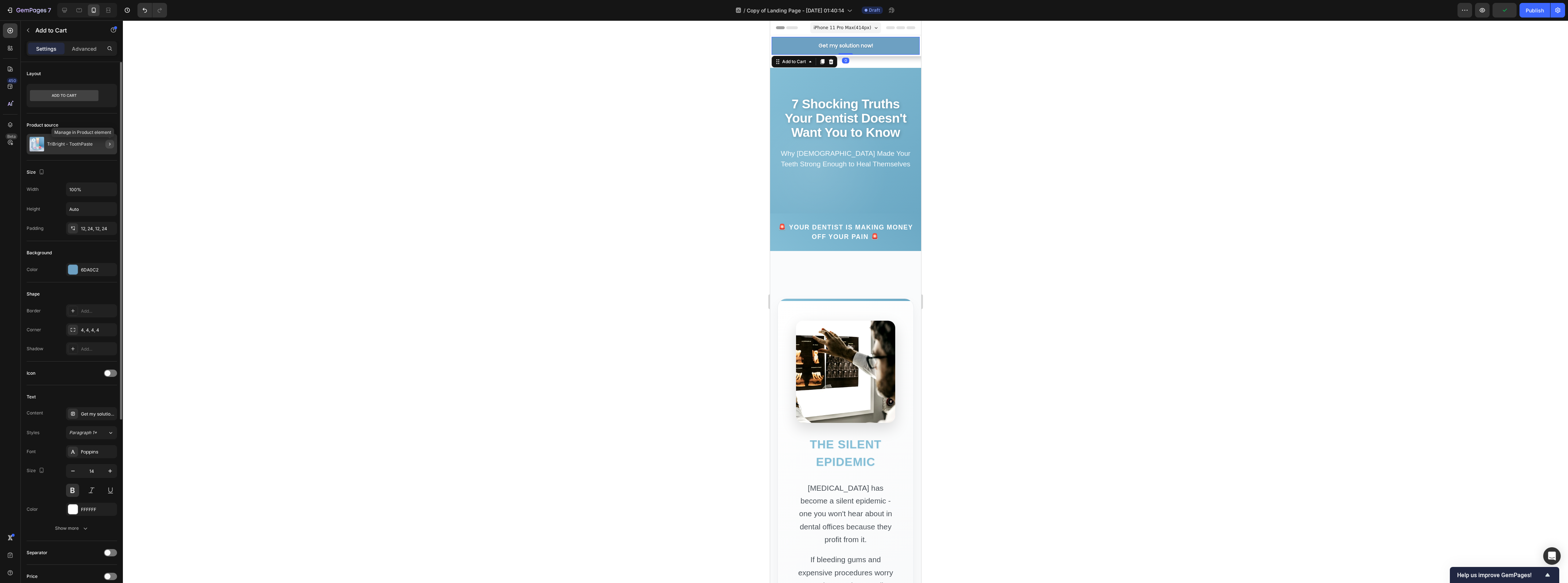
click at [108, 143] on icon "button" at bounding box center [110, 144] width 6 height 6
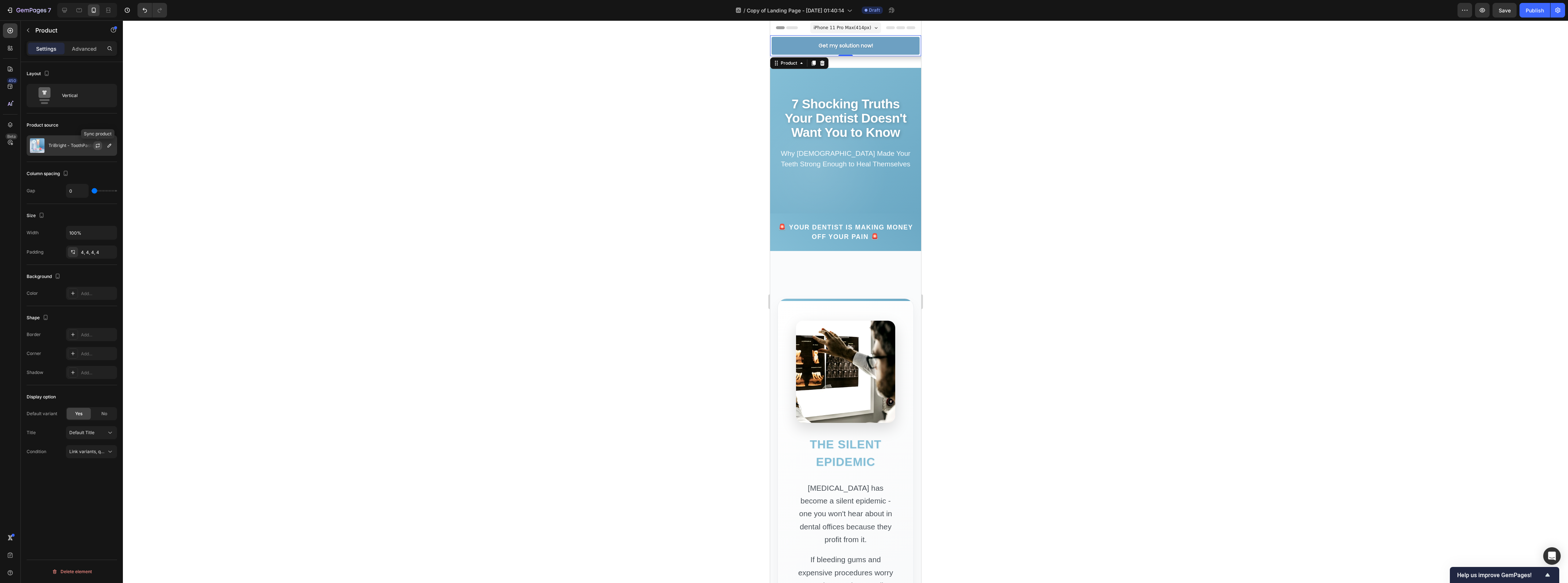
click at [97, 150] on button "button" at bounding box center [97, 146] width 9 height 9
drag, startPoint x: 96, startPoint y: 144, endPoint x: 100, endPoint y: 159, distance: 15.5
click at [100, 159] on div "Product source TriBright - ToothPaste" at bounding box center [72, 138] width 91 height 49
click at [107, 146] on icon "button" at bounding box center [110, 146] width 6 height 6
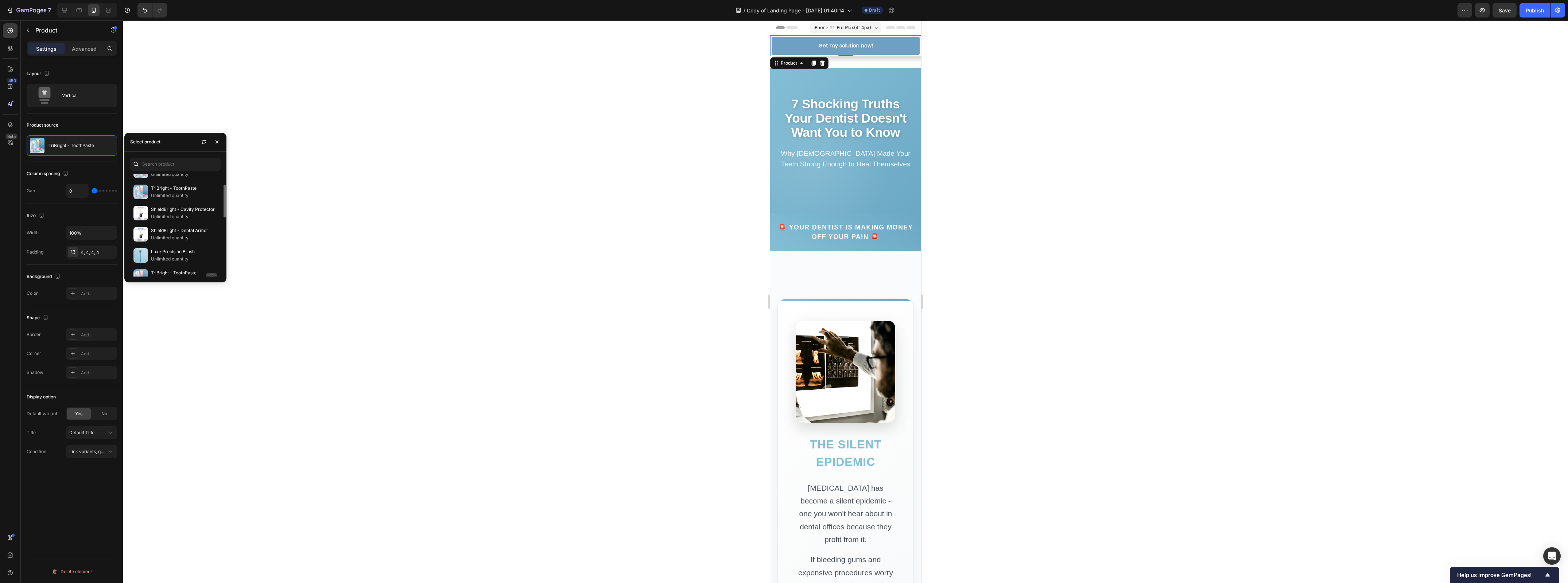
scroll to position [0, 0]
click at [187, 187] on p "Unlimited quantity" at bounding box center [184, 188] width 66 height 7
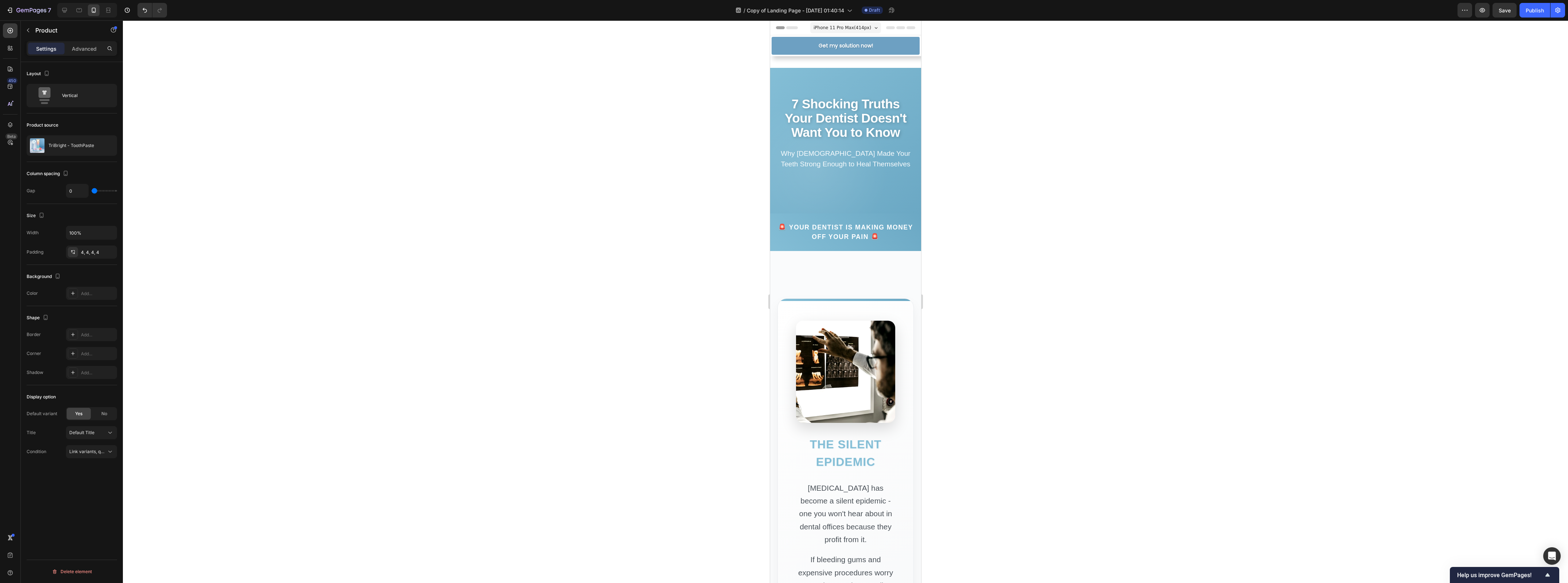
click at [354, 126] on div at bounding box center [845, 302] width 1445 height 563
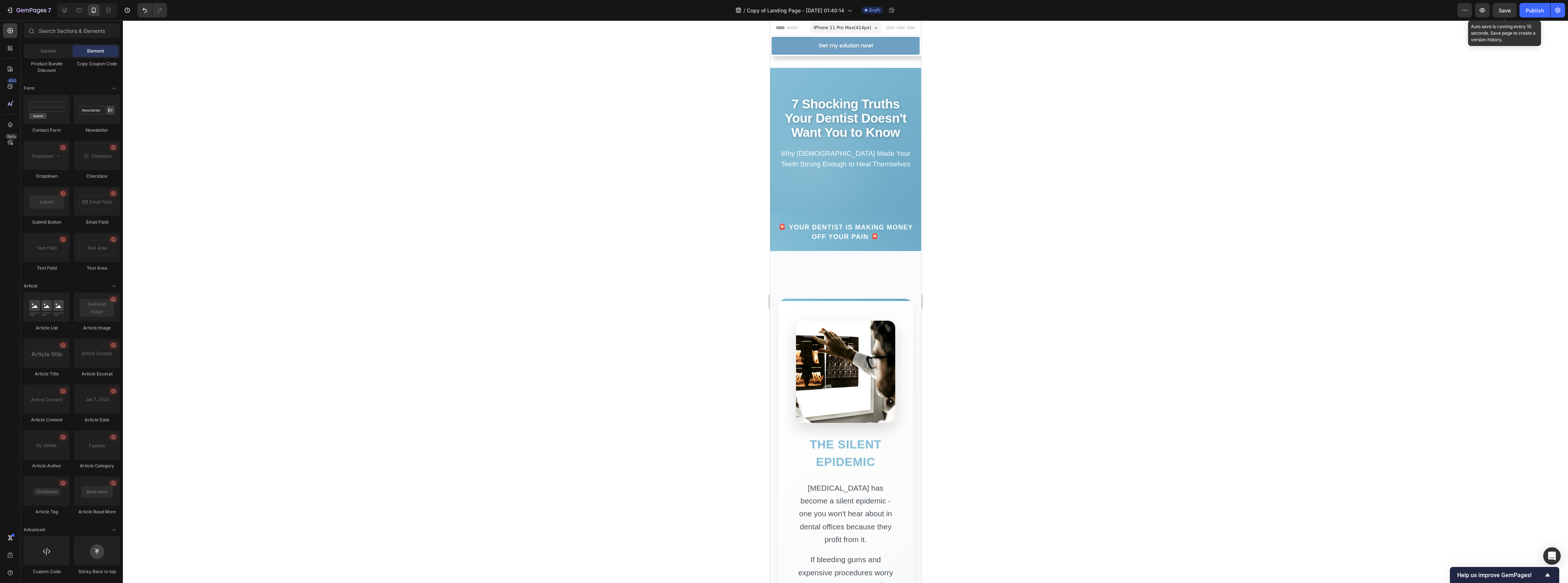
click at [1508, 10] on span "Save" at bounding box center [1505, 10] width 12 height 6
click at [1483, 9] on icon "button" at bounding box center [1482, 10] width 7 height 7
click at [822, 52] on button "Get my solution now!" at bounding box center [845, 46] width 148 height 18
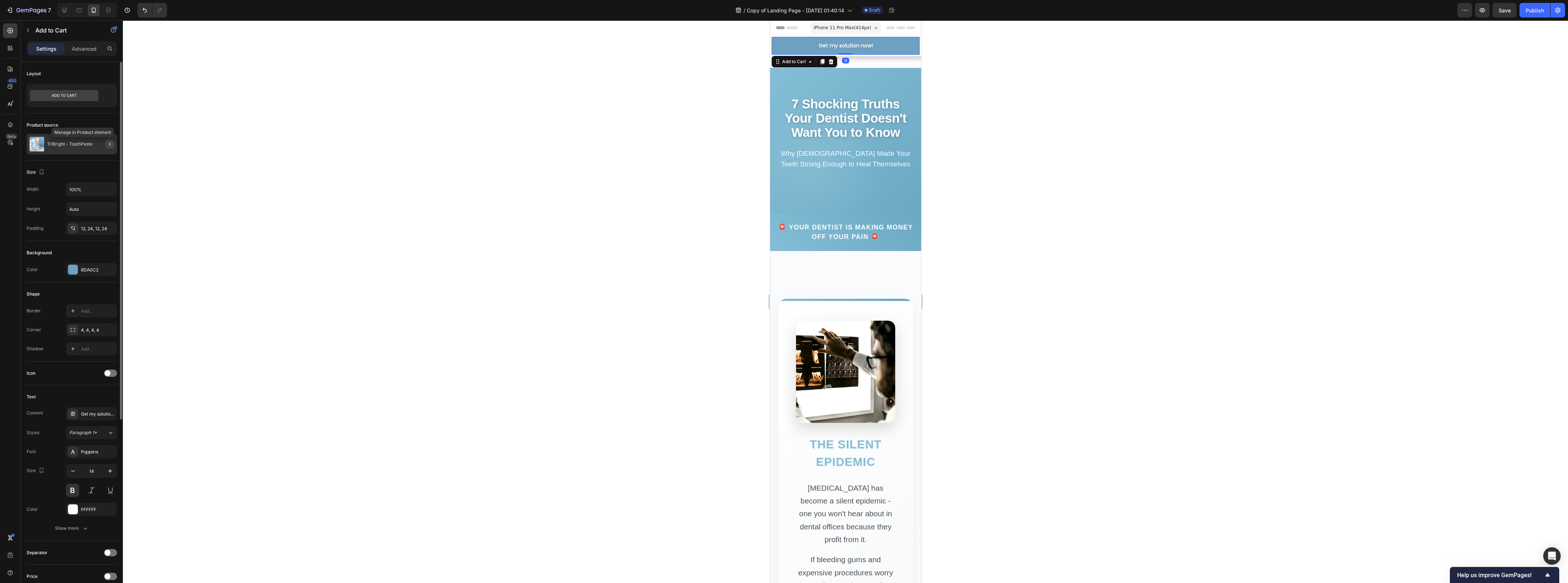
click at [107, 143] on icon "button" at bounding box center [110, 144] width 6 height 6
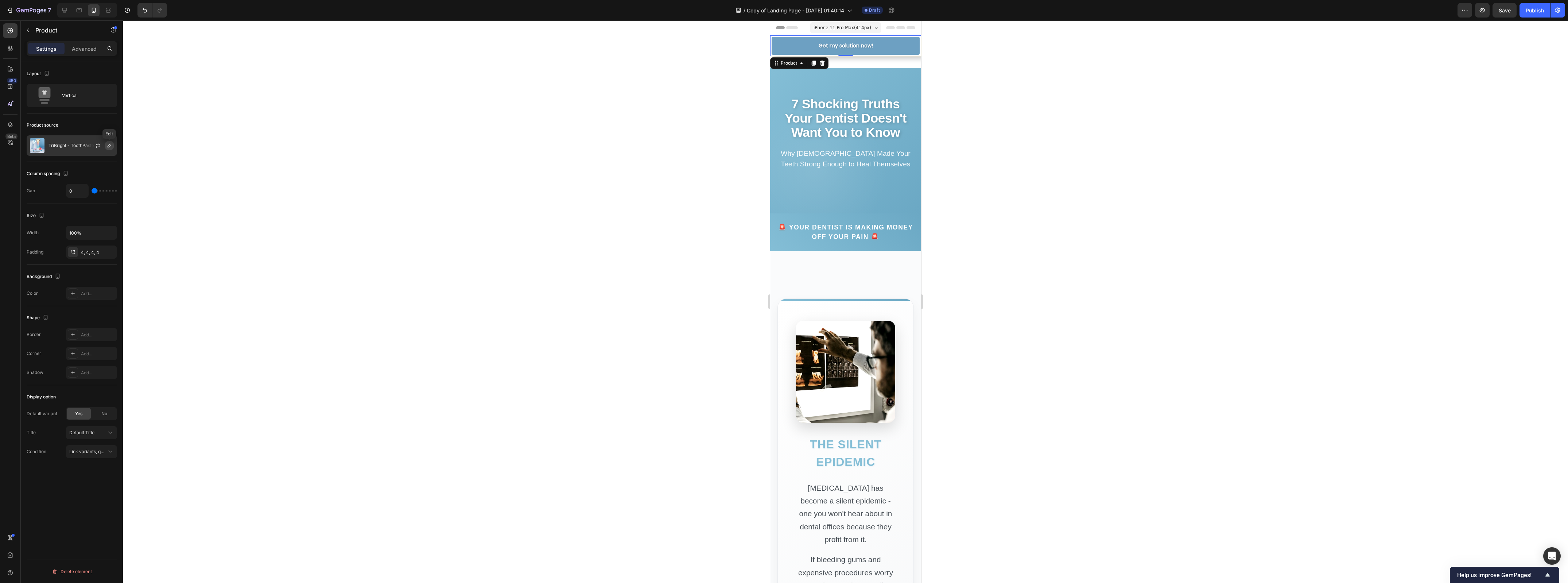
click at [109, 146] on icon "button" at bounding box center [110, 146] width 6 height 6
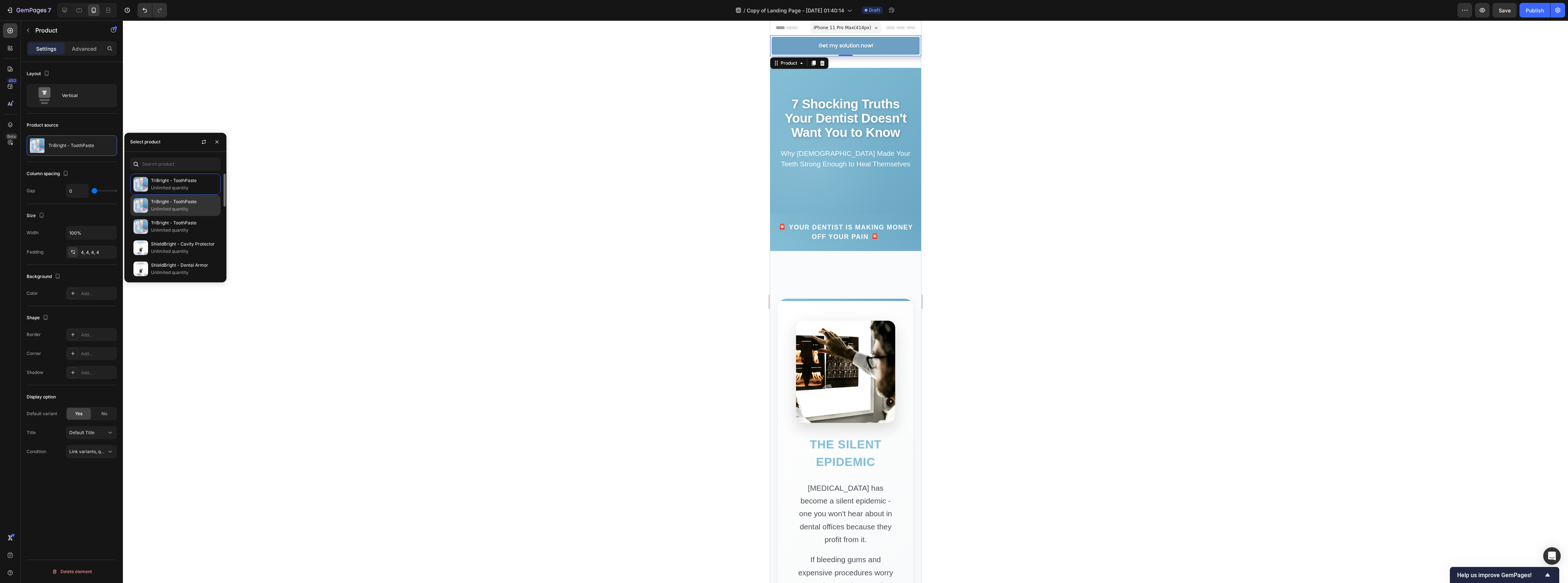
click at [157, 202] on p "TriBright - ToothPaste" at bounding box center [184, 202] width 66 height 7
drag, startPoint x: 390, startPoint y: 210, endPoint x: 394, endPoint y: 210, distance: 4.0
click at [390, 210] on div at bounding box center [845, 302] width 1445 height 563
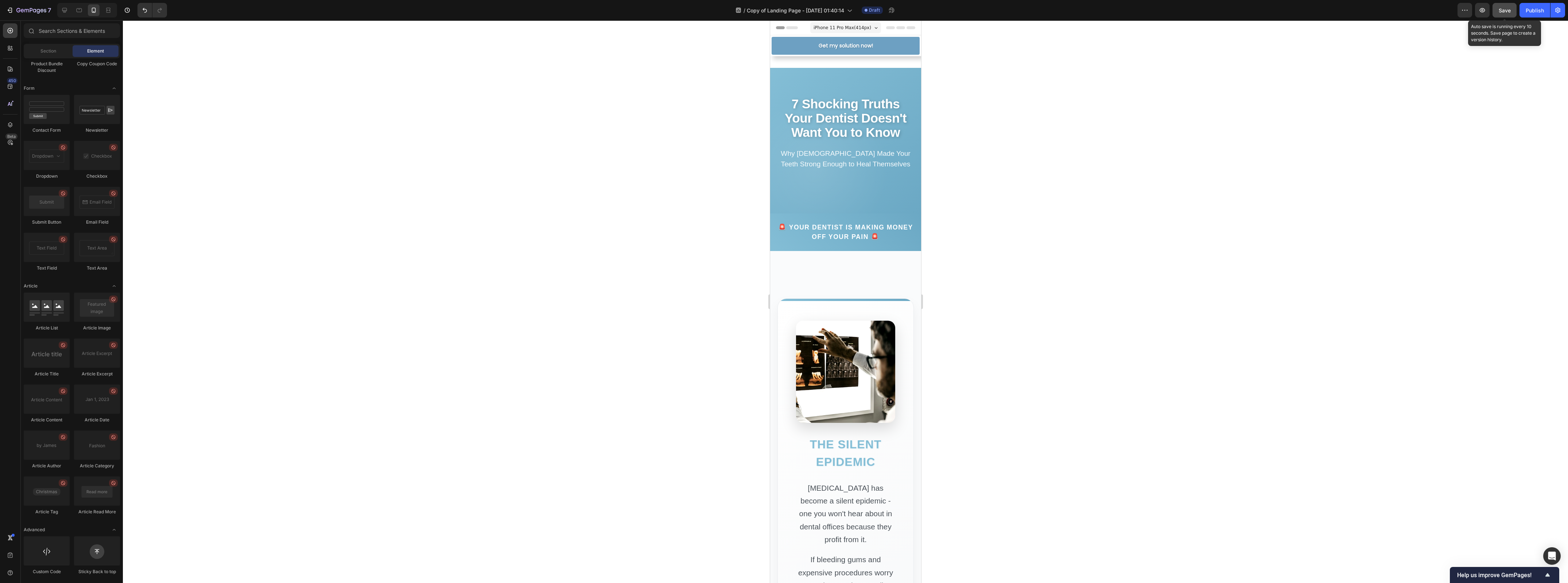
click at [1505, 10] on span "Save" at bounding box center [1505, 10] width 12 height 6
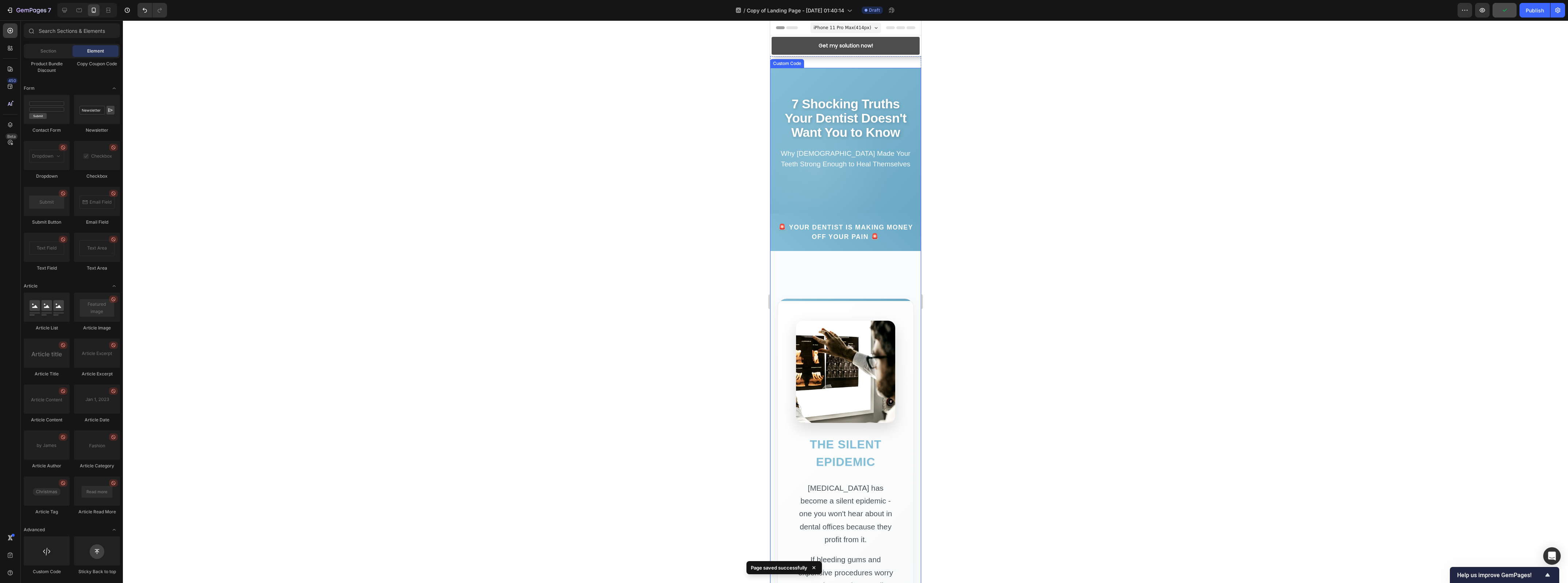
click at [808, 54] on div "Product Images TriBright - ToothPaste Product Title $28.00 Product Price Produc…" at bounding box center [845, 46] width 151 height 21
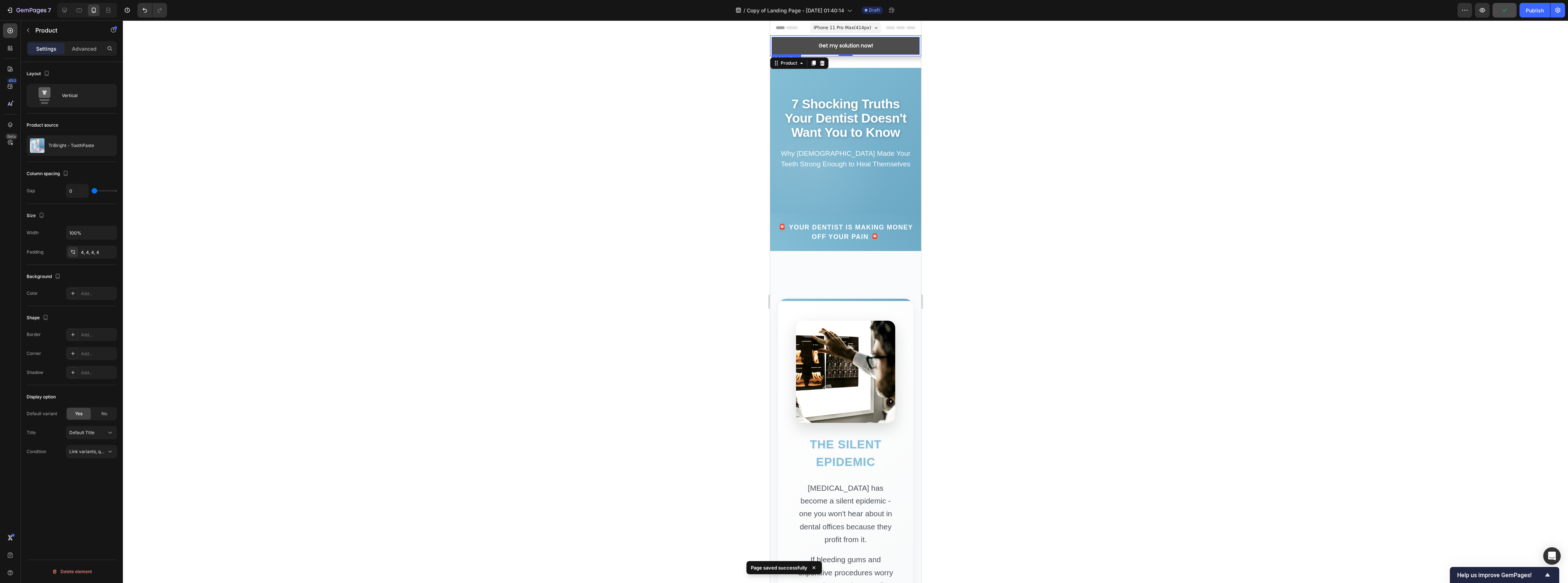
click at [797, 44] on button "Get my solution now!" at bounding box center [845, 46] width 148 height 18
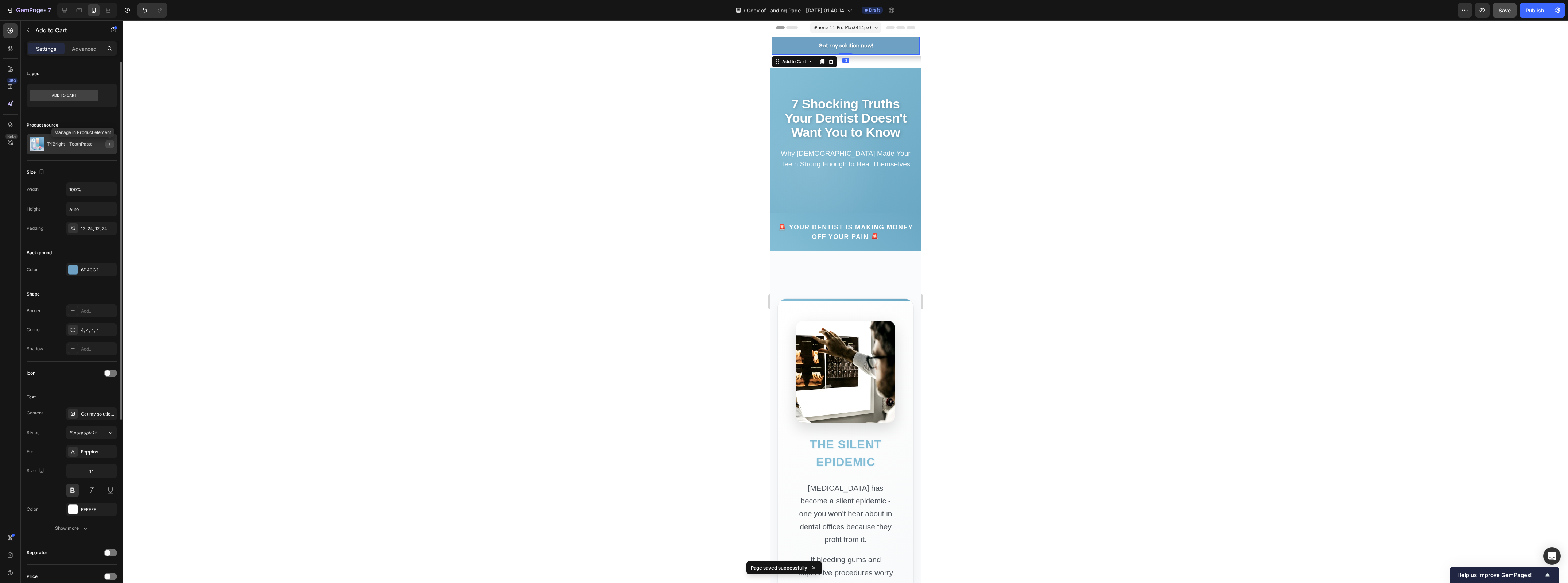
click at [111, 143] on icon "button" at bounding box center [110, 144] width 6 height 6
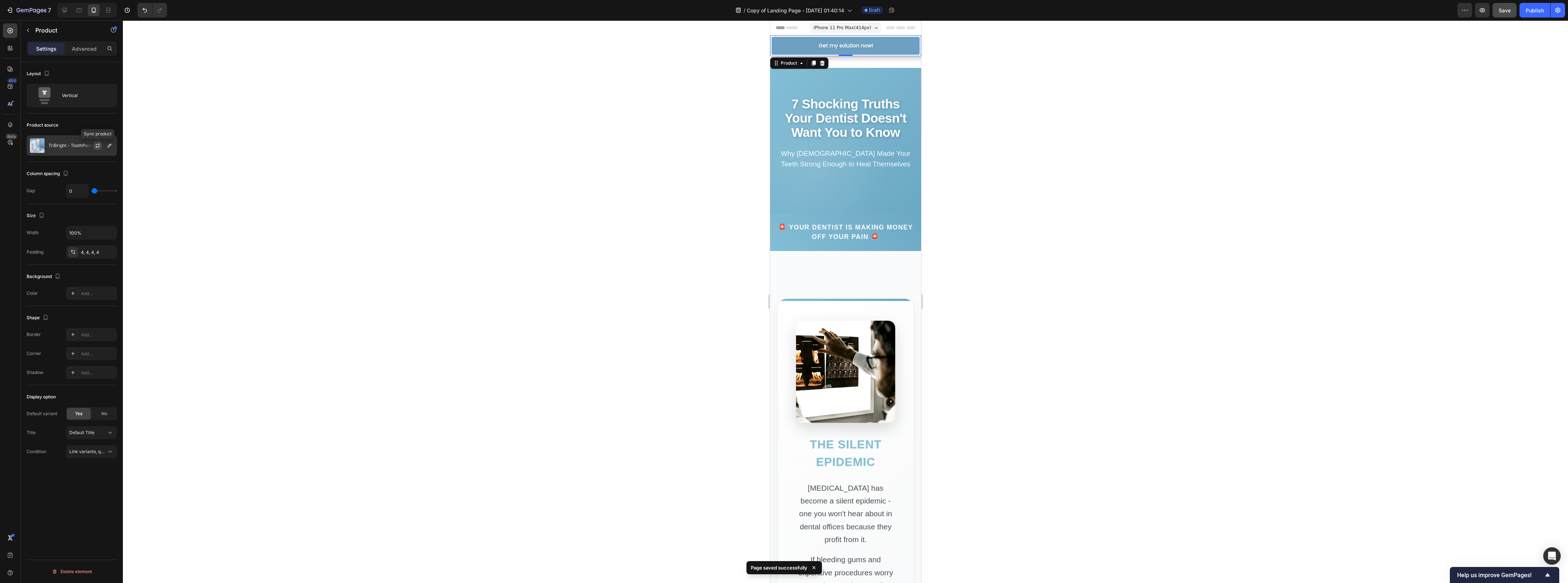
click at [98, 147] on icon "button" at bounding box center [98, 146] width 6 height 6
click at [1508, 10] on span "Save" at bounding box center [1505, 10] width 12 height 6
click at [1479, 12] on icon "button" at bounding box center [1482, 10] width 7 height 7
click at [811, 47] on button "Get my solution now!" at bounding box center [845, 46] width 148 height 18
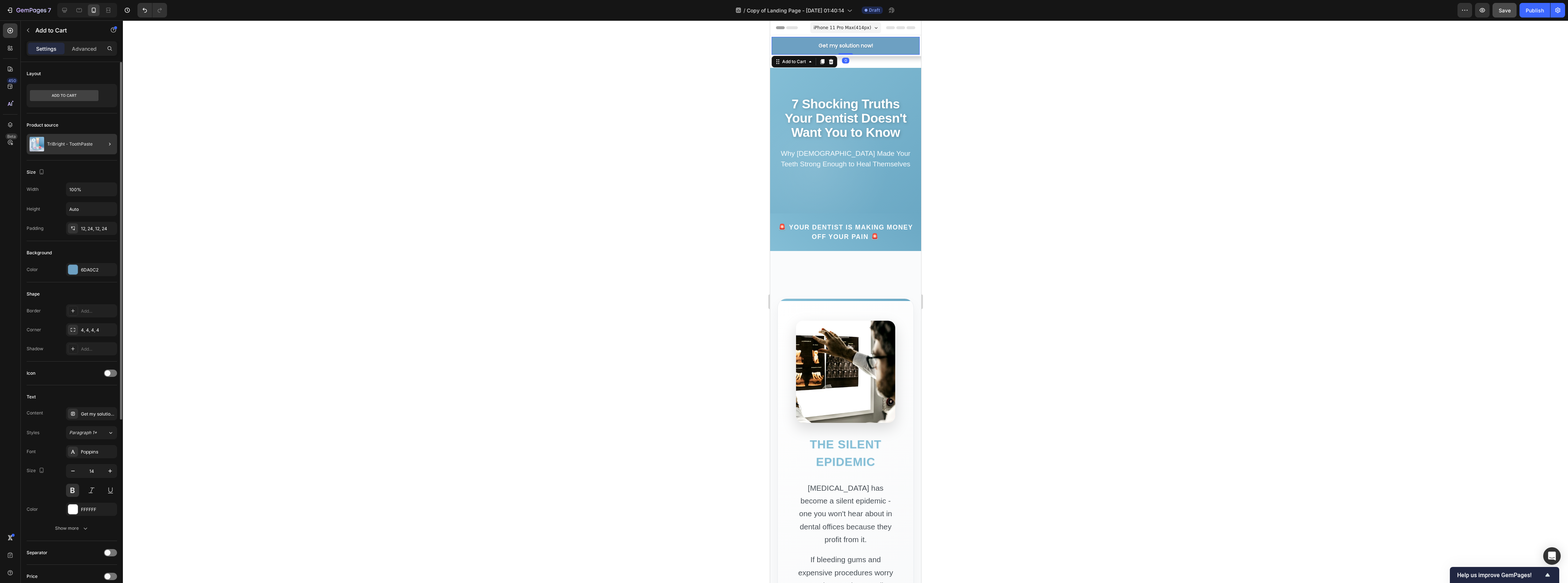
click at [104, 141] on div at bounding box center [107, 144] width 21 height 21
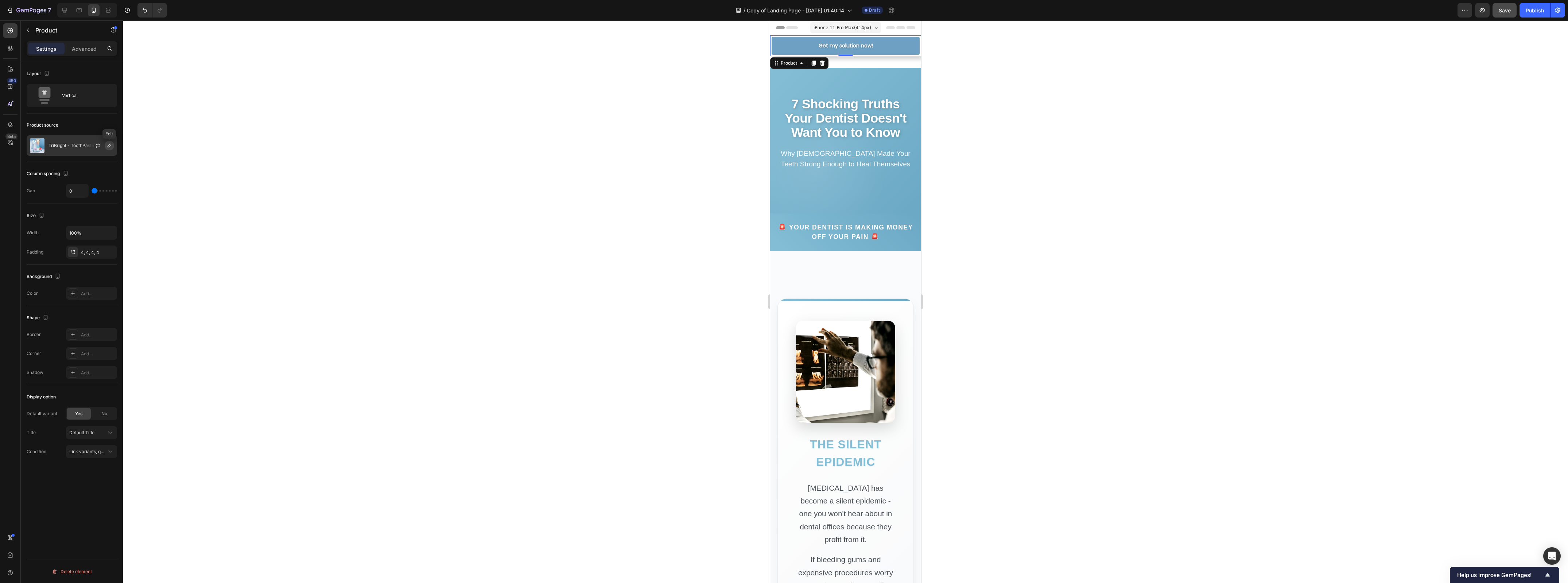
click at [105, 147] on button "button" at bounding box center [110, 146] width 9 height 9
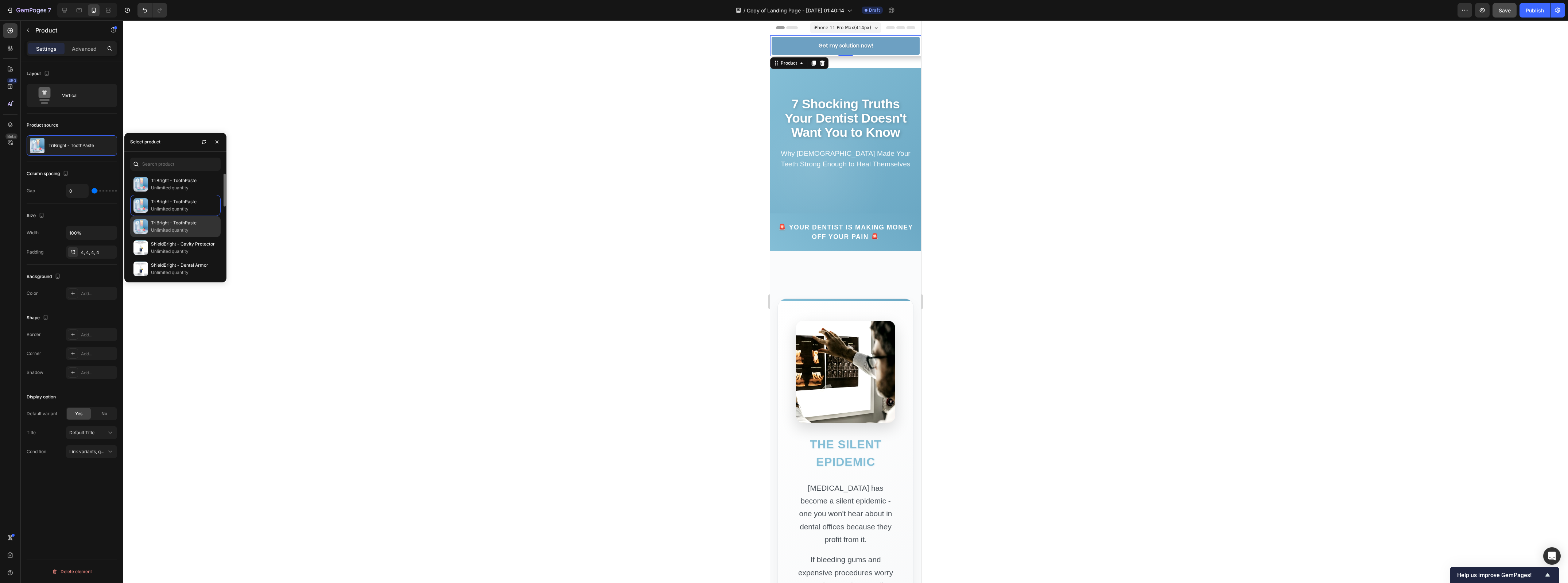
click at [174, 222] on p "TriBright - ToothPaste" at bounding box center [184, 223] width 66 height 7
click at [97, 159] on div "Product source TriBright - ToothPaste" at bounding box center [72, 138] width 91 height 49
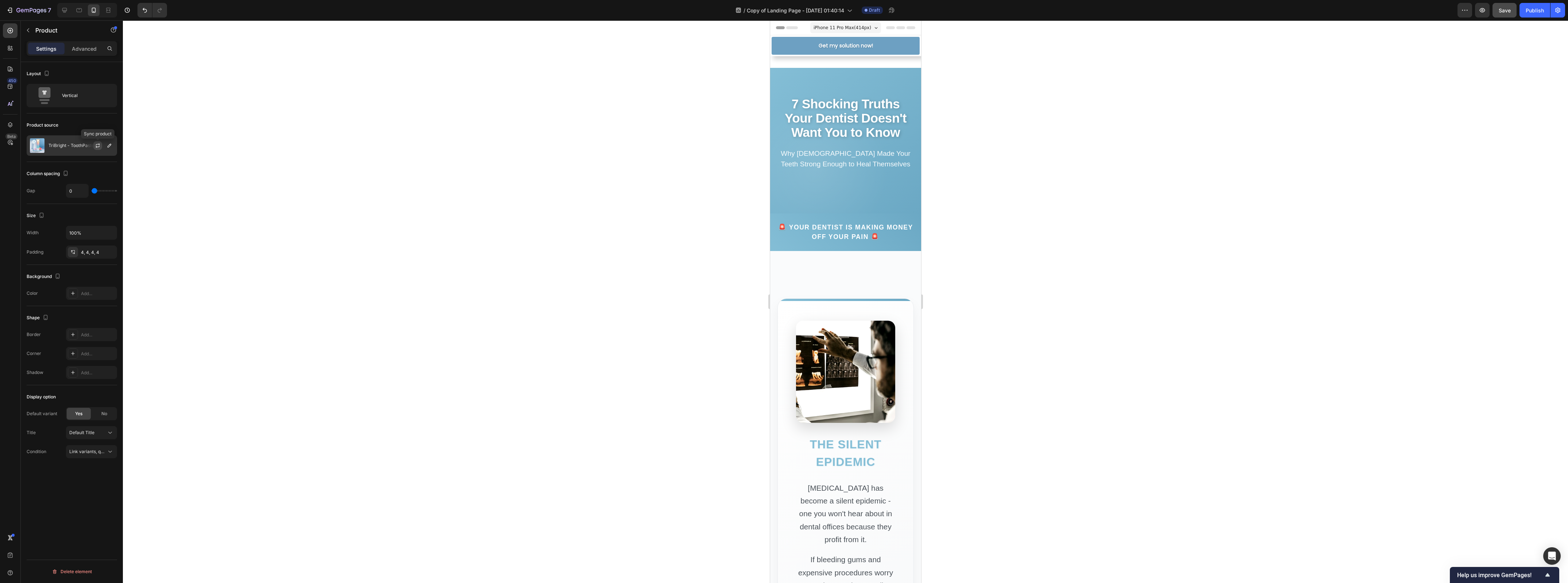
click at [99, 143] on icon "button" at bounding box center [98, 146] width 6 height 6
click at [1496, 10] on button "Save" at bounding box center [1505, 10] width 24 height 15
click at [1483, 10] on icon "button" at bounding box center [1482, 10] width 7 height 7
click at [107, 143] on icon "button" at bounding box center [110, 146] width 6 height 6
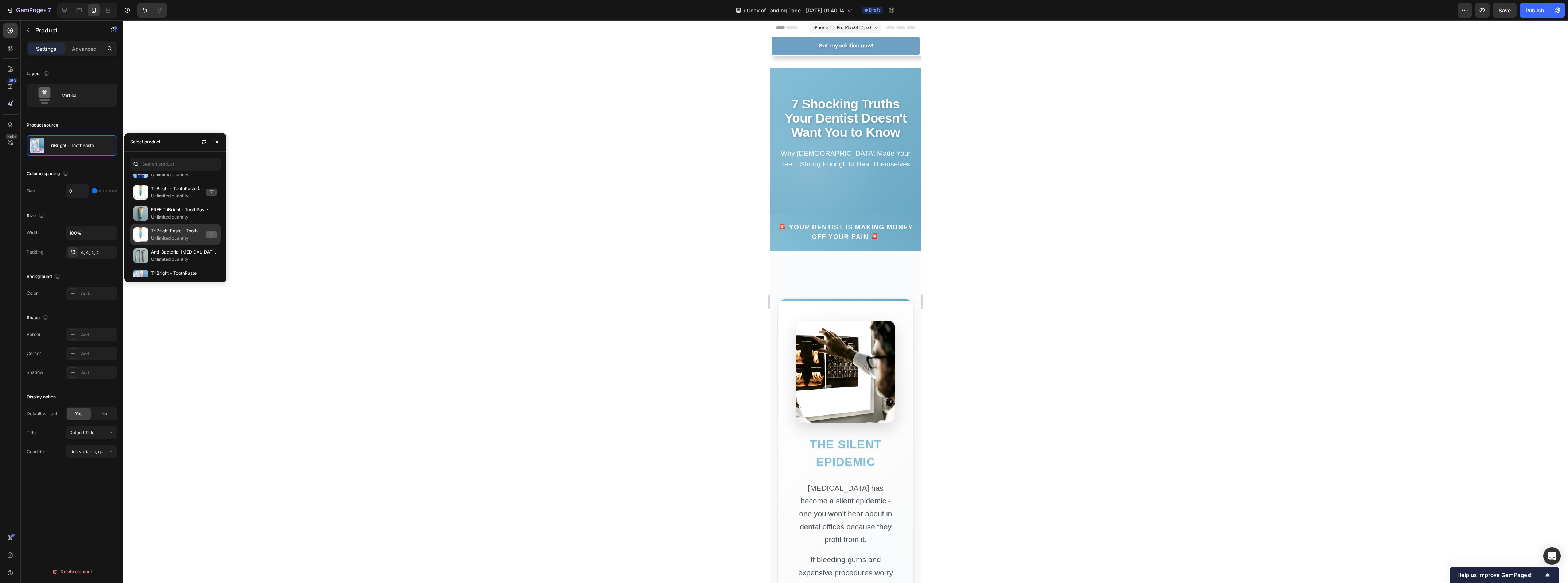
scroll to position [217, 0]
click at [175, 246] on p "Unlimited quantity" at bounding box center [184, 246] width 66 height 7
click at [175, 244] on p "Unlimited quantity" at bounding box center [184, 246] width 66 height 7
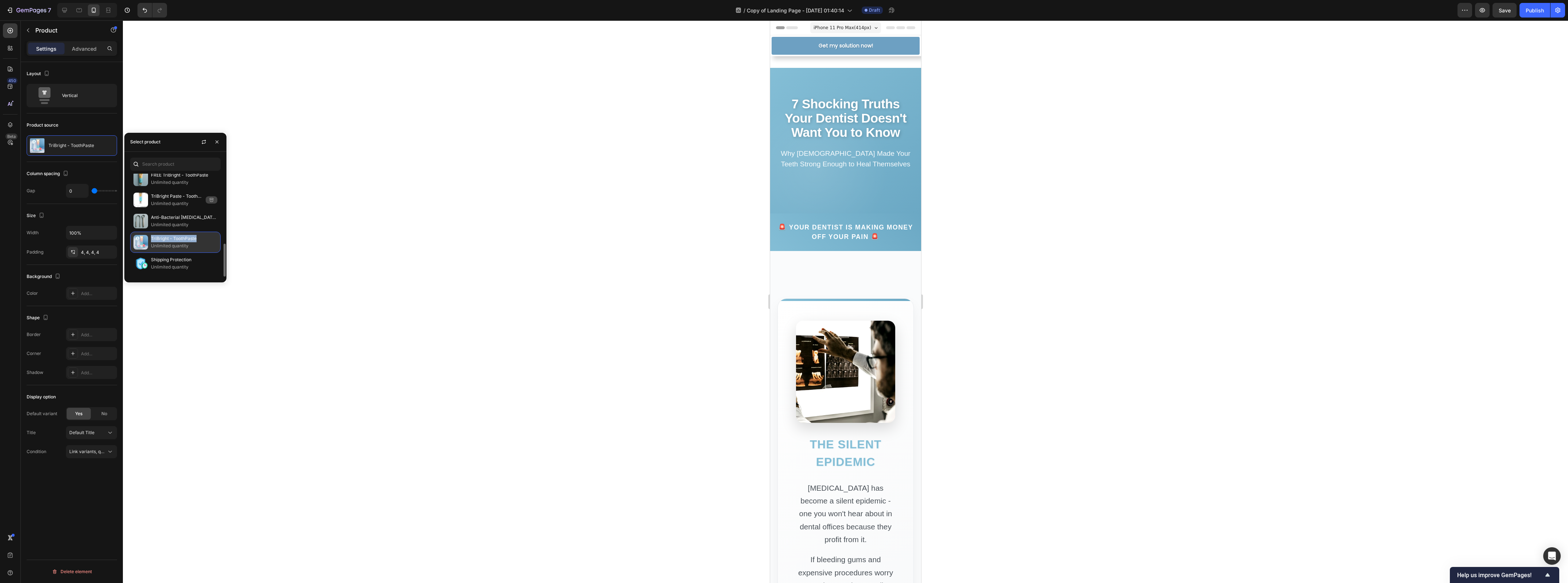
click at [175, 242] on p "TriBright - ToothPaste" at bounding box center [184, 239] width 66 height 7
drag, startPoint x: 309, startPoint y: 221, endPoint x: 190, endPoint y: 182, distance: 125.2
click at [307, 221] on div at bounding box center [845, 302] width 1445 height 563
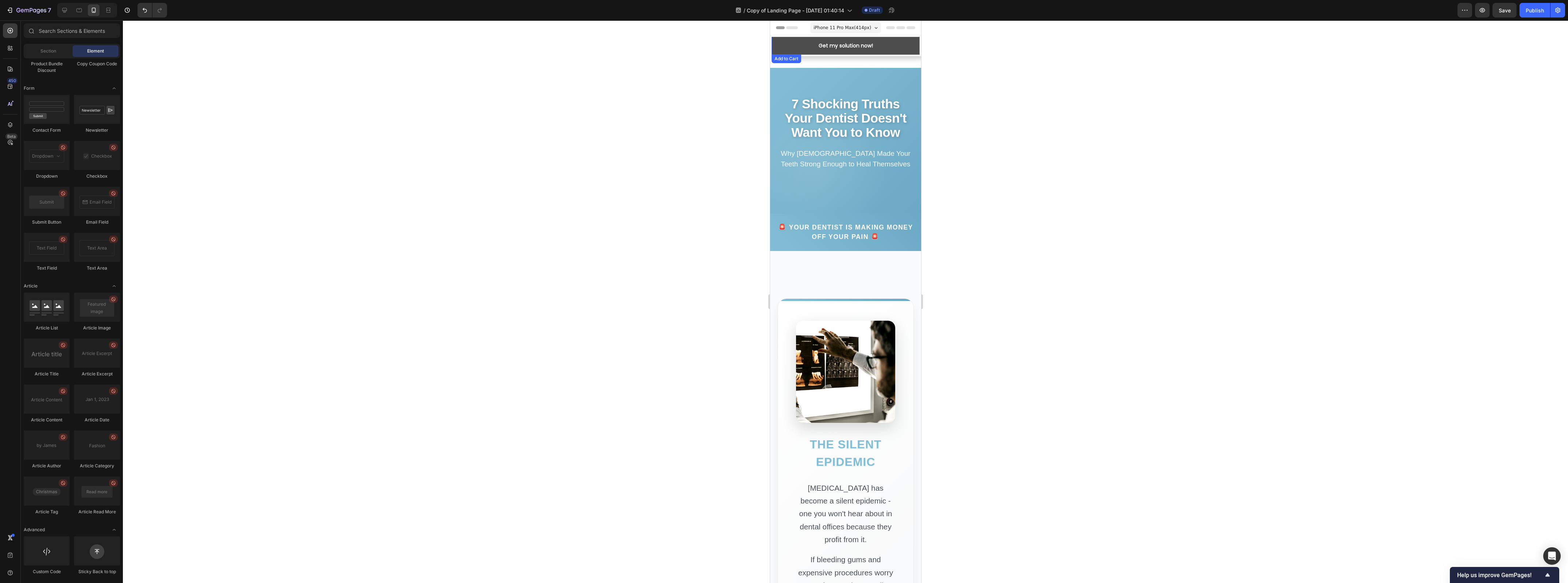
click at [787, 46] on button "Get my solution now!" at bounding box center [845, 46] width 148 height 18
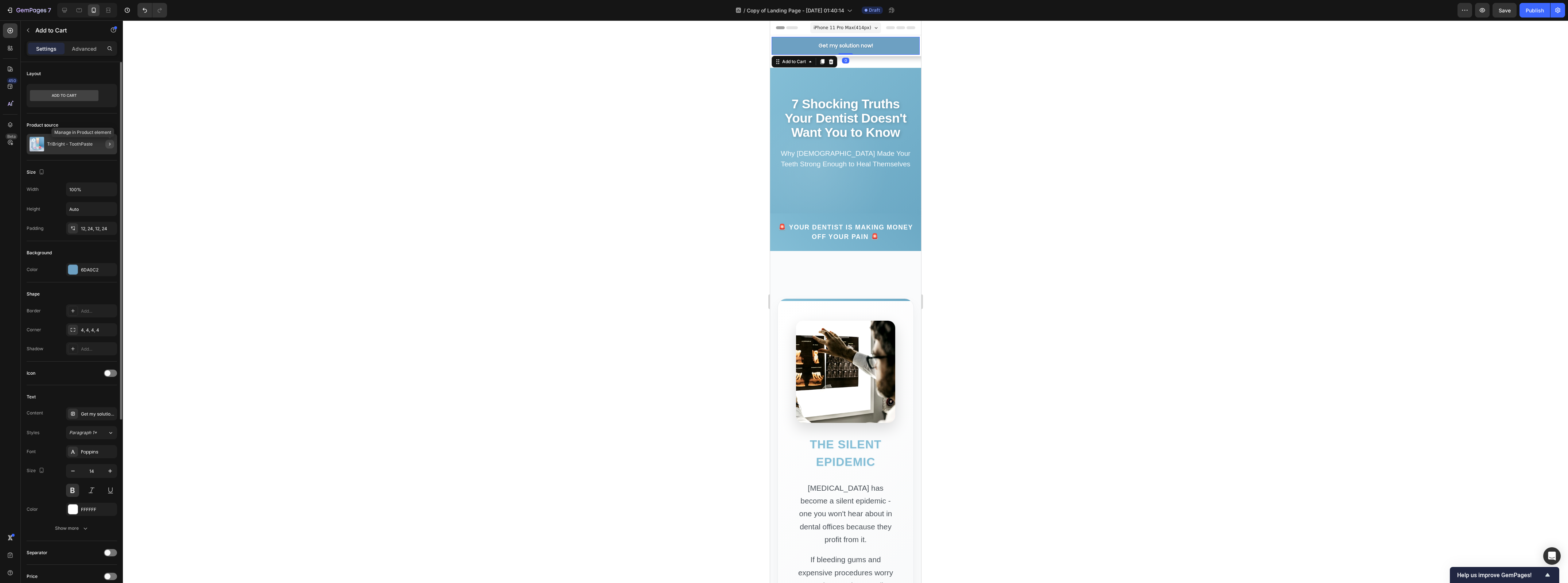
click at [108, 143] on icon "button" at bounding box center [110, 144] width 6 height 6
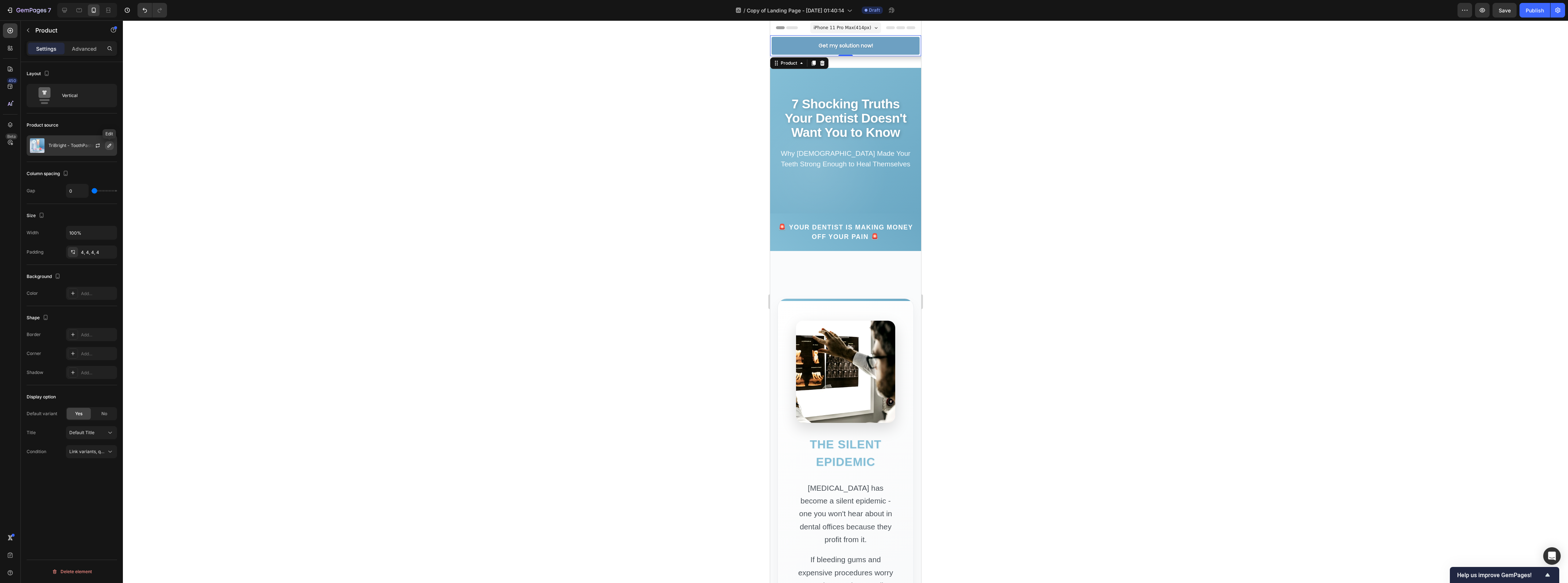
click at [108, 146] on icon "button" at bounding box center [110, 146] width 6 height 6
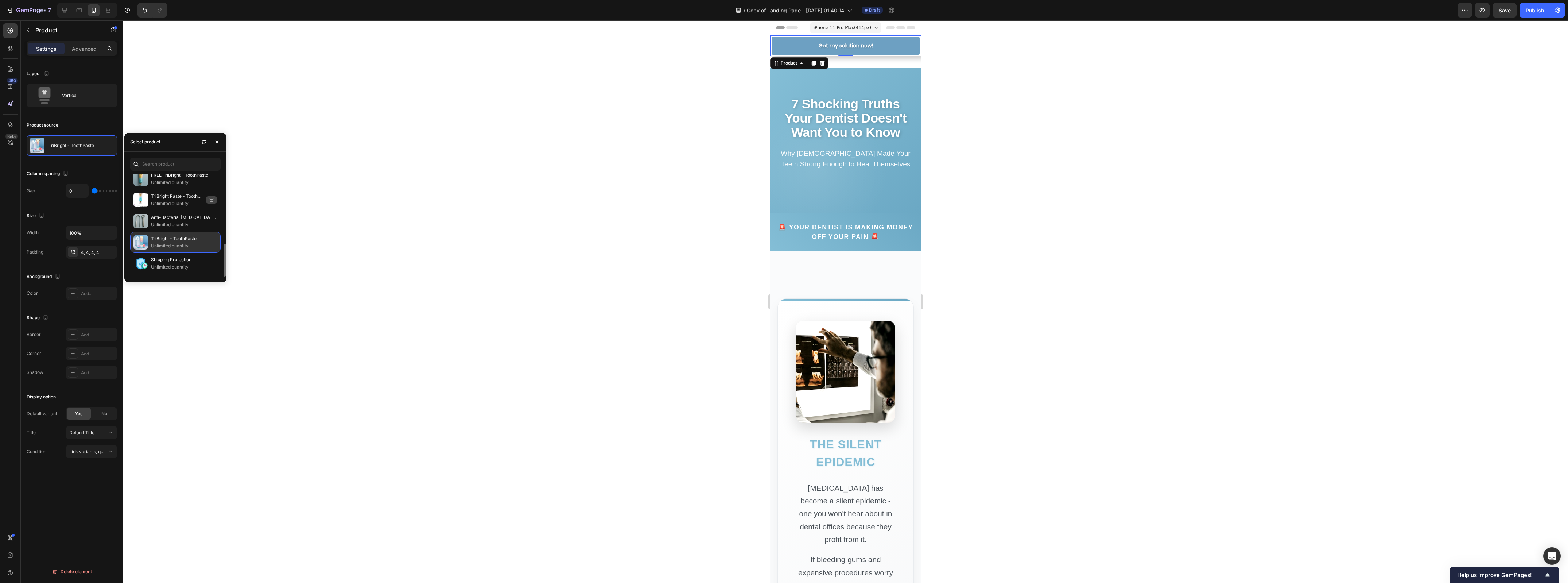
click at [158, 240] on p "TriBright - ToothPaste" at bounding box center [184, 239] width 66 height 7
click at [97, 143] on icon "button" at bounding box center [98, 146] width 6 height 6
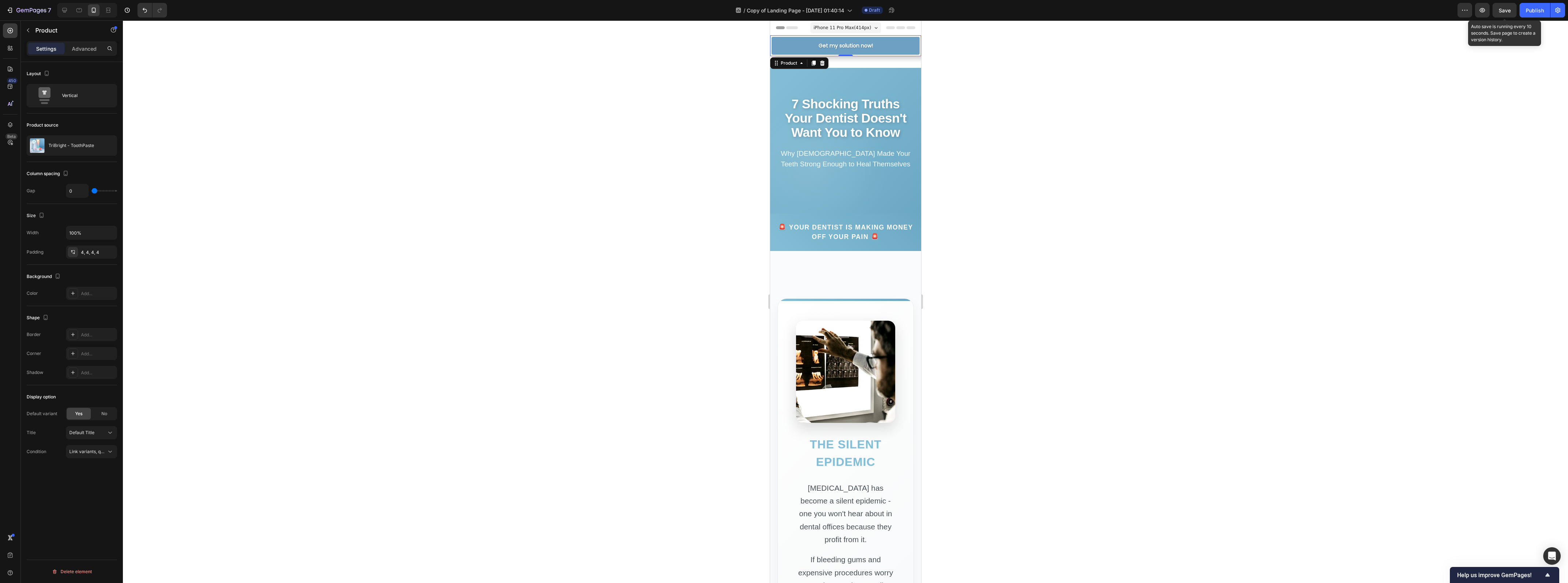
click at [1502, 8] on span "Save" at bounding box center [1505, 10] width 12 height 6
click at [1480, 9] on icon "button" at bounding box center [1482, 10] width 7 height 7
click at [892, 40] on button "Get my solution now!" at bounding box center [845, 46] width 148 height 18
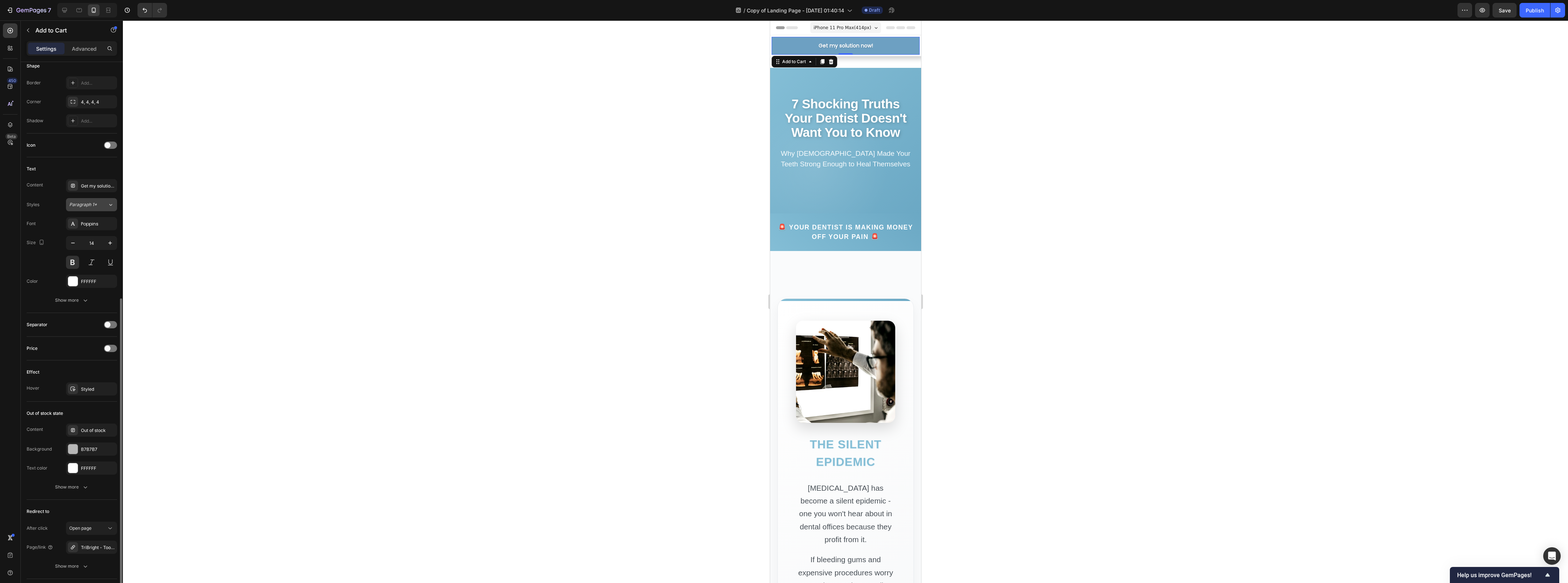
scroll to position [280, 0]
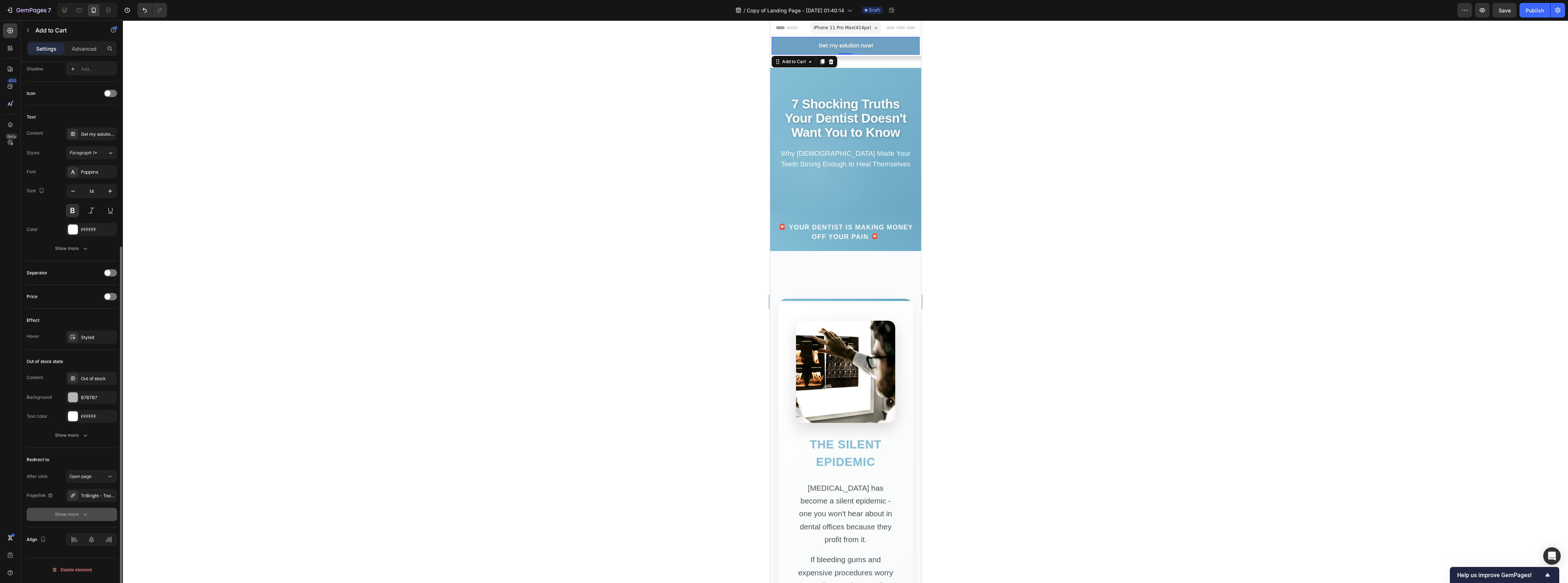
click at [79, 510] on button "Show more" at bounding box center [72, 515] width 91 height 13
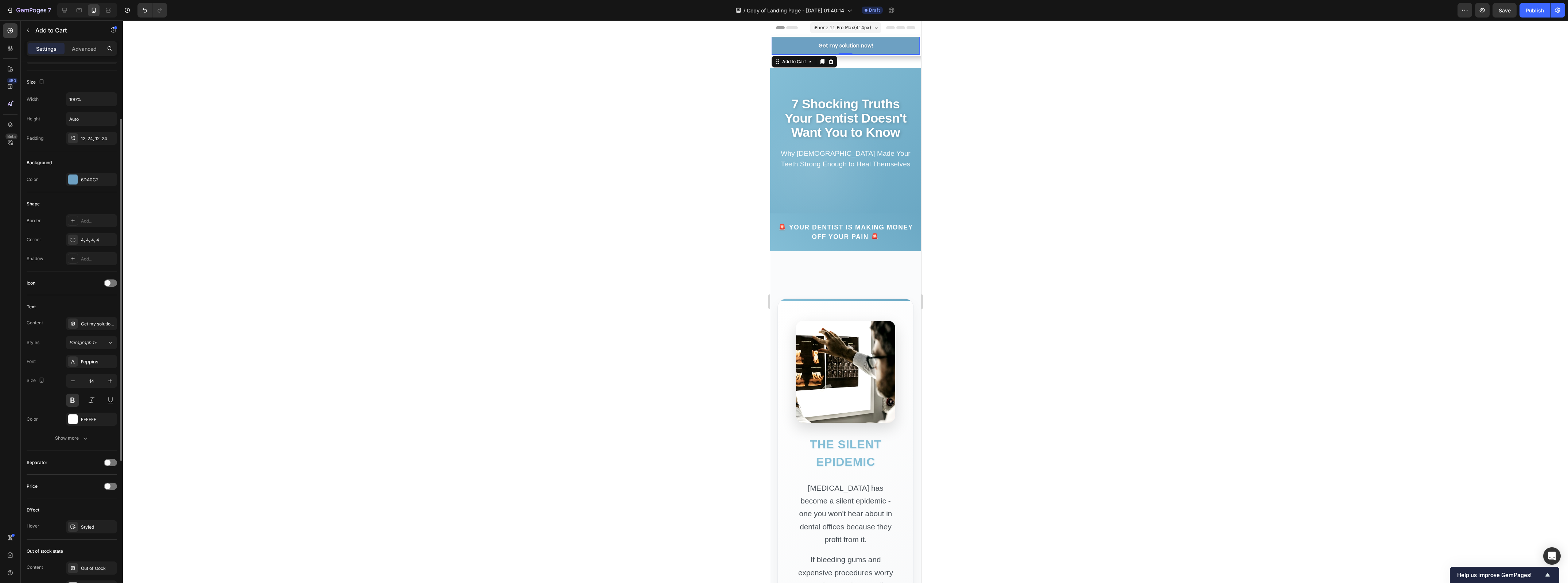
scroll to position [44, 0]
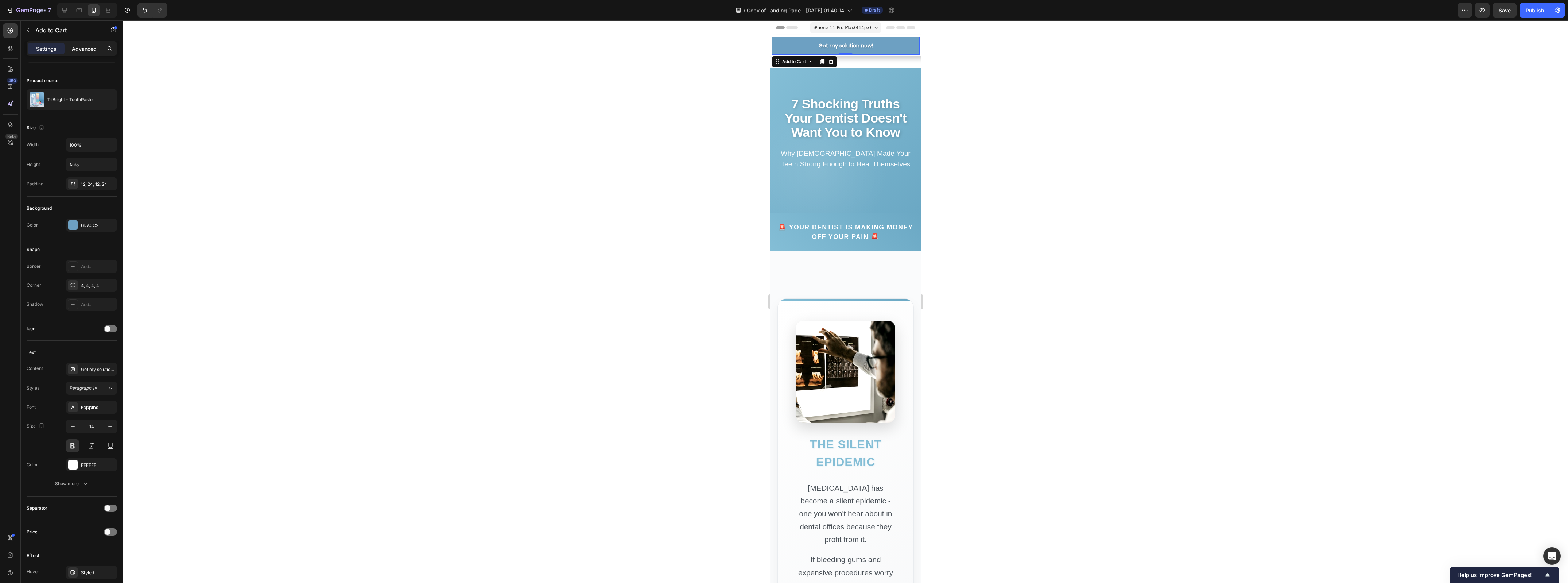
click at [90, 43] on div "Advanced" at bounding box center [84, 48] width 37 height 12
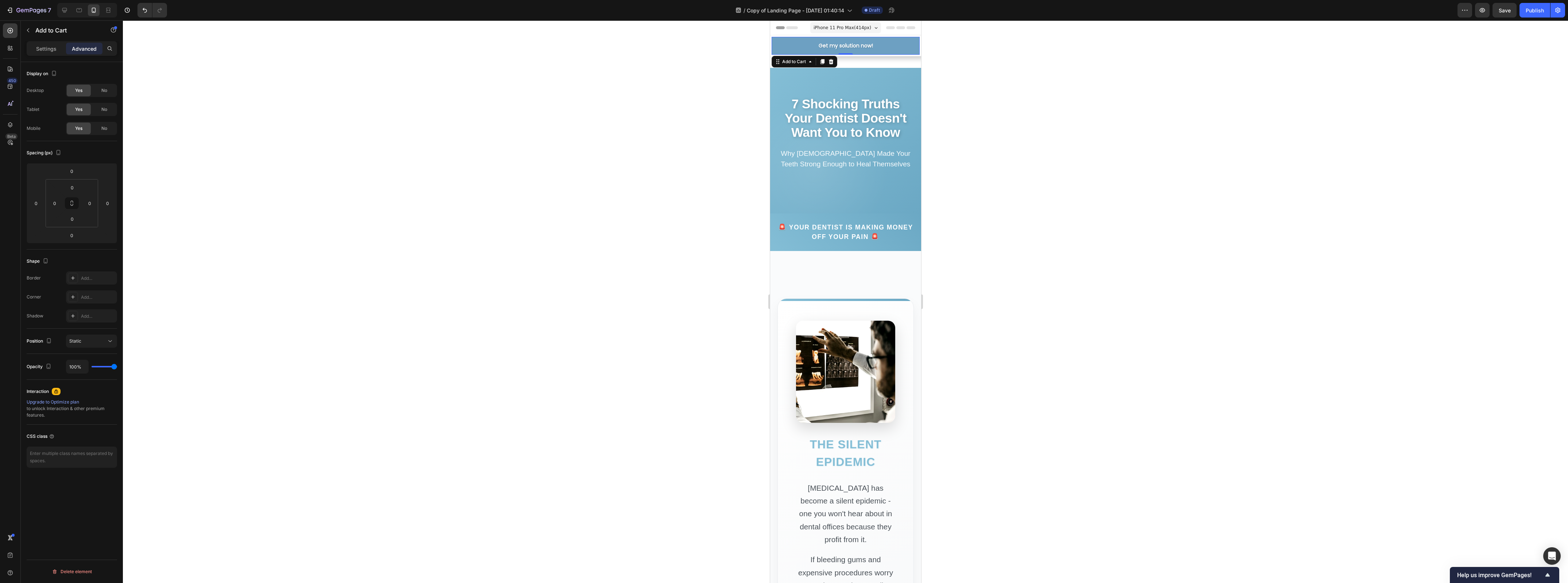
scroll to position [0, 0]
click at [52, 49] on p "Settings" at bounding box center [46, 49] width 21 height 8
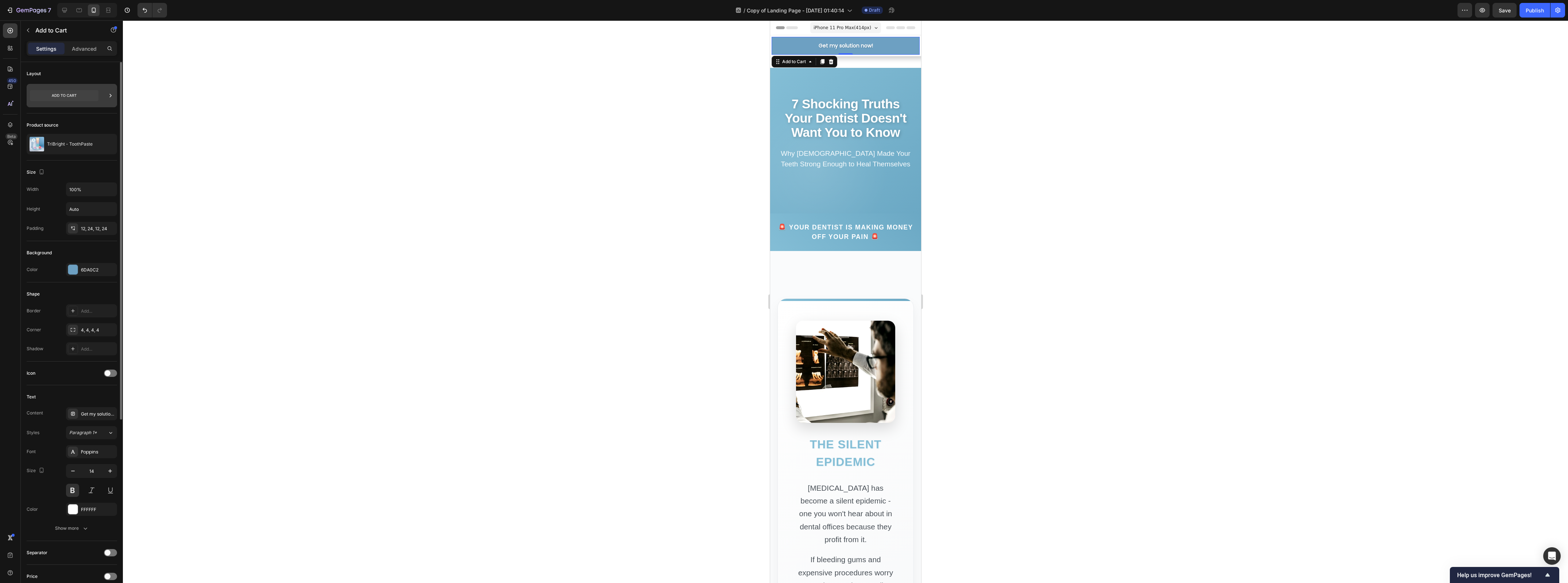
click at [93, 96] on icon at bounding box center [64, 96] width 69 height 11
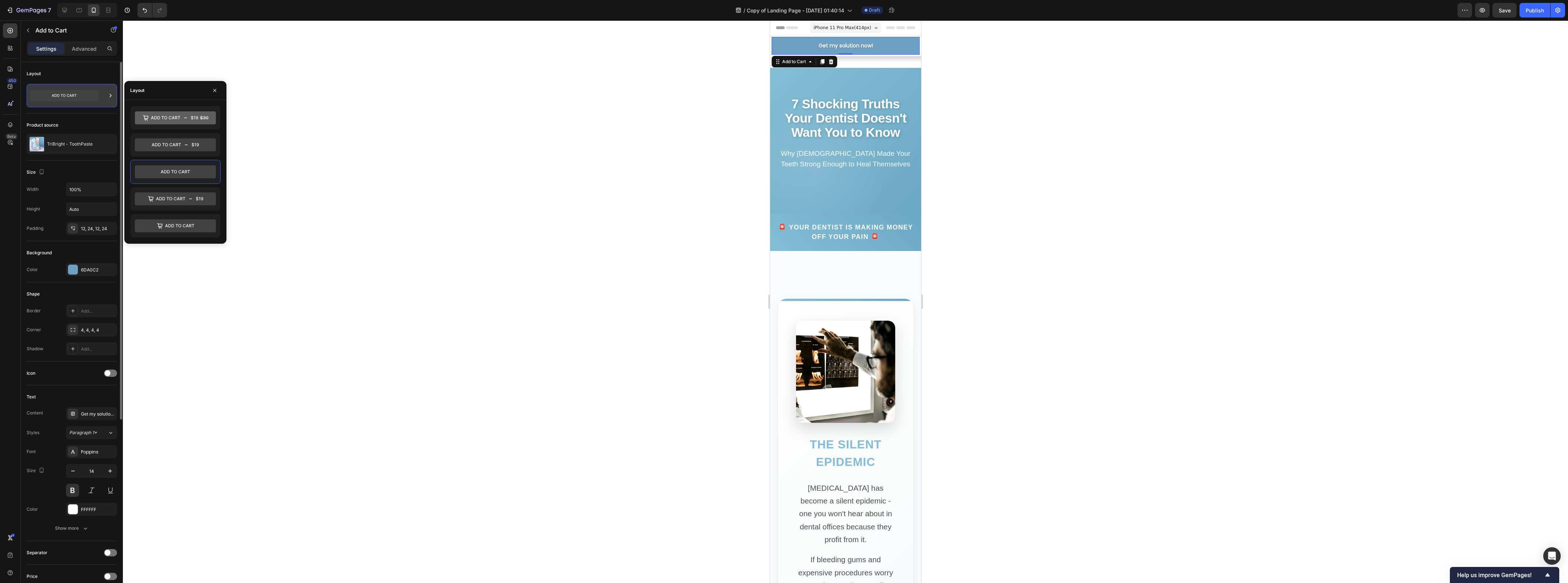
click at [63, 97] on icon at bounding box center [64, 96] width 69 height 11
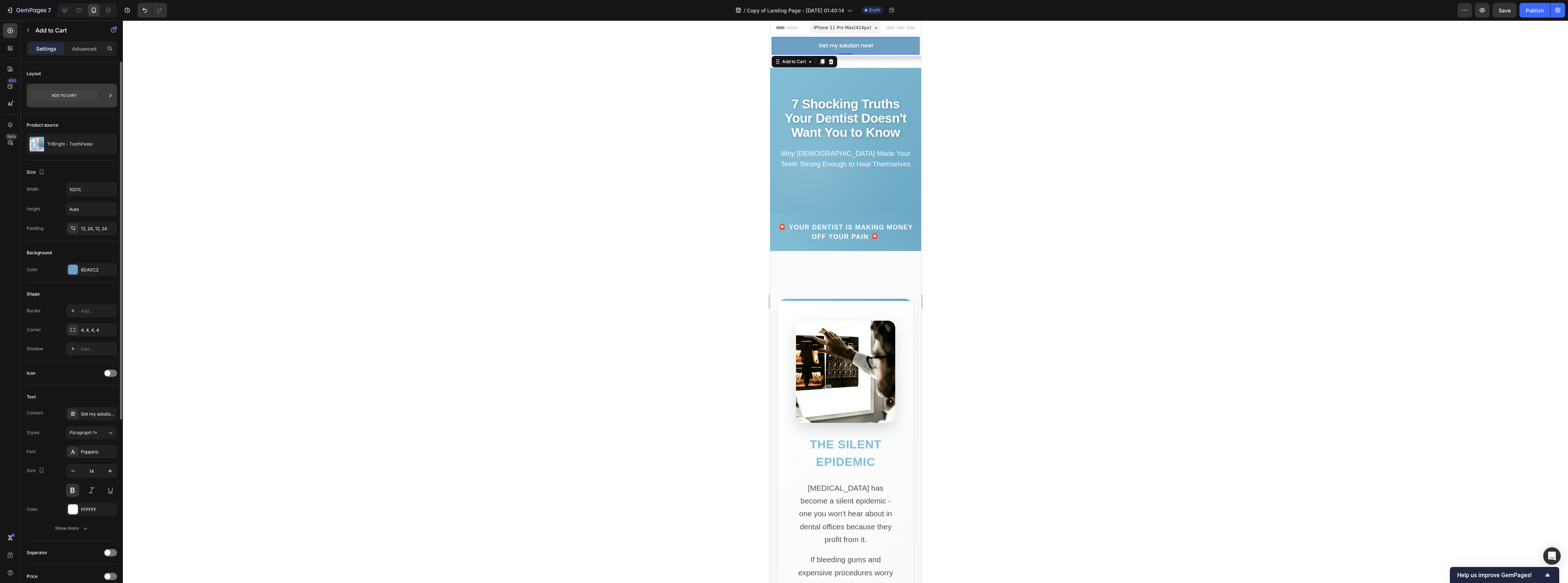
click at [63, 97] on icon at bounding box center [64, 96] width 69 height 11
click at [79, 110] on div "Layout" at bounding box center [72, 88] width 91 height 51
click at [106, 143] on button "button" at bounding box center [110, 144] width 9 height 9
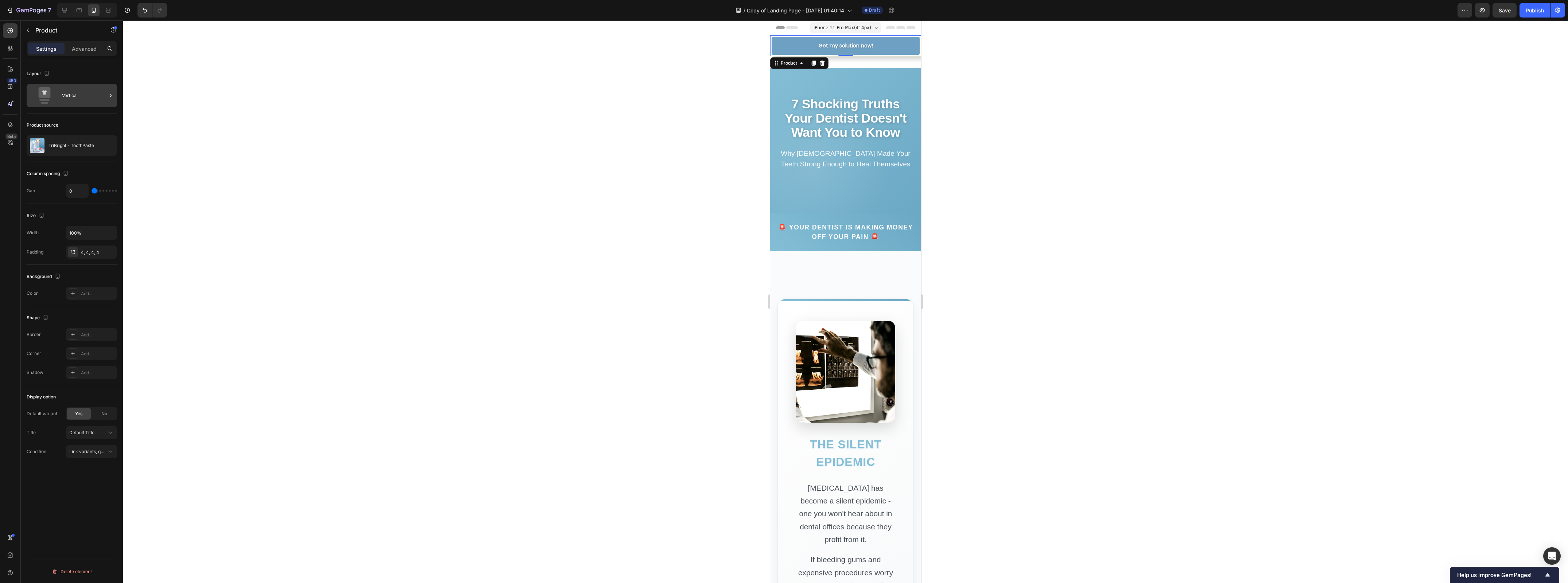
click at [73, 102] on div "Vertical" at bounding box center [84, 96] width 44 height 17
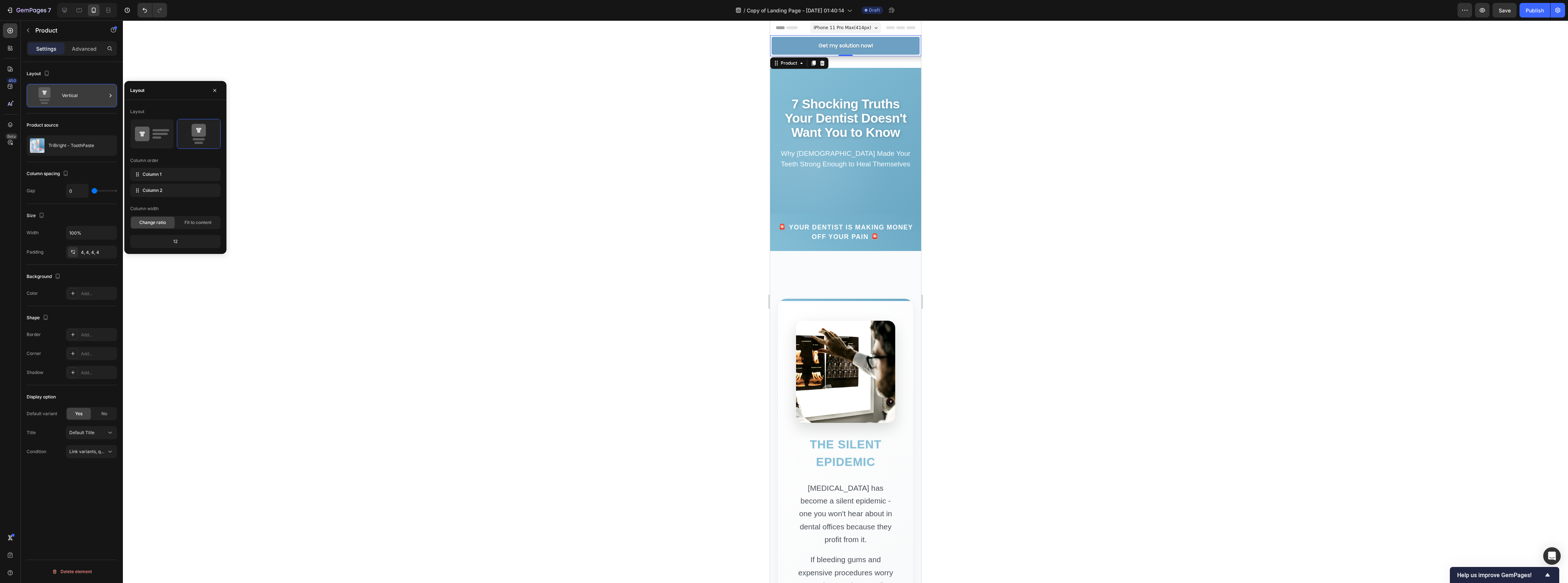
click at [71, 102] on div "Vertical" at bounding box center [84, 96] width 44 height 17
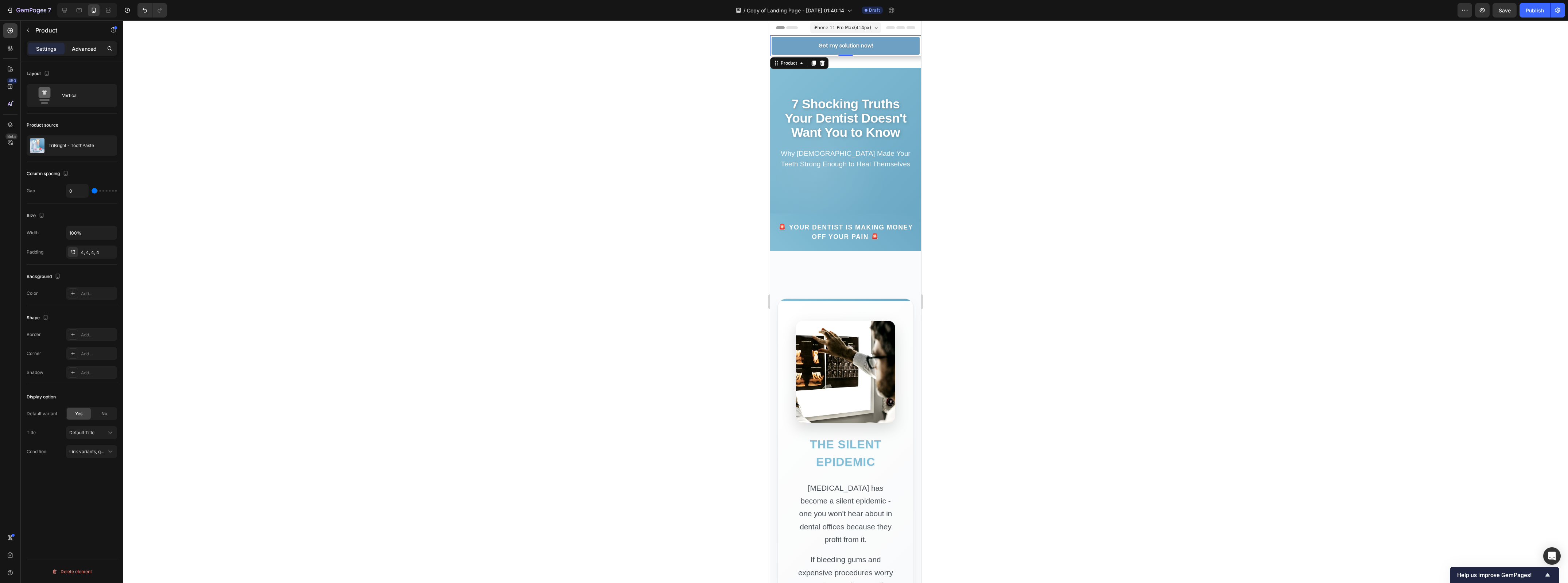
click at [88, 49] on p "Advanced" at bounding box center [84, 49] width 25 height 8
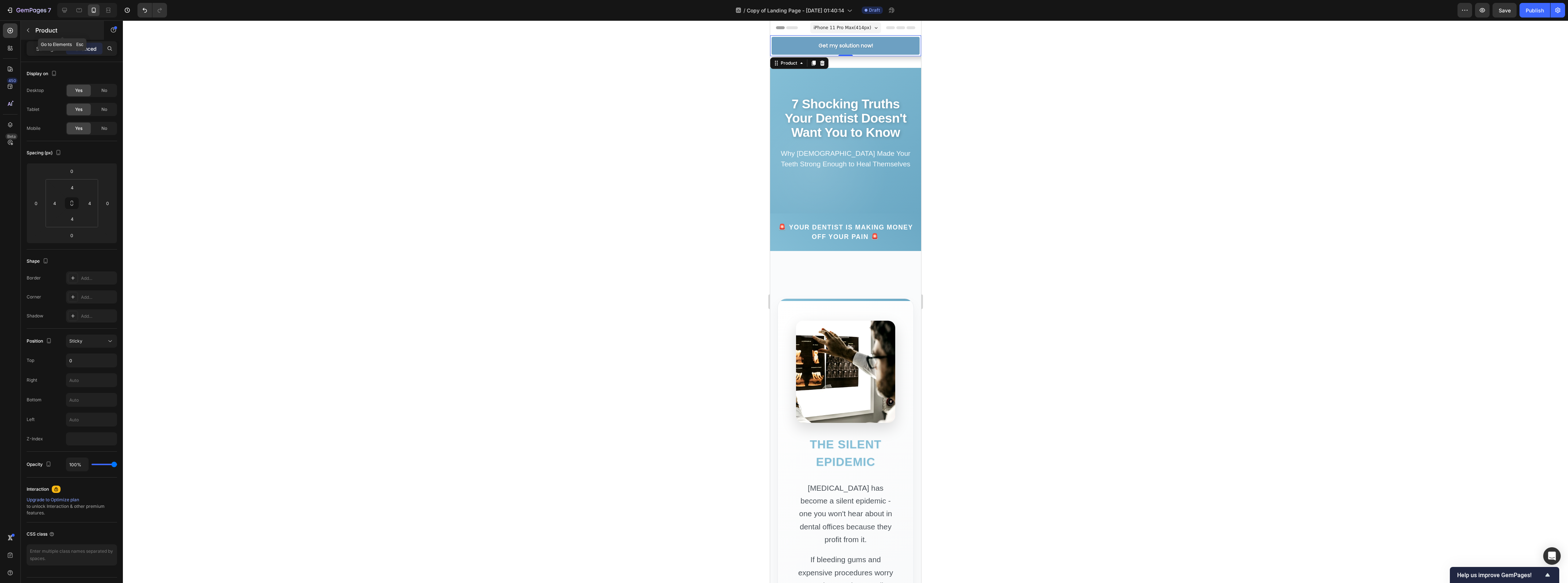
click at [33, 29] on button "button" at bounding box center [28, 30] width 12 height 12
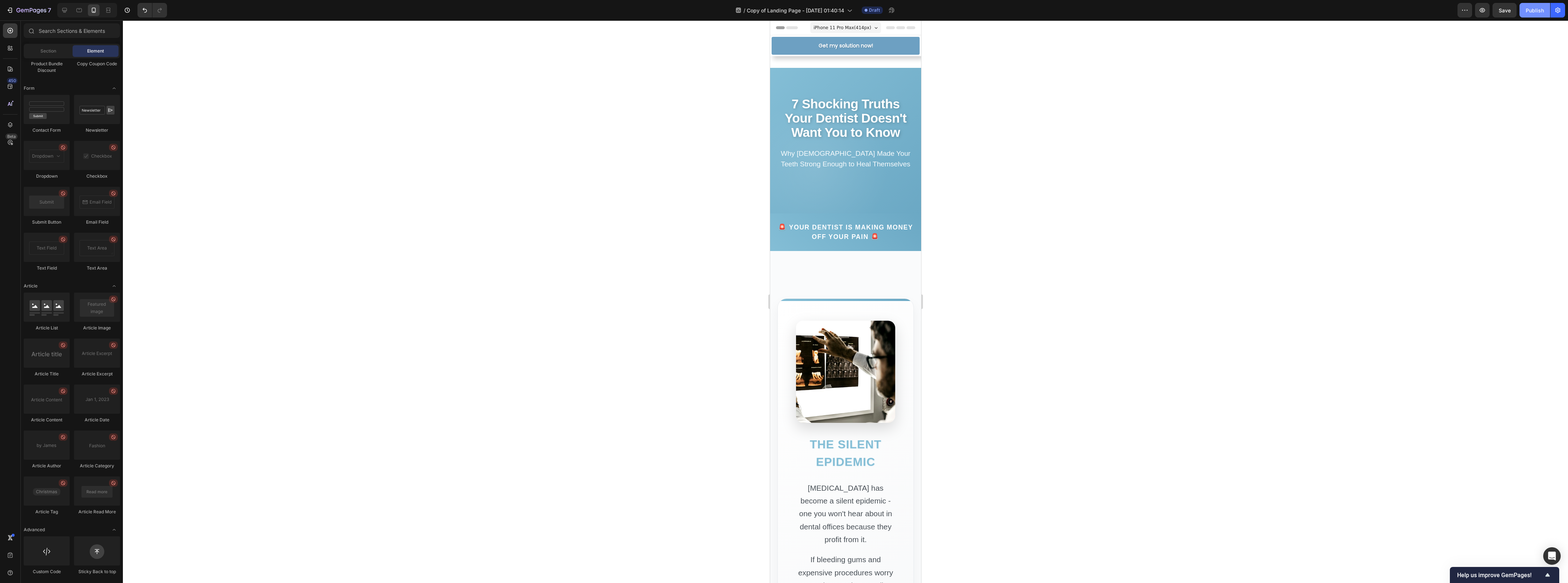
click at [1536, 9] on div "Publish" at bounding box center [1535, 10] width 18 height 8
click at [1554, 10] on icon "button" at bounding box center [1558, 10] width 7 height 7
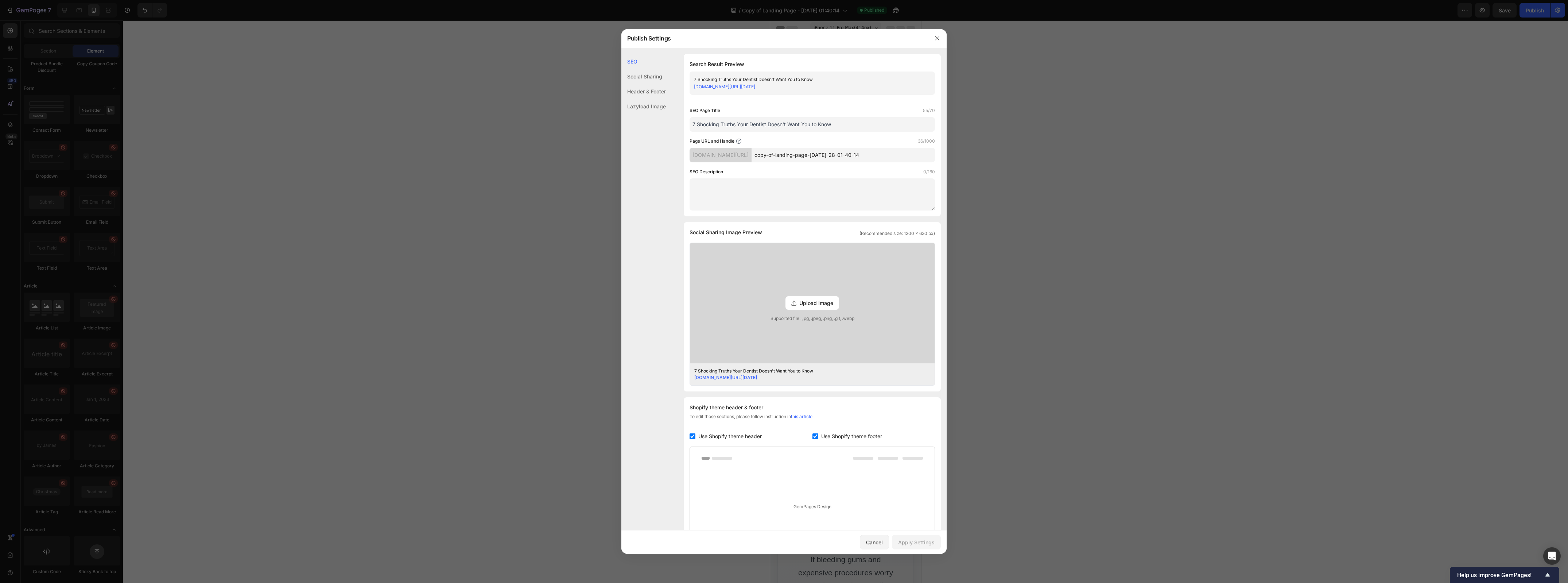
drag, startPoint x: 877, startPoint y: 154, endPoint x: 723, endPoint y: 154, distance: 154.0
click at [723, 154] on div "[DOMAIN_NAME][URL] copy-of-landing-page-[DATE]-28-01-40-14" at bounding box center [812, 155] width 245 height 15
type input "m"
type input "a"
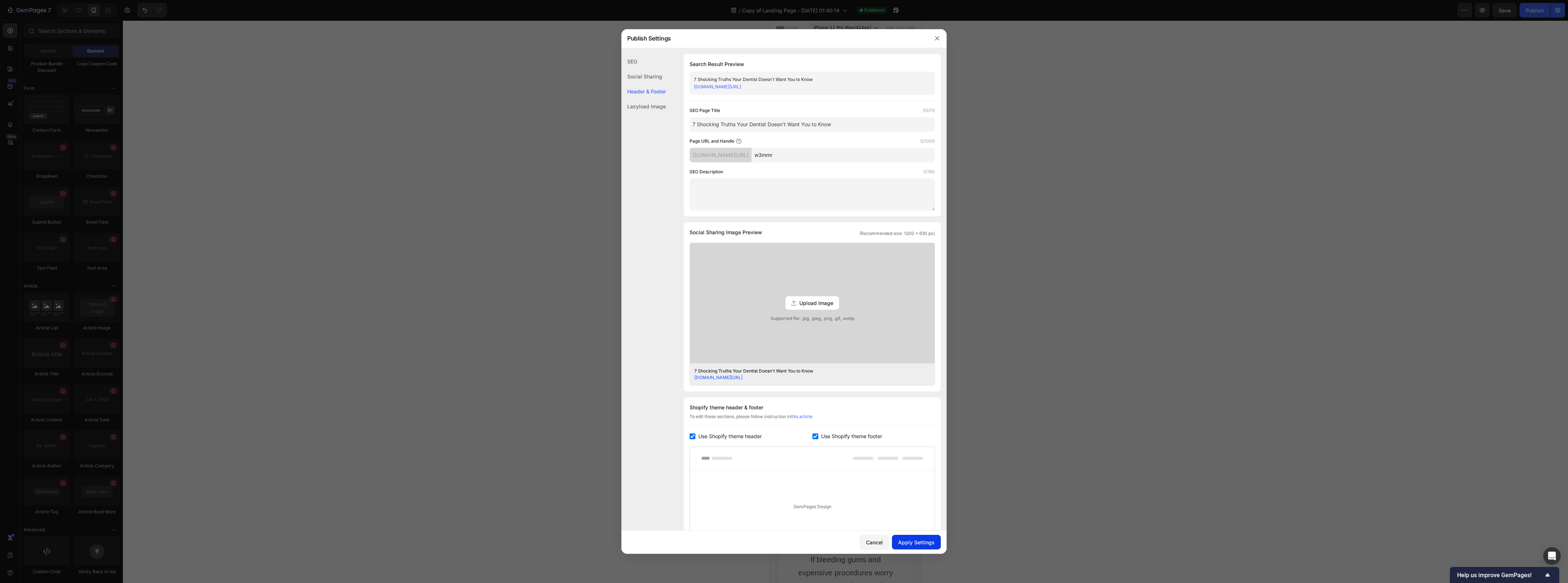
type input "w3mmr"
click at [936, 539] on button "Apply Settings" at bounding box center [916, 542] width 49 height 15
click at [1193, 243] on div at bounding box center [784, 291] width 1568 height 583
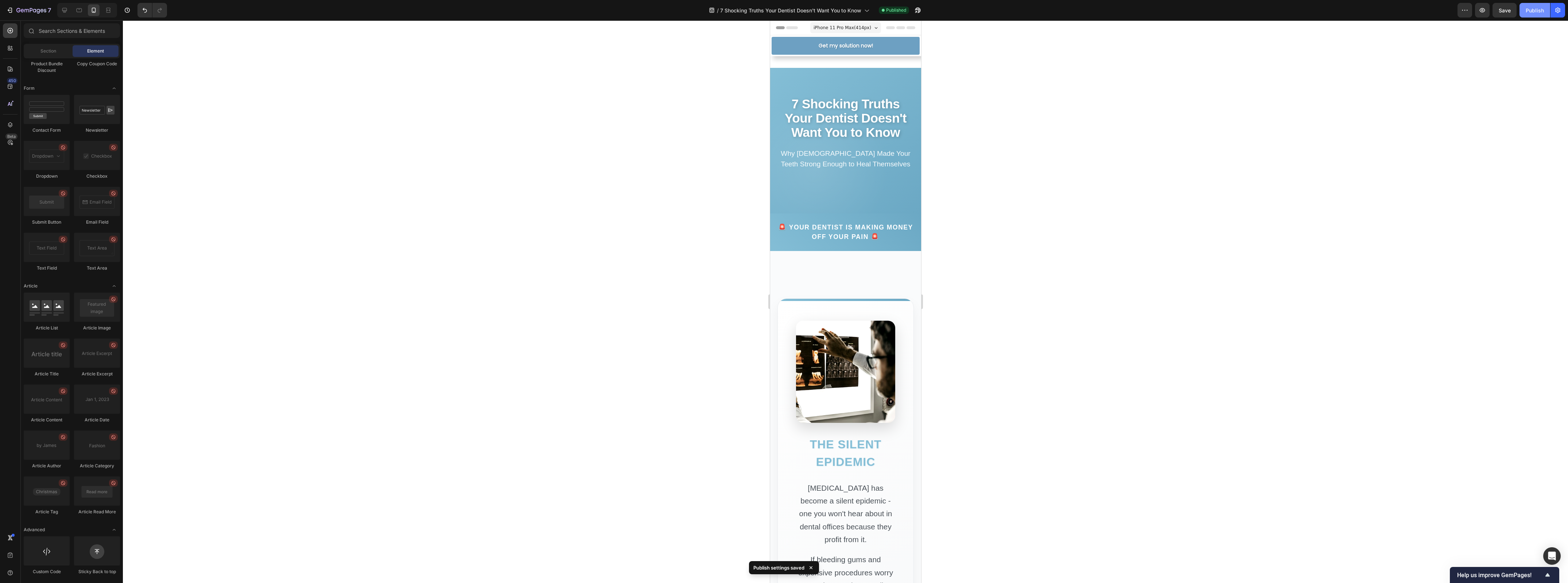
click at [1532, 12] on div "Publish" at bounding box center [1535, 10] width 18 height 8
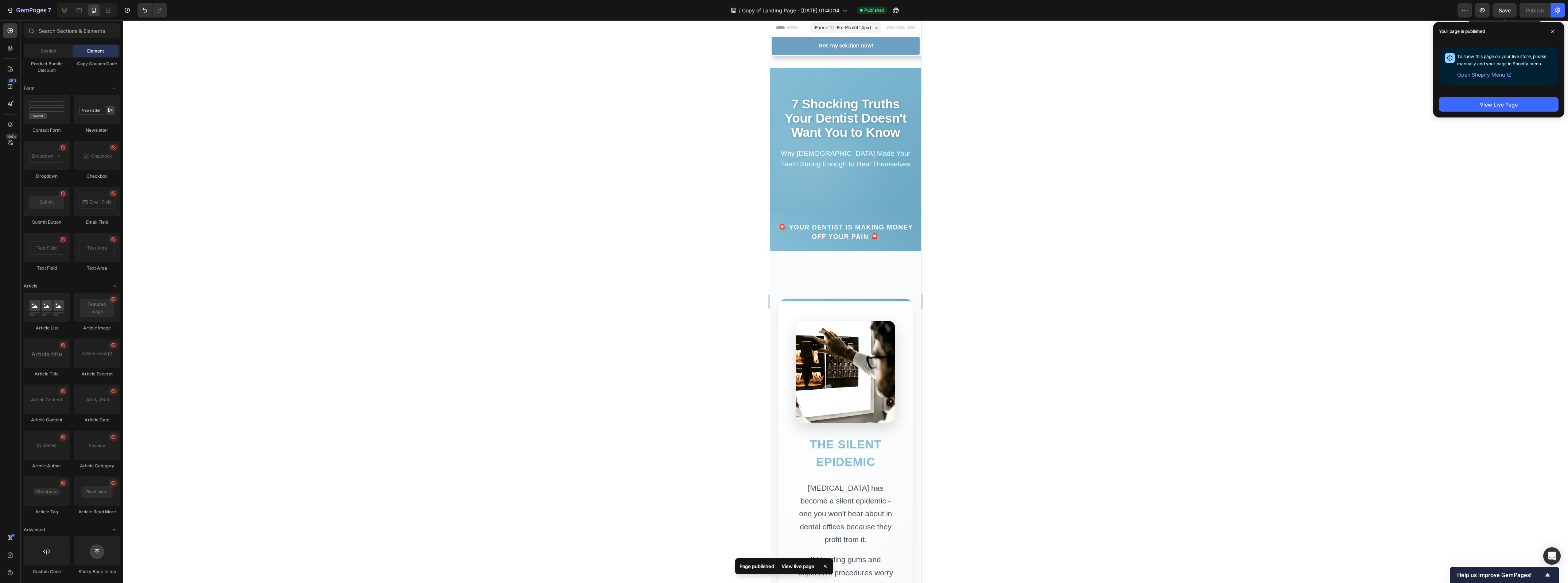
click at [1502, 7] on span "Save" at bounding box center [1505, 10] width 12 height 6
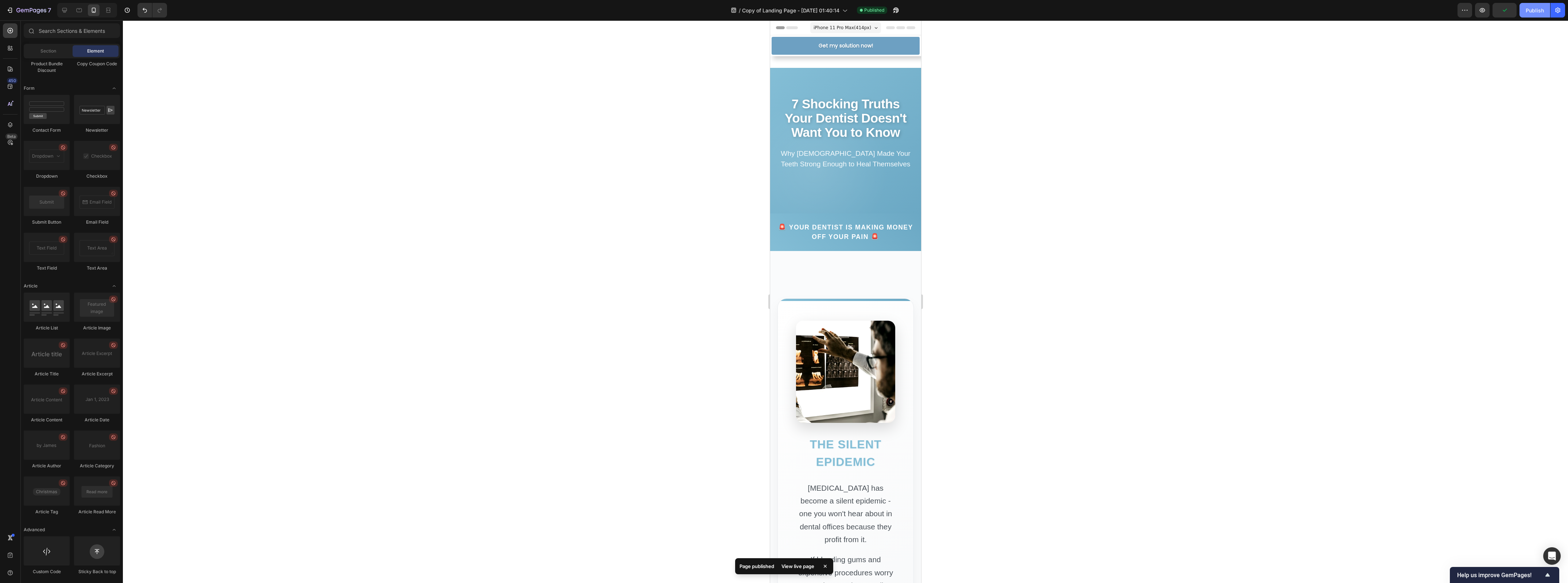
click at [1535, 10] on div "Publish" at bounding box center [1535, 10] width 18 height 8
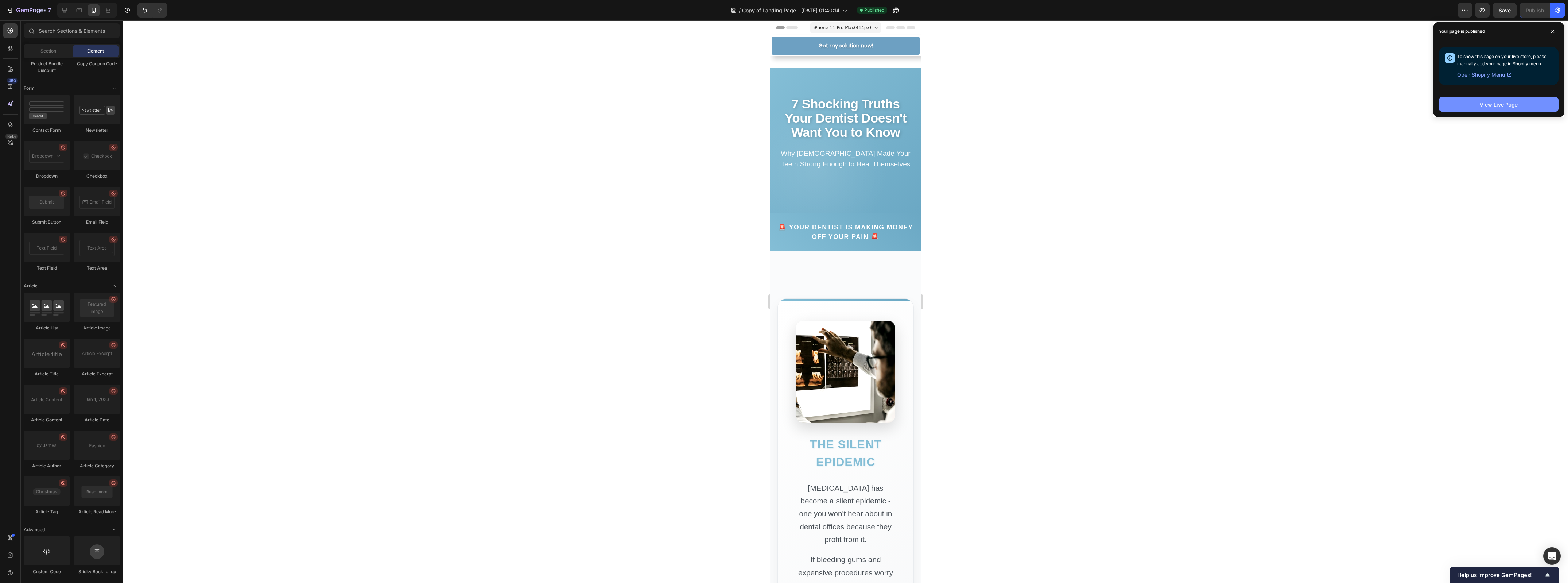
click at [1519, 101] on button "View Live Page" at bounding box center [1499, 104] width 119 height 15
